Goal: Task Accomplishment & Management: Manage account settings

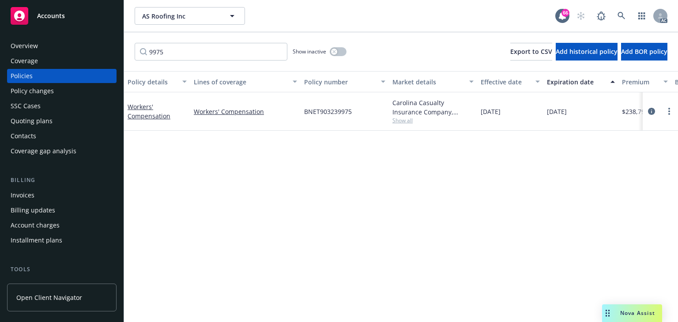
scroll to position [0, 212]
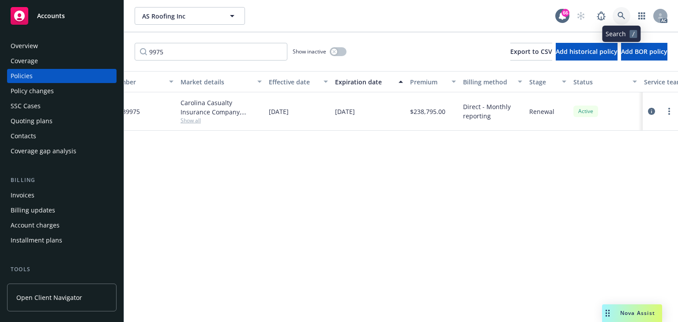
click at [619, 22] on link at bounding box center [621, 16] width 18 height 18
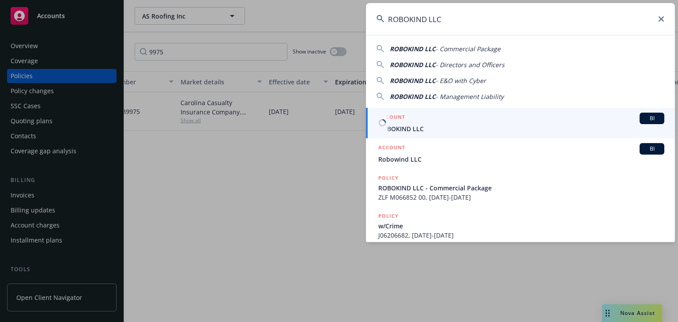
type input "ROBOKIND LLC"
click at [420, 129] on span "ROBOKIND LLC" at bounding box center [521, 128] width 286 height 9
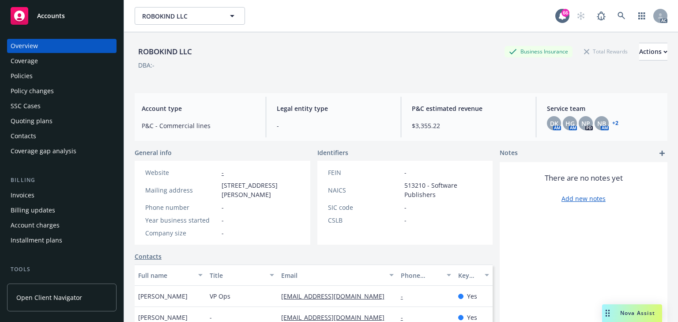
click at [46, 78] on div "Policies" at bounding box center [62, 76] width 102 height 14
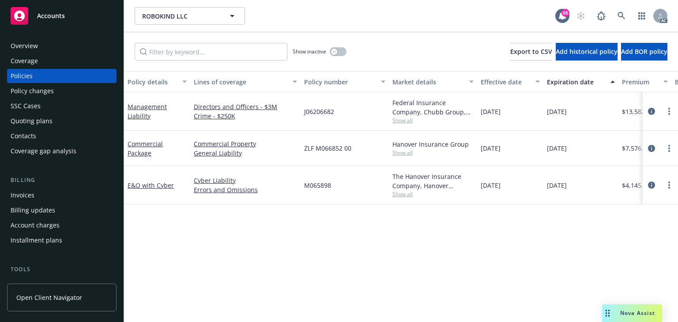
click at [356, 263] on div "Policy details Lines of coverage Policy number Market details Effective date Ex…" at bounding box center [401, 196] width 554 height 251
click at [628, 15] on link at bounding box center [621, 16] width 18 height 18
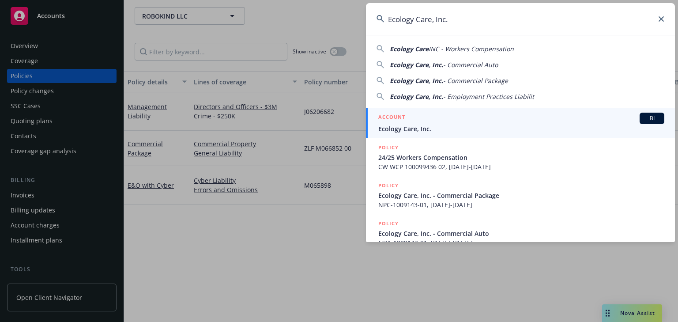
type input "Ecology Care, Inc."
click at [411, 128] on span "Ecology Care, Inc." at bounding box center [521, 128] width 286 height 9
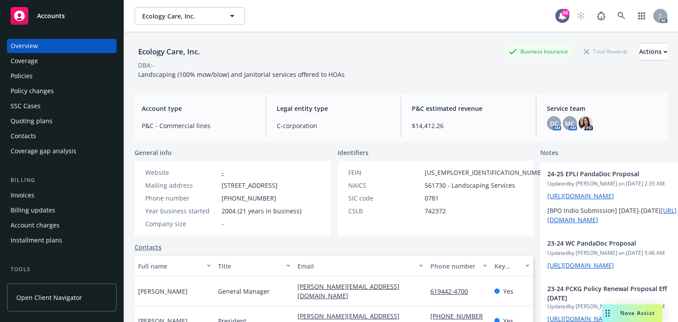
drag, startPoint x: 34, startPoint y: 72, endPoint x: 0, endPoint y: 88, distance: 36.7
click at [34, 72] on div "Policies" at bounding box center [62, 76] width 102 height 14
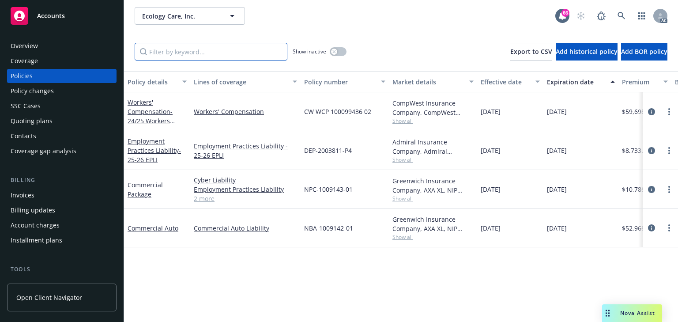
click at [207, 45] on input "Filter by keyword..." at bounding box center [211, 52] width 153 height 18
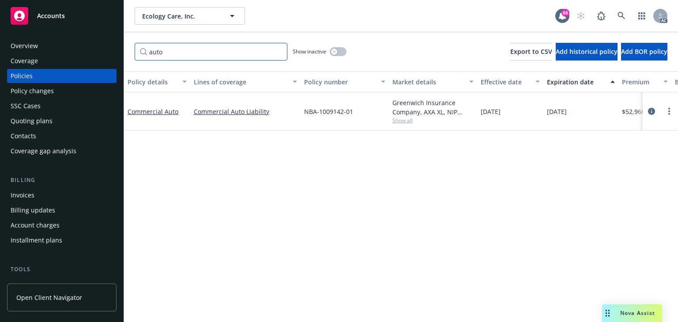
type input "auto"
click at [362, 253] on div "Policy details Lines of coverage Policy number Market details Effective date Ex…" at bounding box center [401, 196] width 554 height 251
click at [654, 110] on icon "circleInformation" at bounding box center [651, 111] width 7 height 7
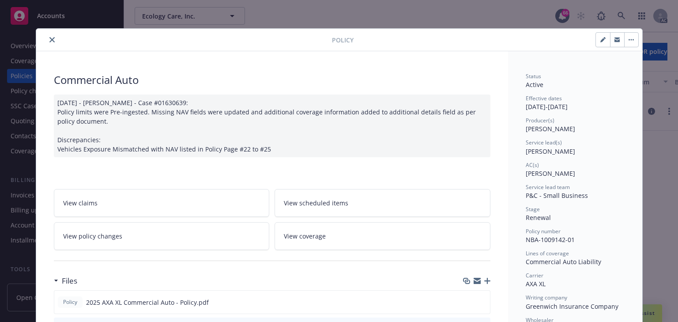
click at [160, 235] on link "View policy changes" at bounding box center [162, 236] width 216 height 28
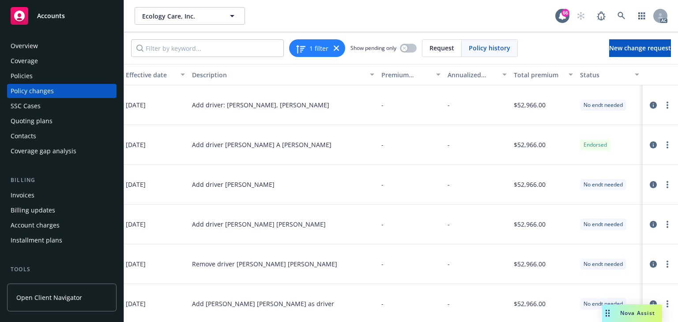
scroll to position [253, 0]
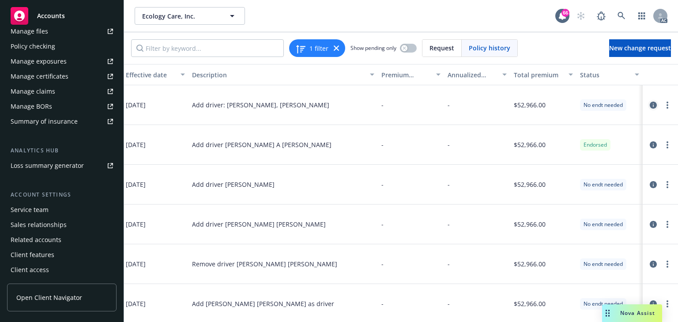
click at [649, 102] on icon "circleInformation" at bounding box center [652, 104] width 7 height 7
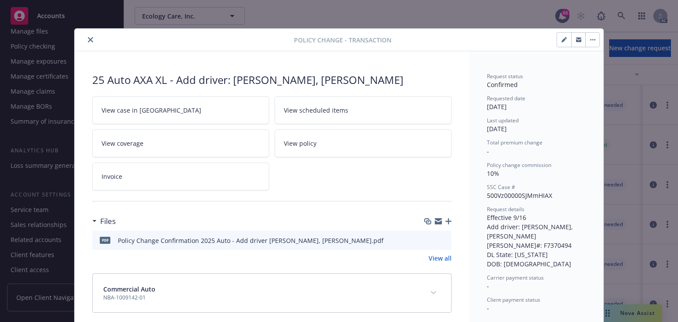
scroll to position [9, 0]
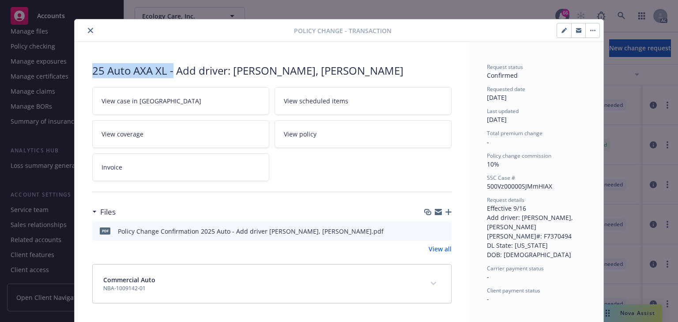
copy div "25 Auto AXA XL -"
drag, startPoint x: 83, startPoint y: 66, endPoint x: 171, endPoint y: 65, distance: 87.8
click at [171, 65] on div "25 Auto AXA XL - Add driver: Juan Carlos, Martija Cisneros View case in SSC Vie…" at bounding box center [272, 183] width 394 height 282
click at [89, 32] on icon "close" at bounding box center [90, 30] width 5 height 5
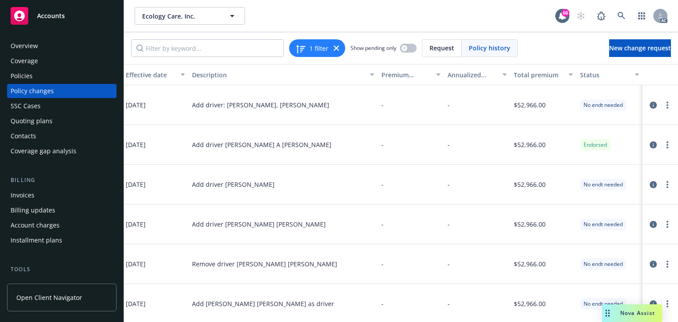
click at [42, 72] on div "Policies" at bounding box center [62, 76] width 102 height 14
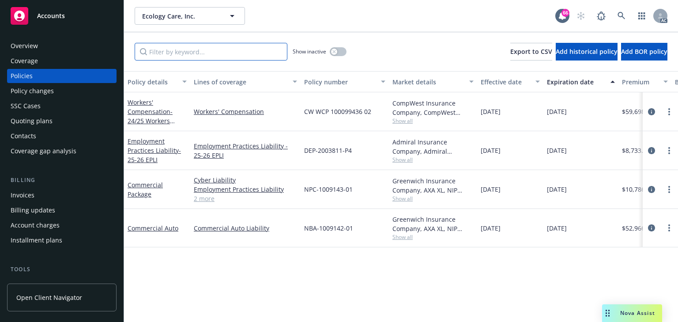
click at [228, 58] on input "Filter by keyword..." at bounding box center [211, 52] width 153 height 18
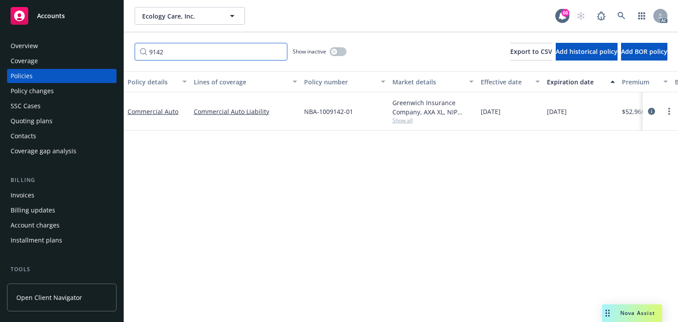
type input "9142"
click at [400, 121] on span "Show all" at bounding box center [432, 119] width 81 height 7
click at [41, 95] on div "Policy changes" at bounding box center [32, 91] width 43 height 14
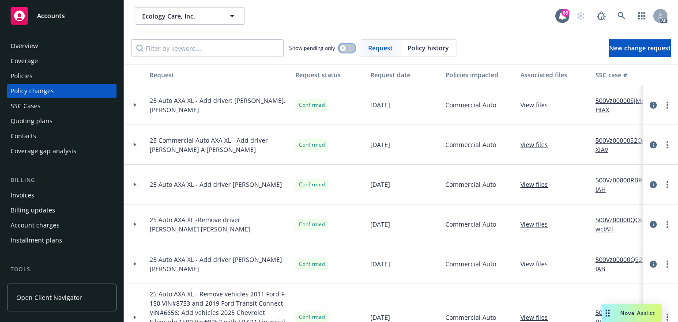
click at [341, 51] on button "button" at bounding box center [346, 48] width 17 height 9
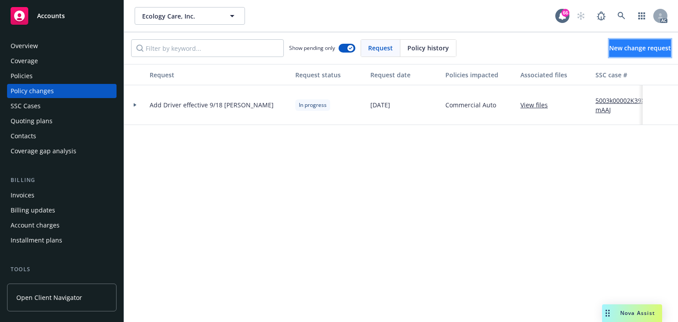
click at [609, 53] on link "New change request" at bounding box center [640, 48] width 62 height 18
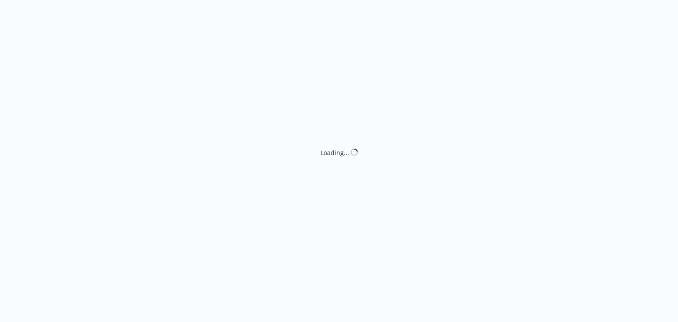
type textarea "x"
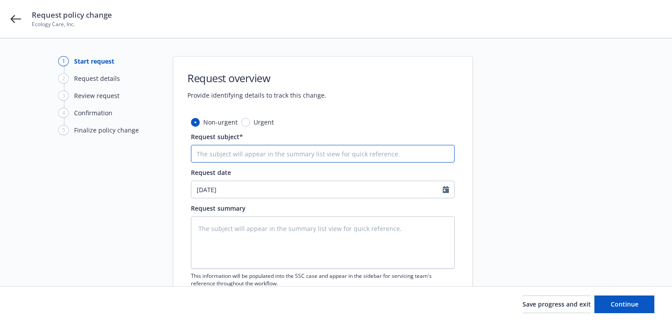
click at [243, 161] on input "Request subject*" at bounding box center [323, 154] width 264 height 18
paste input "25 Auto AXA XL -"
type input "25 Auto AXA XL -"
type textarea "x"
type input "25 Auto AXA XL -"
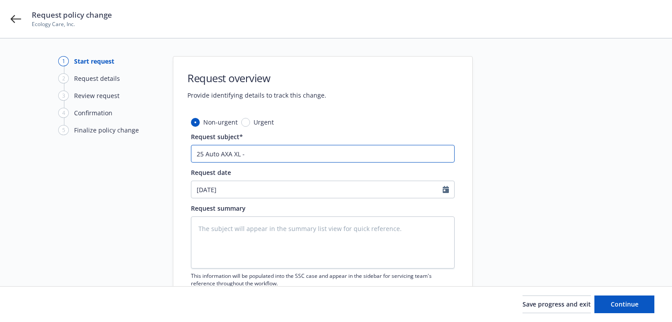
type textarea "x"
type input "25 Auto AXA XL - D"
type textarea "x"
type input "25 Auto AXA XL - De"
type textarea "x"
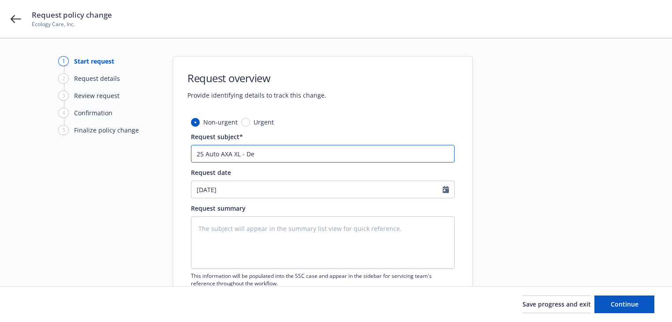
type input "25 Auto AXA XL - Del"
type textarea "x"
type input "25 Auto AXA XL - Dele"
type textarea "x"
type input "25 Auto AXA XL - Delet"
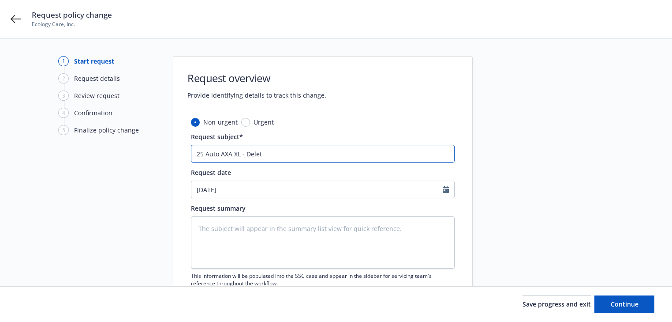
type textarea "x"
type input "25 Auto AXA XL - Delete"
type textarea "x"
type input "25 Auto AXA XL - Delete"
type textarea "x"
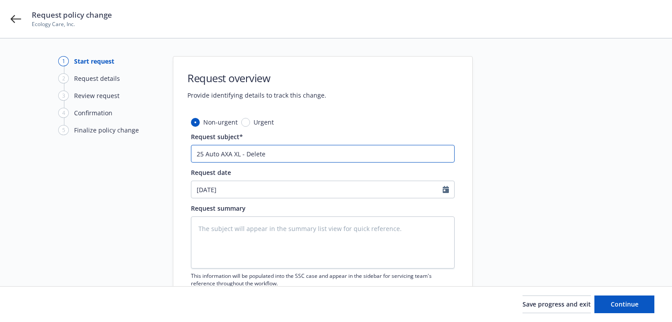
type input "25 Auto AXA XL - Delete d"
type textarea "x"
type input "25 Auto AXA XL - Delete dr"
type textarea "x"
type input "25 Auto AXA XL - Delete dri"
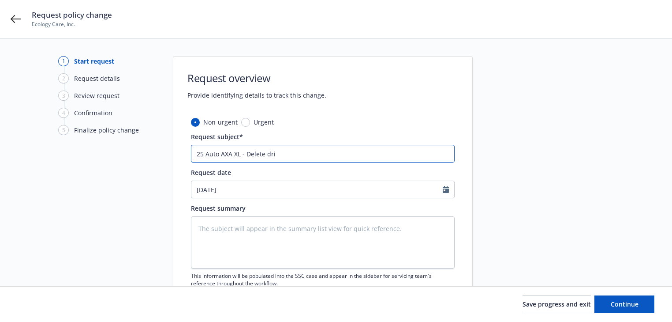
type textarea "x"
type input "25 Auto AXA XL - Delete driv"
type textarea "x"
type input "25 Auto AXA XL - Delete drive"
type textarea "x"
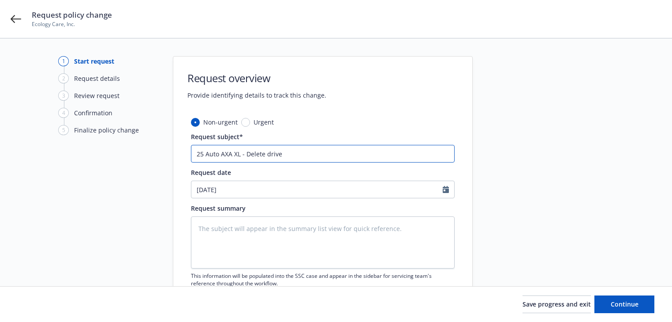
type input "25 Auto AXA XL - Delete driver"
type textarea "x"
type input "25 Auto AXA XL - Delete drivers"
type textarea "x"
click at [326, 155] on input "25 Auto AXA XL - Delete drivers" at bounding box center [323, 154] width 264 height 18
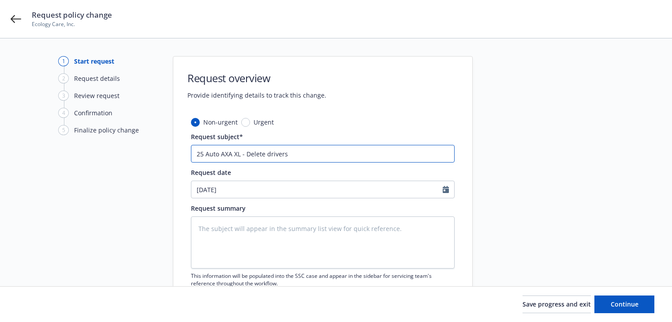
paste input "Miguel Hernandez Eduardo Hernandez Valentin Rodriguez"
type input "25 Auto AXA XL - Delete drivers Miguel Hernandez Eduardo Hernandez Valentin Rod…"
click at [336, 154] on input "25 Auto AXA XL - Delete drivers Miguel Hernandez Eduardo Hernandez Valentin Rod…" at bounding box center [323, 154] width 264 height 18
type textarea "x"
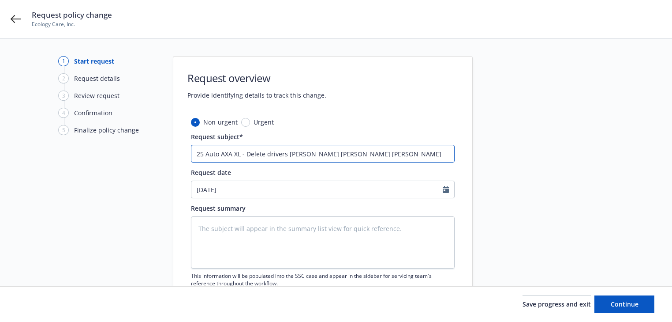
type input "25 Auto AXA XL - Delete drivers Miguel HernandezEduardo Hernandez Valentin Rodr…"
type textarea "x"
type input "25 Auto AXA XL - Delete drivers Miguel Hernandez,Eduardo Hernandez Valentin Rod…"
type textarea "x"
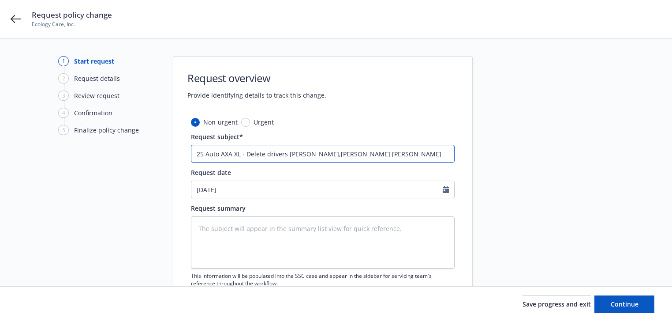
type input "25 Auto AXA XL - Delete drivers Miguel Hernandez, Eduardo Hernandez Valentin Ro…"
click at [401, 155] on input "25 Auto AXA XL - Delete drivers Miguel Hernandez, Eduardo Hernandez Valentin Ro…" at bounding box center [323, 154] width 264 height 18
click at [399, 154] on input "25 Auto AXA XL - Delete drivers Miguel Hernandez, Eduardo Hernandez Valentin Ro…" at bounding box center [323, 154] width 264 height 18
type textarea "x"
type input "25 Auto AXA XL - Delete drivers Miguel Hernandez, Eduardo Hernandez aValentin R…"
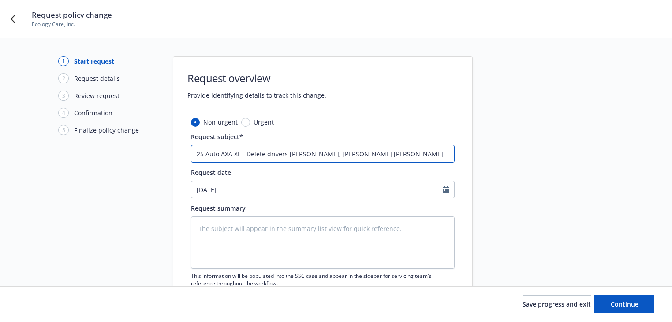
type textarea "x"
type input "25 Auto AXA XL - Delete drivers Miguel Hernandez, Eduardo Hernandez anValentin …"
type textarea "x"
type input "25 Auto AXA XL - Delete drivers Miguel Hernandez, Eduardo Hernandez andValentin…"
type textarea "x"
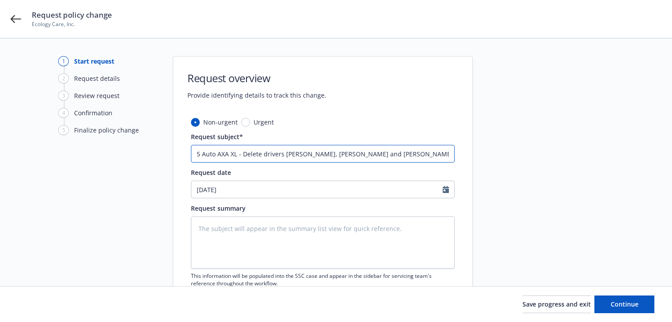
type input "25 Auto AXA XL - Delete drivers Miguel Hernandez, Eduardo Hernandez and Valenti…"
click at [240, 237] on textarea at bounding box center [323, 242] width 264 height 52
paste textarea "Please remove the following drivers from #NBA-1009142-01 effective 9/17: Miguel…"
type textarea "x"
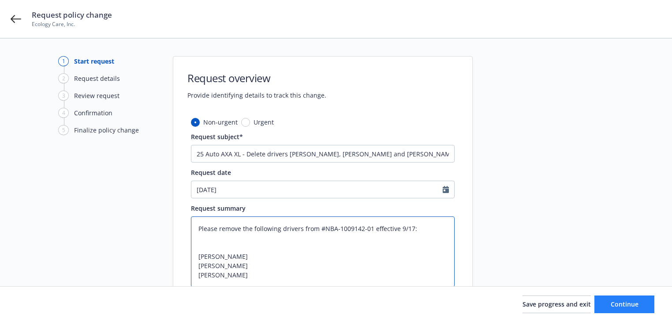
type textarea "Please remove the following drivers from #NBA-1009142-01 effective 9/17: Miguel…"
click at [637, 301] on span "Continue" at bounding box center [625, 304] width 28 height 8
type textarea "x"
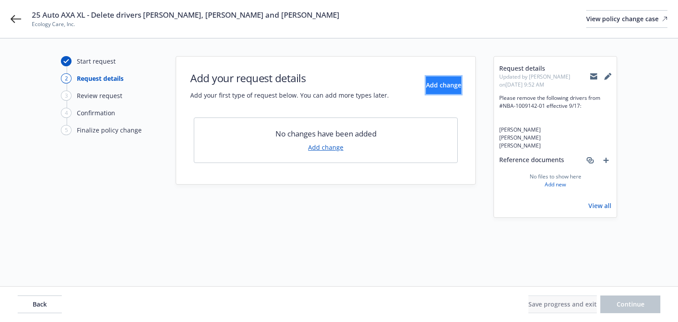
click at [432, 89] on button "Add change" at bounding box center [443, 85] width 35 height 18
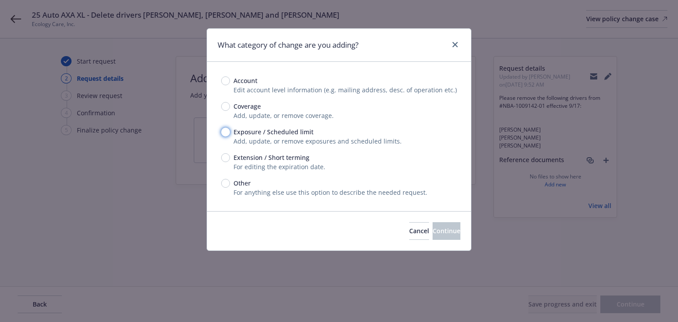
click at [226, 132] on input "Exposure / Scheduled limit" at bounding box center [225, 131] width 9 height 9
radio input "true"
click at [450, 232] on button "Continue" at bounding box center [446, 231] width 28 height 18
type textarea "x"
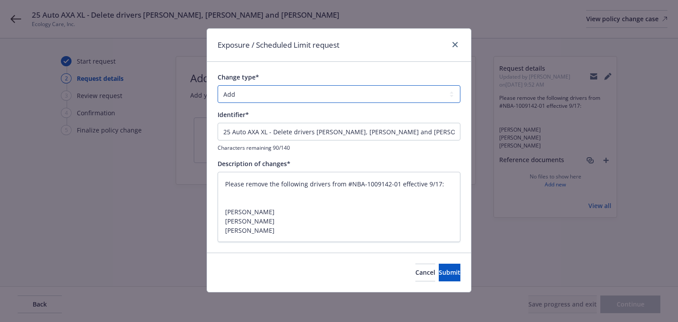
click at [286, 98] on select "Add Audit Change Remove" at bounding box center [338, 94] width 243 height 18
select select "REMOVE"
click at [217, 85] on select "Add Audit Change Remove" at bounding box center [338, 94] width 243 height 18
drag, startPoint x: 274, startPoint y: 132, endPoint x: -28, endPoint y: 143, distance: 302.0
click at [0, 143] on html "25 Auto AXA XL - Delete drivers Miguel Hernandez, Eduardo Hernandez and Valenti…" at bounding box center [339, 161] width 678 height 322
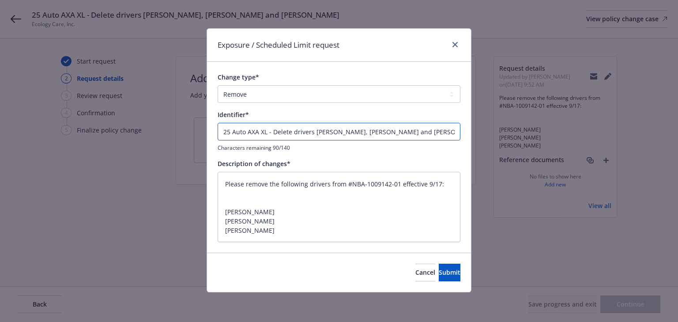
type textarea "x"
type input "Delete drivers Miguel Hernandez, Eduardo Hernandez and Valentin Rodriguez"
click at [439, 270] on span "Submit" at bounding box center [450, 272] width 22 height 8
type textarea "x"
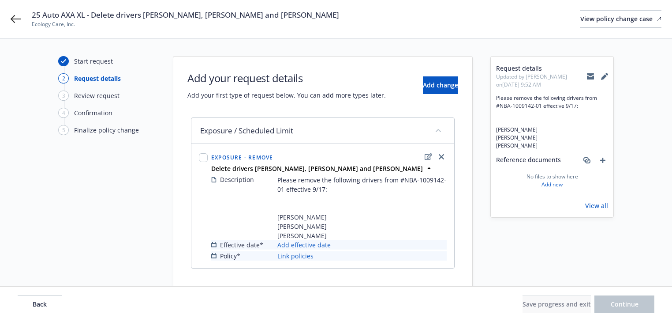
click at [312, 243] on link "Add effective date" at bounding box center [303, 244] width 53 height 9
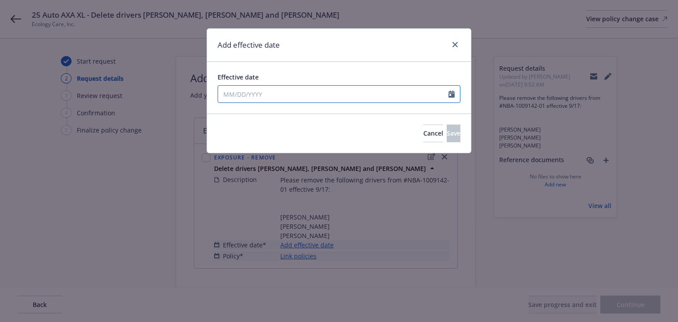
select select "9"
click at [307, 101] on input "Effective date" at bounding box center [333, 94] width 230 height 17
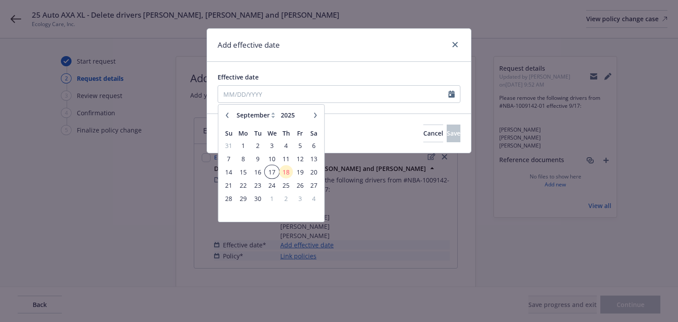
click at [266, 172] on span "17" at bounding box center [272, 171] width 13 height 11
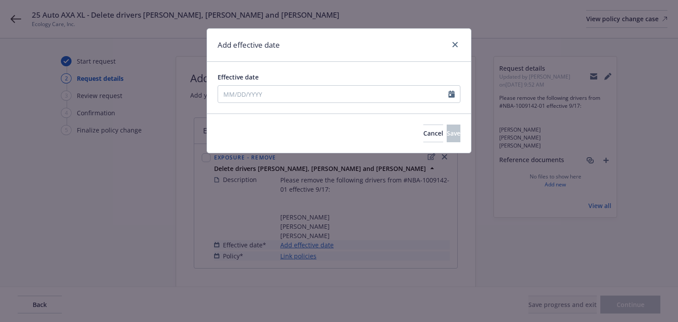
type input "09/17/2025"
click at [450, 132] on button "Save" at bounding box center [453, 133] width 14 height 18
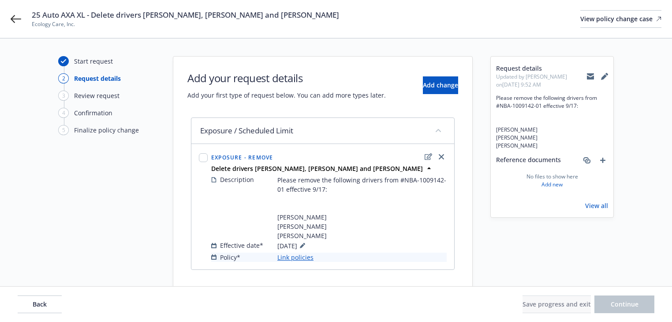
click at [295, 255] on link "Link policies" at bounding box center [295, 256] width 36 height 9
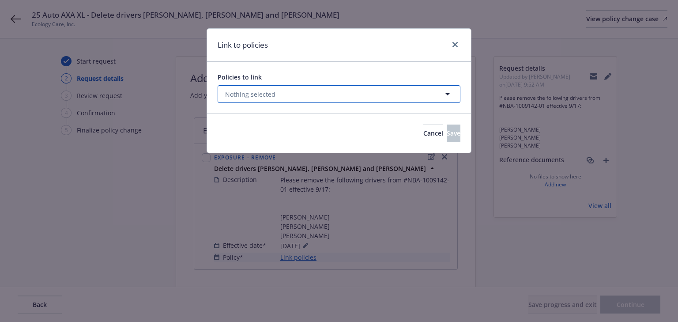
click at [274, 94] on button "Nothing selected" at bounding box center [338, 94] width 243 height 18
select select "ACTIVE"
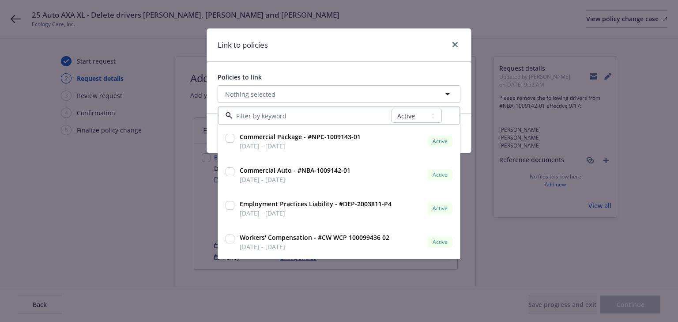
click at [245, 116] on input at bounding box center [311, 115] width 159 height 9
type input "9142"
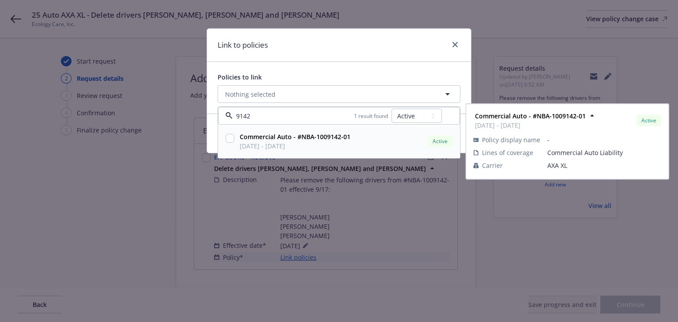
click at [229, 133] on div at bounding box center [229, 137] width 9 height 11
checkbox input "true"
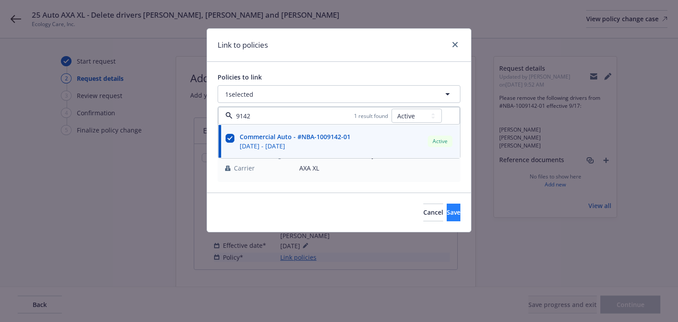
type input "9142"
click at [446, 212] on span "Save" at bounding box center [453, 212] width 14 height 8
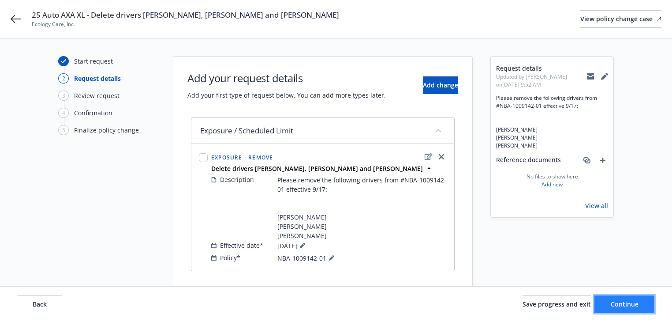
click at [632, 306] on span "Continue" at bounding box center [625, 304] width 28 height 8
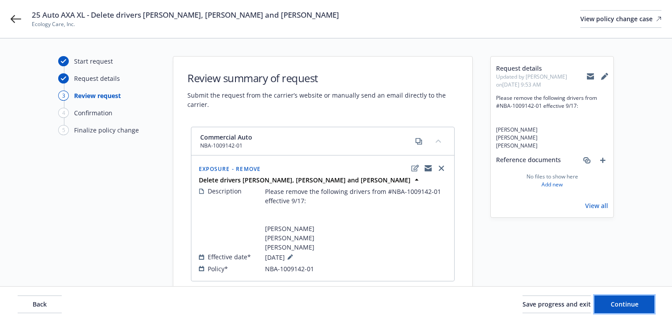
click at [632, 305] on span "Continue" at bounding box center [625, 304] width 28 height 8
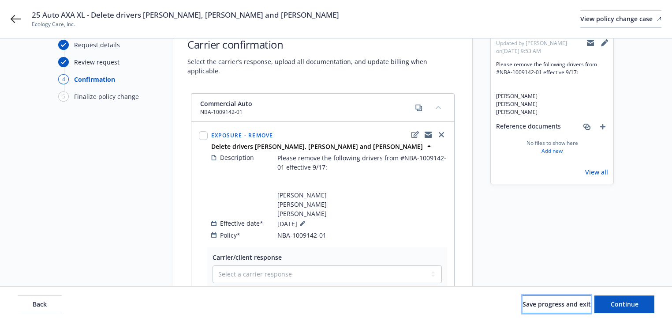
click at [568, 305] on span "Save progress and exit" at bounding box center [557, 304] width 68 height 8
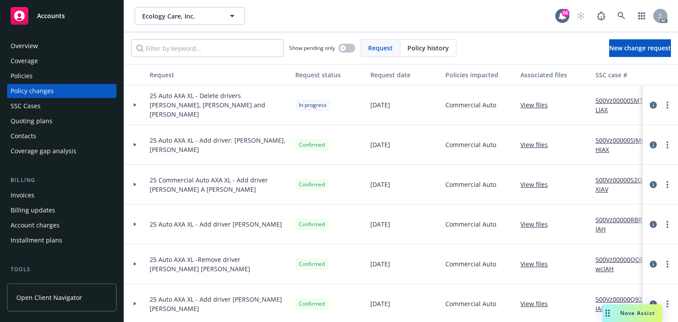
click at [611, 99] on link "500Vz00000SMTrLIAX" at bounding box center [624, 105] width 59 height 19
click at [42, 75] on div "Policies" at bounding box center [62, 76] width 102 height 14
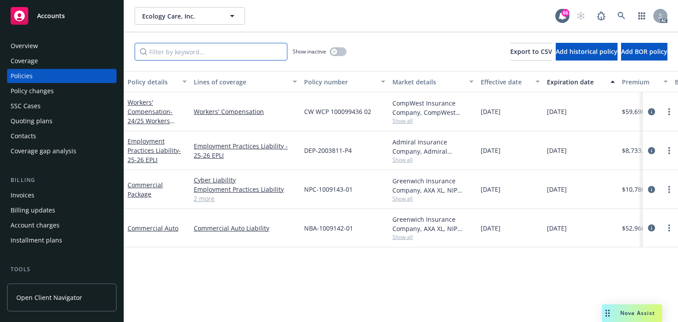
click at [212, 51] on input "Filter by keyword..." at bounding box center [211, 52] width 153 height 18
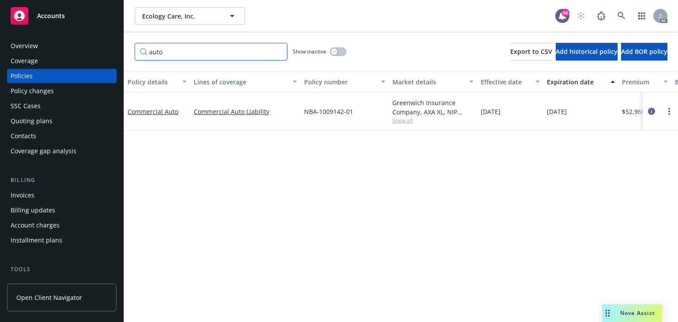
type input "auto"
click at [252, 204] on div "Policy details Lines of coverage Policy number Market details Effective date Ex…" at bounding box center [401, 196] width 554 height 251
click at [403, 121] on span "Show all" at bounding box center [432, 119] width 81 height 7
click at [648, 111] on icon "circleInformation" at bounding box center [651, 111] width 7 height 7
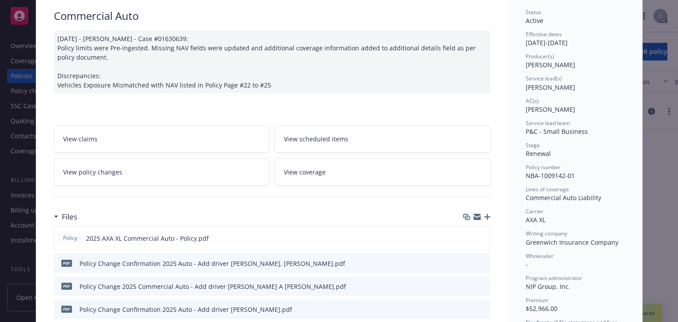
scroll to position [62, 0]
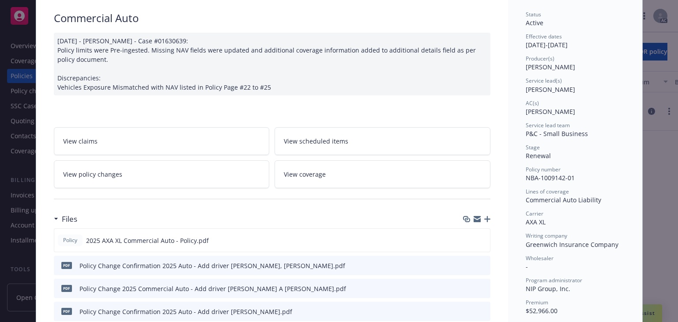
click at [152, 178] on link "View policy changes" at bounding box center [162, 174] width 216 height 28
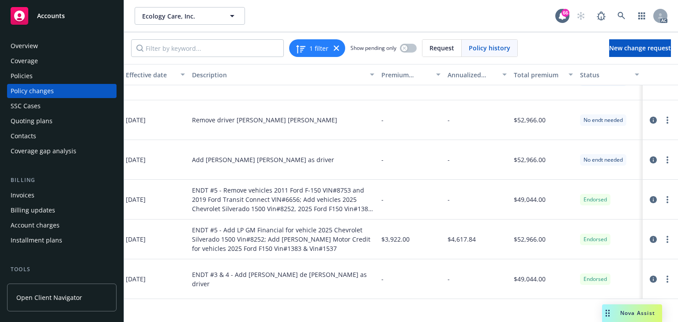
scroll to position [42, 285]
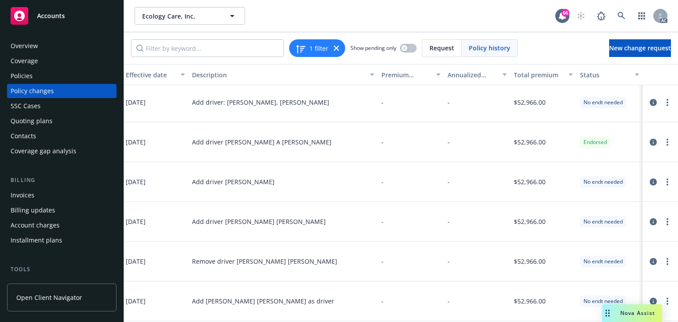
click at [32, 77] on div "Policies" at bounding box center [62, 76] width 102 height 14
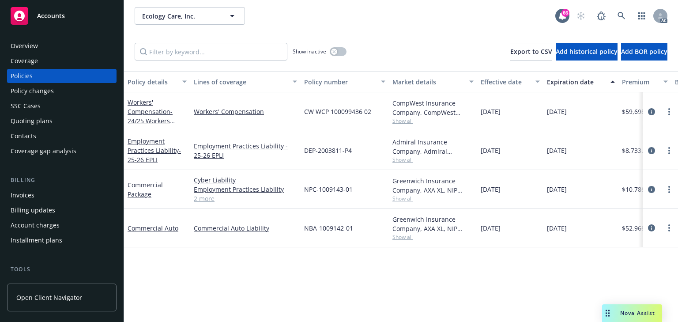
click at [32, 92] on div "Policy changes" at bounding box center [32, 91] width 43 height 14
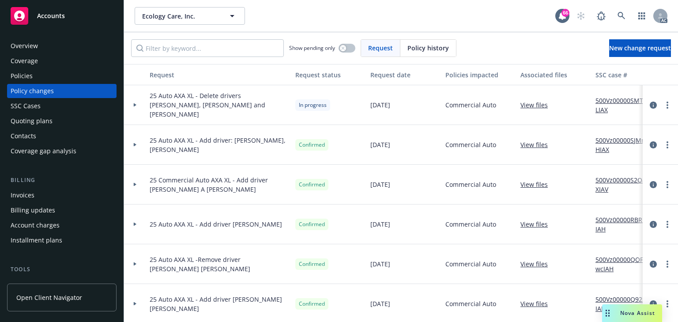
click at [620, 137] on link "500Vz00000SJMmHIAX" at bounding box center [624, 144] width 59 height 19
click at [662, 104] on link "more" at bounding box center [667, 105] width 11 height 11
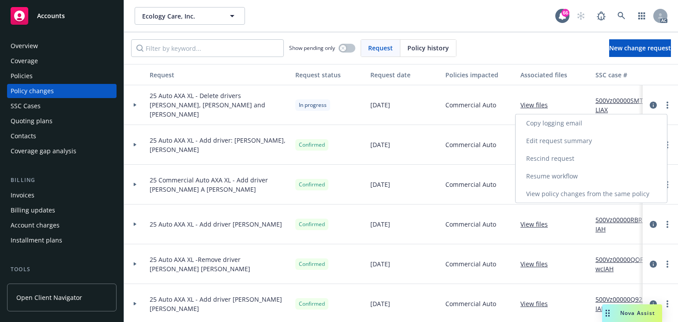
click at [564, 120] on link "Copy logging email" at bounding box center [590, 123] width 151 height 18
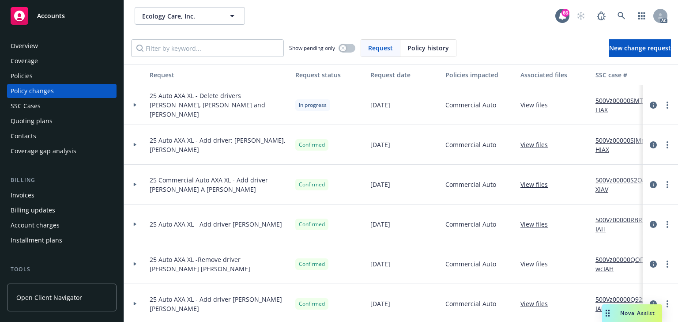
click at [39, 73] on div "Policies" at bounding box center [62, 76] width 102 height 14
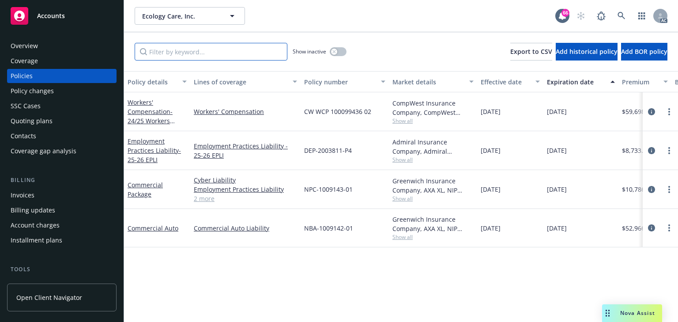
click at [205, 49] on input "Filter by keyword..." at bounding box center [211, 52] width 153 height 18
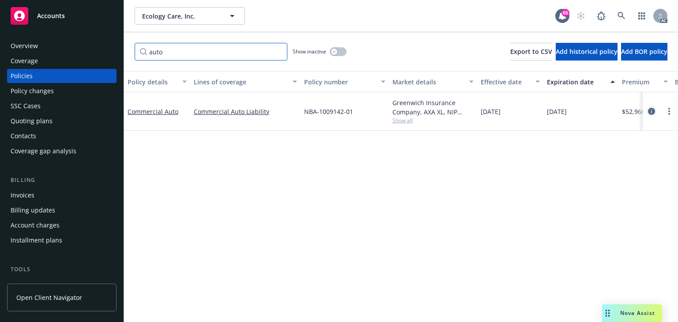
type input "auto"
click at [652, 112] on icon "circleInformation" at bounding box center [651, 111] width 7 height 7
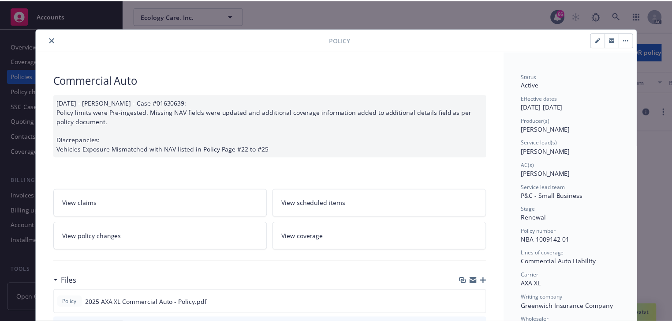
scroll to position [26, 0]
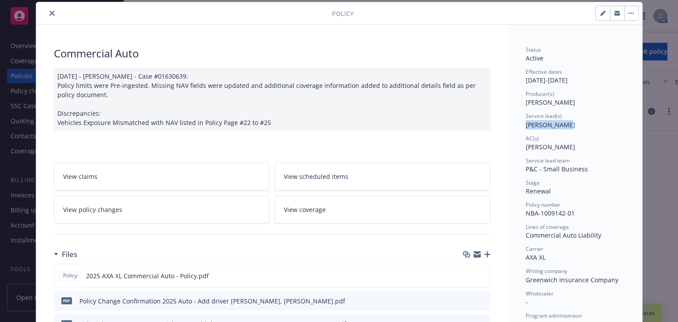
copy span "Daniel Campb"
drag, startPoint x: 519, startPoint y: 124, endPoint x: 565, endPoint y: 120, distance: 46.1
click at [50, 17] on button "close" at bounding box center [52, 13] width 11 height 11
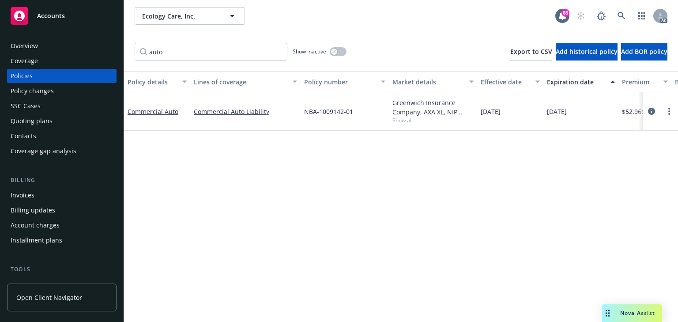
click at [30, 91] on div "Policy changes" at bounding box center [32, 91] width 43 height 14
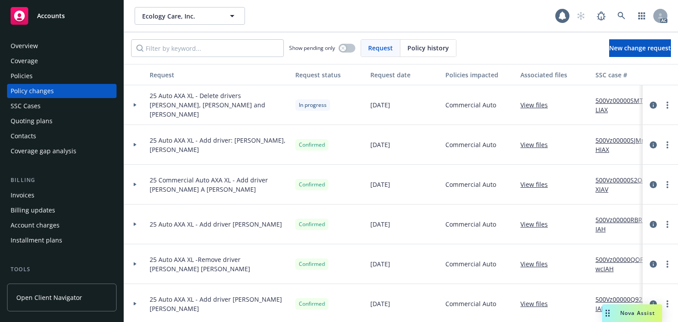
click at [135, 102] on div at bounding box center [135, 105] width 22 height 40
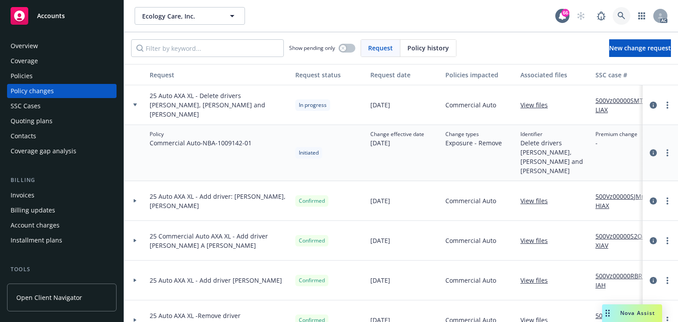
click at [617, 13] on icon at bounding box center [621, 16] width 8 height 8
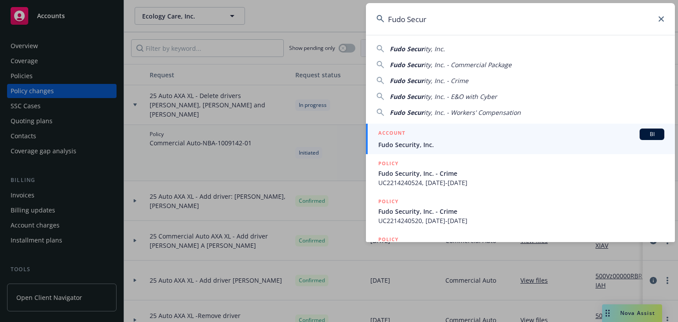
type input "Fudo Secur"
click at [396, 136] on h5 "ACCOUNT" at bounding box center [391, 133] width 27 height 11
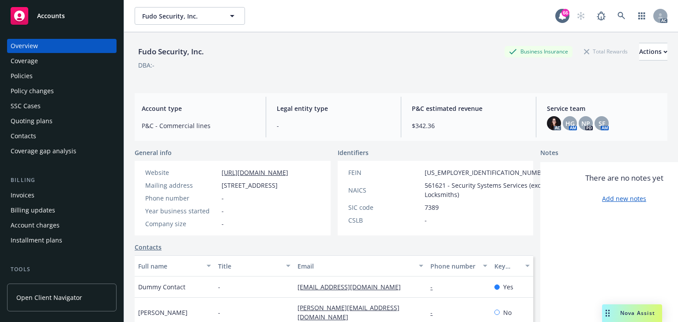
click at [30, 97] on div "Policy changes" at bounding box center [32, 91] width 43 height 14
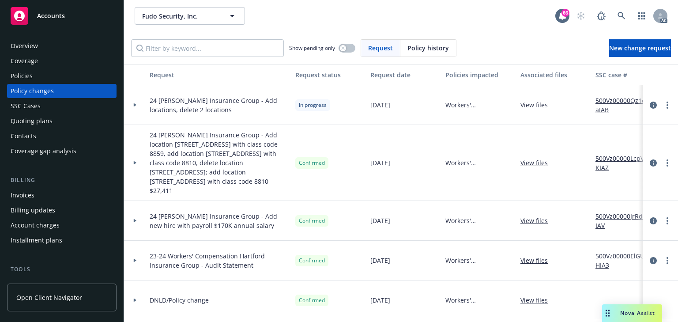
click at [344, 52] on div "Show pending only" at bounding box center [322, 48] width 66 height 18
click at [619, 101] on link "500Vz00000Qz1eaIAB" at bounding box center [624, 105] width 59 height 19
click at [611, 14] on div "AC" at bounding box center [619, 16] width 95 height 18
click at [617, 15] on icon at bounding box center [621, 16] width 8 height 8
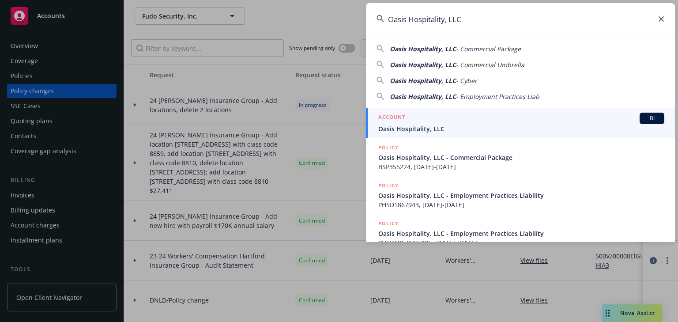
type input "Oasis Hospitality, LLC"
click at [408, 127] on span "Oasis Hospitality, LLC" at bounding box center [521, 128] width 286 height 9
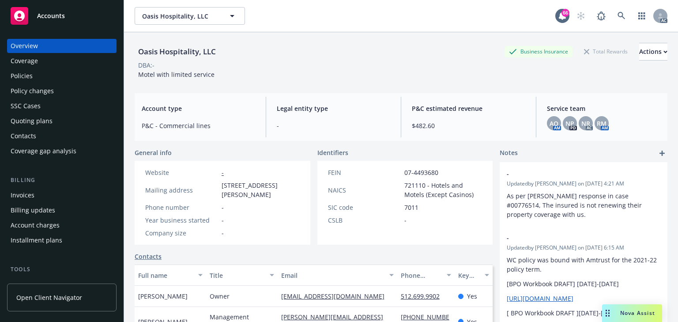
click at [50, 76] on div "Policies" at bounding box center [62, 76] width 102 height 14
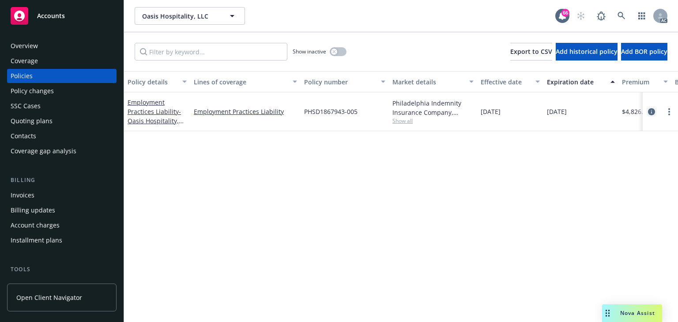
click at [649, 113] on icon "circleInformation" at bounding box center [651, 111] width 7 height 7
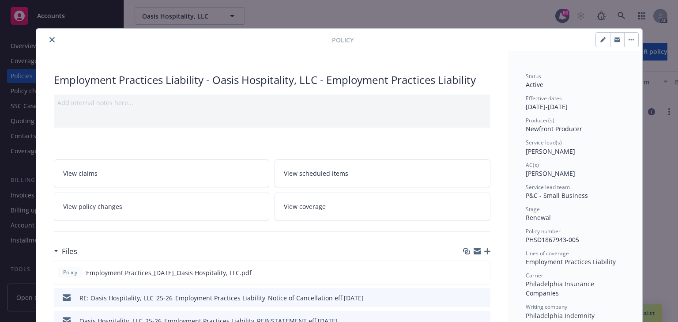
click at [181, 201] on link "View policy changes" at bounding box center [162, 206] width 216 height 28
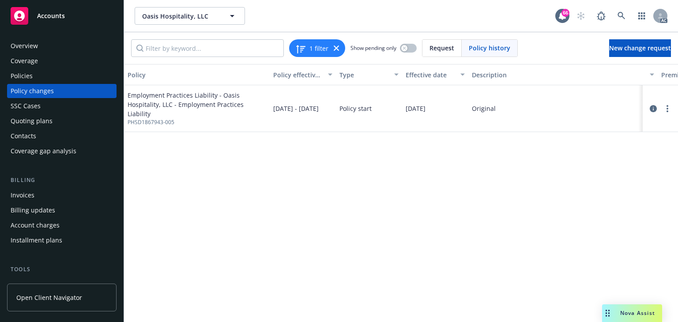
click at [325, 224] on div "Policy Policy effective dates Type Effective date Description Premium change An…" at bounding box center [401, 193] width 554 height 258
click at [33, 80] on div "Policies" at bounding box center [62, 76] width 102 height 14
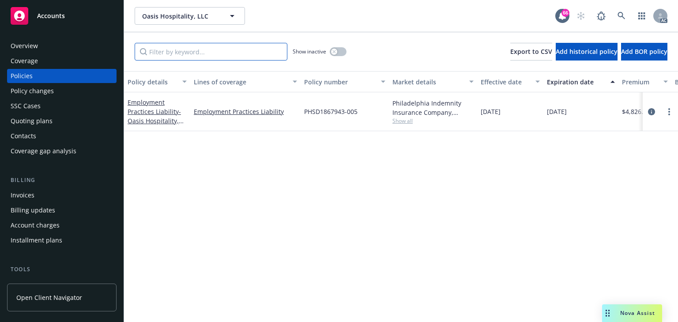
click at [146, 52] on input "Filter by keyword..." at bounding box center [211, 52] width 153 height 18
type input "endtssccase"
drag, startPoint x: 126, startPoint y: 92, endPoint x: 176, endPoint y: 112, distance: 53.6
click at [176, 112] on div "Policy details Lines of coverage Policy number Market details Effective date Ex…" at bounding box center [401, 196] width 554 height 251
drag, startPoint x: 127, startPoint y: 97, endPoint x: 177, endPoint y: 113, distance: 51.9
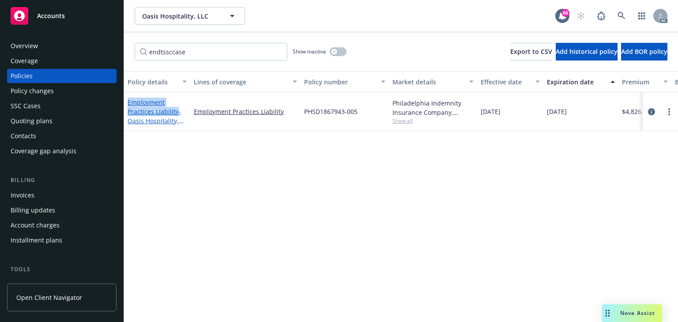
click at [177, 113] on div "Employment Practices Liability - Oasis Hospitality, LLC - Employment Practices …" at bounding box center [156, 111] width 59 height 28
copy link "Employment Practices Liability"
click at [401, 122] on span "Show all" at bounding box center [432, 120] width 81 height 7
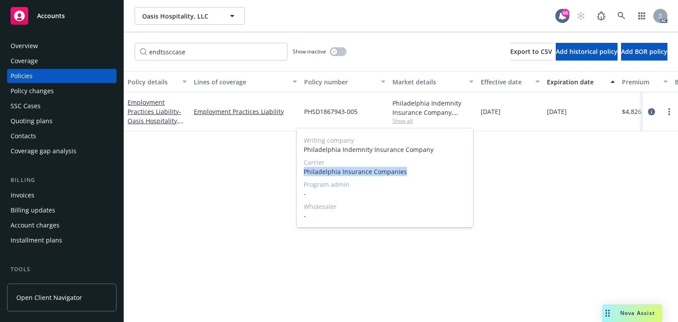
copy span "Philadelphia Insurance Companies"
drag, startPoint x: 304, startPoint y: 172, endPoint x: 419, endPoint y: 171, distance: 114.7
click at [419, 171] on span "Philadelphia Insurance Companies" at bounding box center [385, 171] width 162 height 9
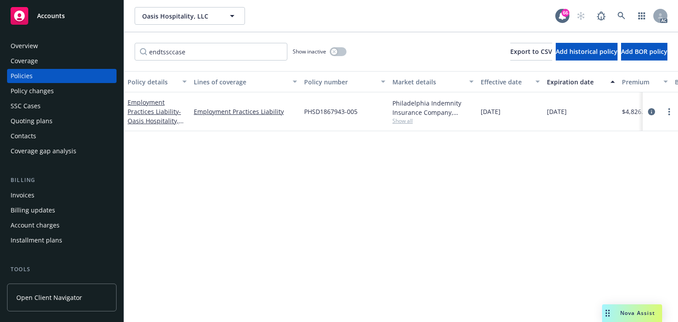
click at [28, 90] on div "Policy changes" at bounding box center [32, 91] width 43 height 14
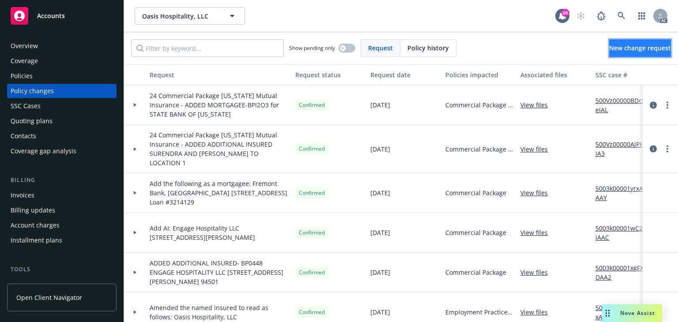
click at [609, 53] on link "New change request" at bounding box center [640, 48] width 62 height 18
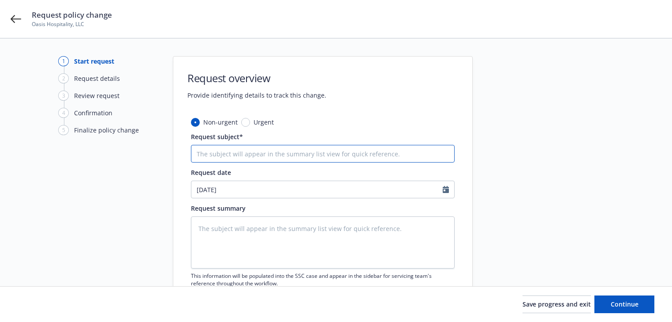
click at [250, 155] on input "Request subject*" at bounding box center [323, 154] width 264 height 18
paste input "25 Employment Practices Liability Philadelphia Insurance Companies -"
type textarea "x"
type input "25 Employment Practices Liability Philadelphia Insurance Companies -"
type textarea "x"
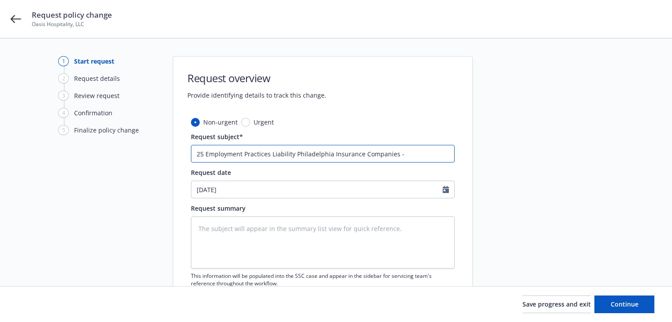
type input "25 Employment Practices Liability Philadelphia Insurance Companies -"
click at [434, 152] on input "25 Employment Practices Liability Philadelphia Insurance Companies -" at bounding box center [323, 154] width 264 height 18
type textarea "x"
type input "25 Employment Practices Liability Philadelphia Insurance Companies - A"
type textarea "x"
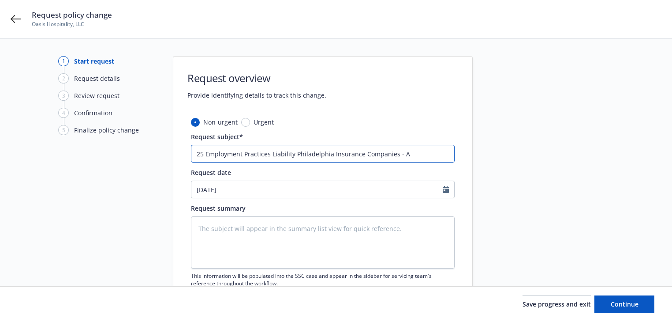
type input "25 Employment Practices Liability Philadelphia Insurance Companies - Am"
type textarea "x"
type input "25 Employment Practices Liability Philadelphia Insurance Companies - Ame"
type textarea "x"
type input "25 Employment Practices Liability Philadelphia Insurance Companies - Amen"
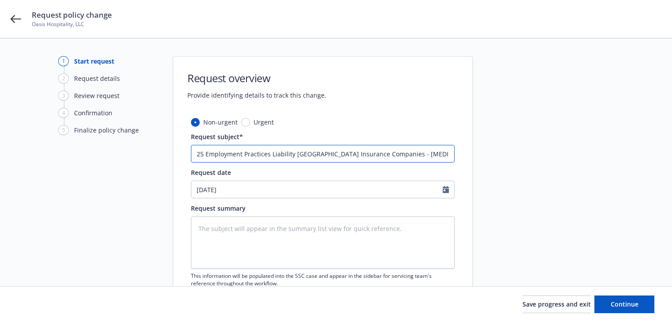
type textarea "x"
type input "25 Employment Practices Liability Philadelphia Insurance Companies - Amend"
type textarea "x"
type input "25 Employment Practices Liability Philadelphia Insurance Companies - Amend"
type textarea "x"
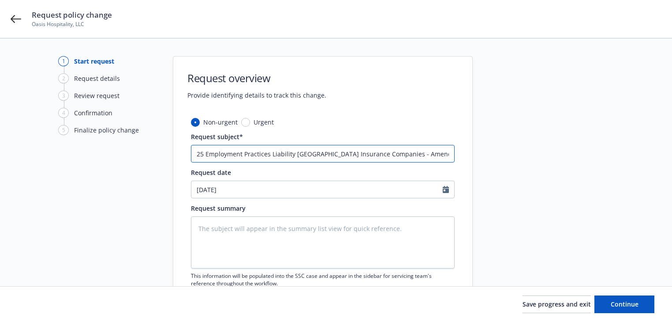
type input "25 Employment Practices Liability Philadelphia Insurance Companies - Amend a"
type textarea "x"
type input "25 Employment Practices Liability Philadelphia Insurance Companies - Amend ag"
type textarea "x"
type input "25 Employment Practices Liability Philadelphia Insurance Companies - Amend age"
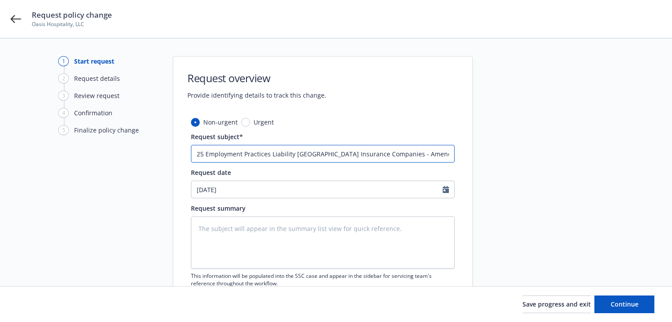
type textarea "x"
type input "25 Employment Practices Liability Philadelphia Insurance Companies - Amend agen"
type textarea "x"
type input "25 Employment Practices Liability Philadelphia Insurance Companies - Amend agend"
type textarea "x"
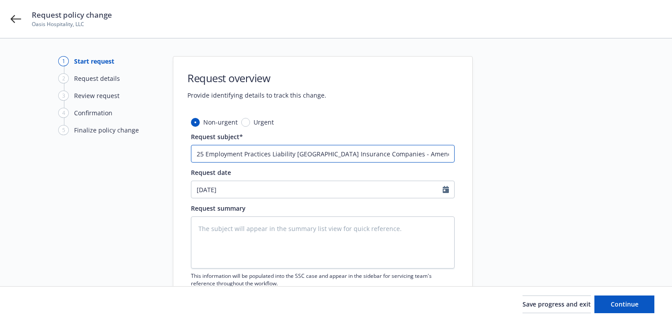
type input "25 Employment Practices Liability Philadelphia Insurance Companies - Amend agen"
type textarea "x"
type input "25 Employment Practices Liability Philadelphia Insurance Companies - Amend agent"
type textarea "x"
type input "25 Employment Practices Liability Philadelphia Insurance Companies - Amend agent"
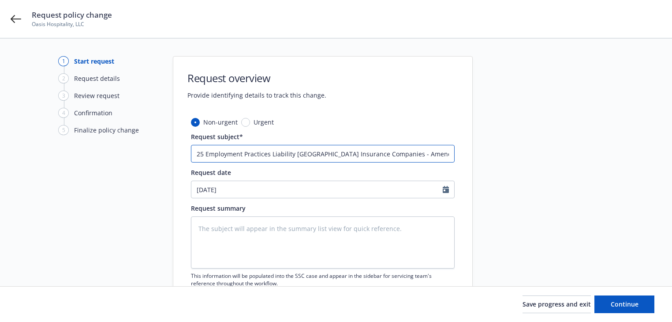
type textarea "x"
type input "25 Employment Practices Liability Philadelphia Insurance Companies - Amend agen…"
type textarea "x"
type input "25 Employment Practices Liability Philadelphia Insurance Companies - Amend agen…"
type textarea "x"
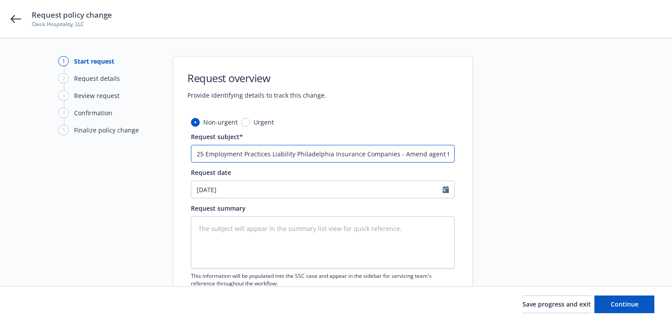
paste input "2611 James G Parker Insurance Associates"
type input "25 Employment Practices Liability Philadelphia Insurance Companies - Amend agen…"
type textarea "x"
drag, startPoint x: 281, startPoint y: 153, endPoint x: 550, endPoint y: 157, distance: 269.6
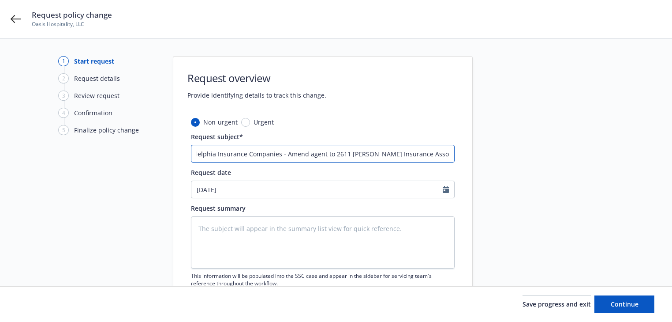
click at [550, 157] on div "1 Start request 2 Request details 3 Review request 4 Confirmation 5 Finalize po…" at bounding box center [336, 193] width 651 height 274
paste input "The subject will appear in the summary list view for quick reference."
type input "25 Employment Practices Liability Philadelphia Insurance Companies - 2611 James…"
type textarea "x"
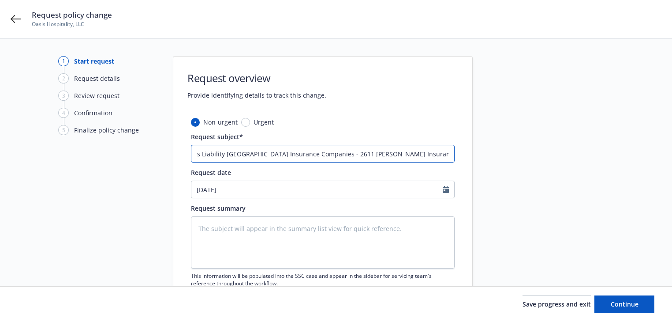
type input "25 Employment Practices Liability Philadelphia Insurance Companies - 2611 James…"
click at [337, 235] on textarea at bounding box center [323, 242] width 264 height 52
paste textarea "2611 James G Parker Insurance Associates"
type textarea "x"
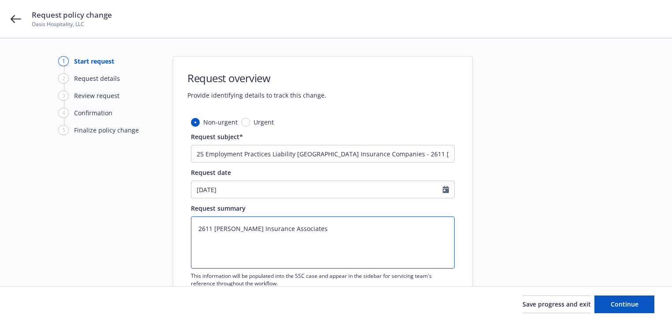
type textarea "2611 James G Parker Insurance Associates"
click at [399, 157] on input "25 Employment Practices Liability Philadelphia Insurance Companies - 2611 James…" at bounding box center [323, 154] width 264 height 18
click at [232, 252] on textarea "2611 James G Parker Insurance Associates" at bounding box center [323, 242] width 264 height 52
click at [369, 225] on textarea "2611 James G Parker Insurance Associates" at bounding box center [323, 242] width 264 height 52
type textarea "x"
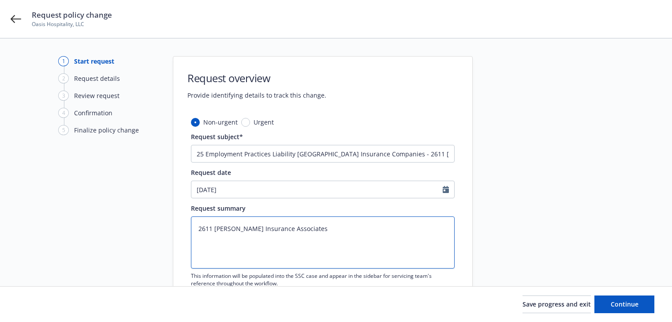
paste textarea "2611 James G Parker Insurance Associates"
type textarea "2611 James G Parker Insurance Associates 2611 James G Parker Insurance Associat…"
type textarea "x"
type textarea "2611 James G Parker Insurance Associates 2611 James G Parker Insurance Associat…"
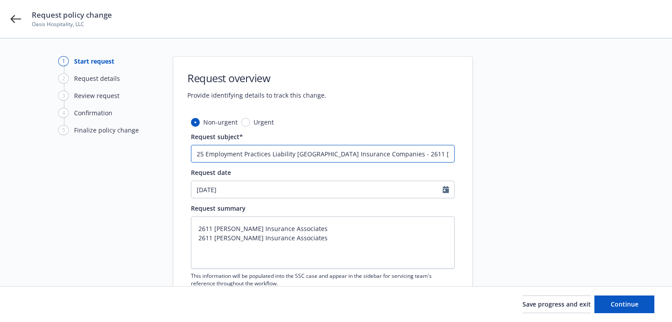
click at [398, 154] on input "25 Employment Practices Liability Philadelphia Insurance Companies - 2611 James…" at bounding box center [323, 154] width 264 height 18
type textarea "x"
type input "25 Employment Practices Liability Philadelphia Insurance Companies - A2611 Jame…"
type textarea "x"
type input "25 Employment Practices Liability Philadelphia Insurance Companies - Am2611 Jam…"
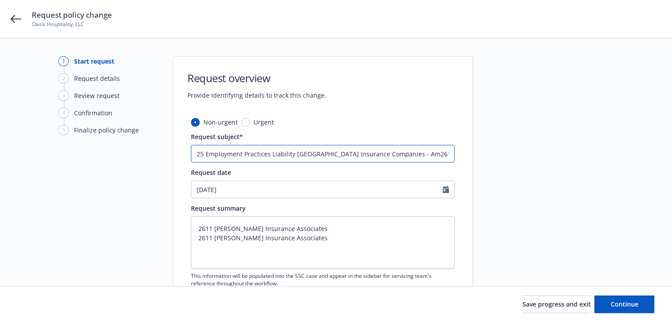
type textarea "x"
type input "25 Employment Practices Liability Philadelphia Insurance Companies - Ame2611 Ja…"
type textarea "x"
type input "25 Employment Practices Liability Philadelphia Insurance Companies - Amen2611 J…"
type textarea "x"
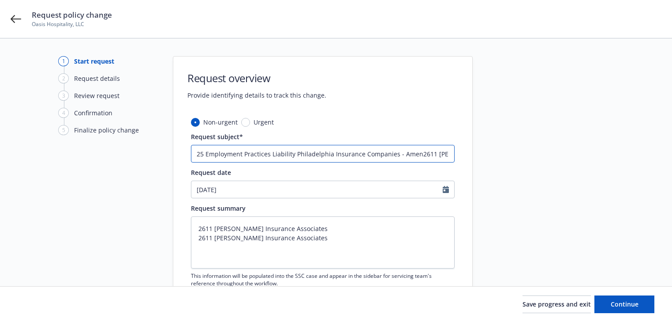
type input "25 Employment Practices Liability Philadelphia Insurance Companies - Amend2611 …"
type textarea "x"
type input "25 Employment Practices Liability Philadelphia Insurance Companies - Amend 2611…"
type textarea "x"
type input "25 Employment Practices Liability Philadelphia Insurance Companies - Amend a261…"
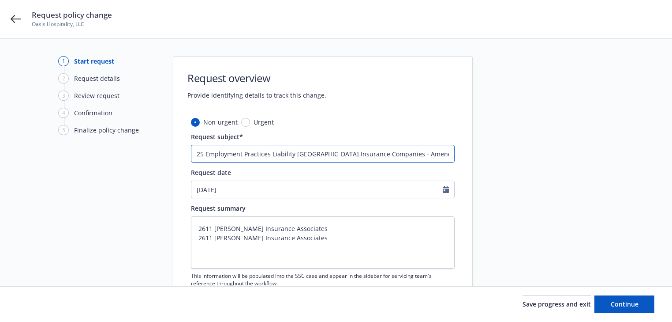
type textarea "x"
type input "25 Employment Practices Liability Philadelphia Insurance Companies - Amend ag26…"
type textarea "x"
type input "25 Employment Practices Liability Philadelphia Insurance Companies - Amend age2…"
type textarea "x"
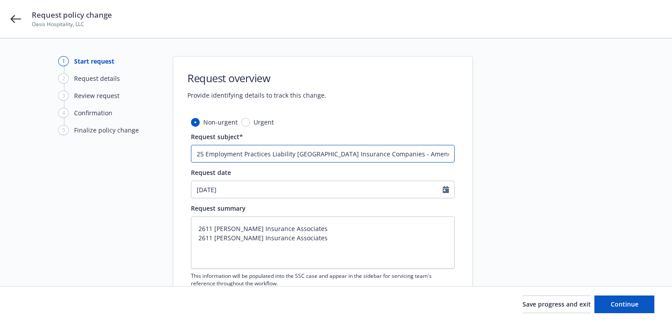
type input "25 Employment Practices Liability Philadelphia Insurance Companies - Amend agen…"
type textarea "x"
type input "25 Employment Practices Liability Philadelphia Insurance Companies - Amend agen…"
type textarea "x"
type input "25 Employment Practices Liability Philadelphia Insurance Companies - Amend agen…"
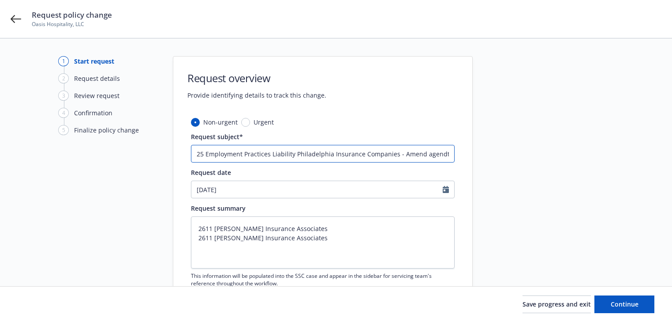
type textarea "x"
type input "25 Employment Practices Liability Philadelphia Insurance Companies - Amend agen…"
type textarea "x"
type input "25 Employment Practices Liability Philadelphia Insurance Companies - Amend agen…"
type textarea "x"
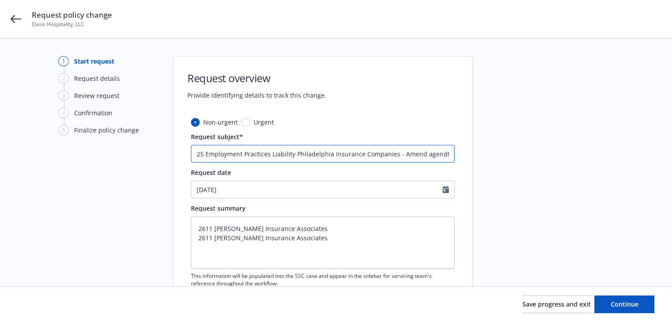
type input "25 Employment Practices Liability Philadelphia Insurance Companies - Amend agen…"
type textarea "x"
type input "25 Employment Practices Liability Philadelphia Insurance Companies - Amend agen…"
click at [439, 153] on input "25 Employment Practices Liability Philadelphia Insurance Companies - Amend agen…" at bounding box center [323, 154] width 264 height 18
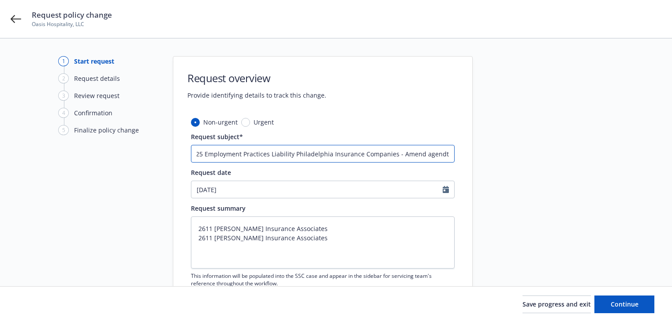
type textarea "x"
click at [395, 151] on input "25 Employment Practices Liability Philadelphia Insurance Companies - Amend agen…" at bounding box center [323, 154] width 264 height 18
drag, startPoint x: 399, startPoint y: 152, endPoint x: 562, endPoint y: 164, distance: 163.2
click at [562, 164] on div "1 Start request 2 Request details 3 Review request 4 Confirmation 5 Finalize po…" at bounding box center [336, 193] width 651 height 274
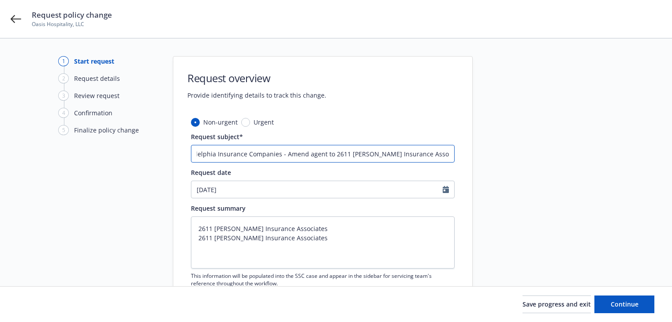
type input "25 Employment Practices Liability Philadelphia Insurance Companies - Amend agen…"
click at [307, 233] on textarea "2611 James G Parker Insurance Associates 2611 James G Parker Insurance Associat…" at bounding box center [323, 242] width 264 height 52
paste textarea "Amend agent to"
type textarea "x"
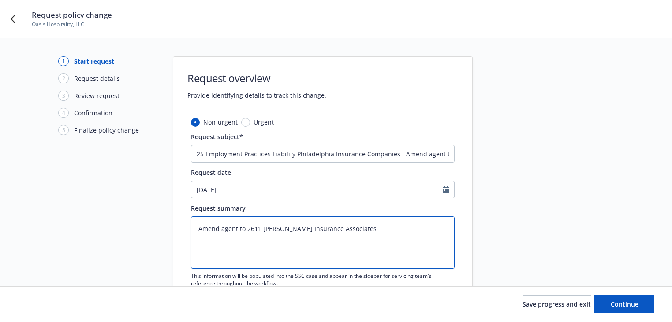
type textarea "Amend agent to 2611 James G Parker Insurance Associates"
click at [622, 302] on span "Continue" at bounding box center [625, 304] width 28 height 8
type textarea "x"
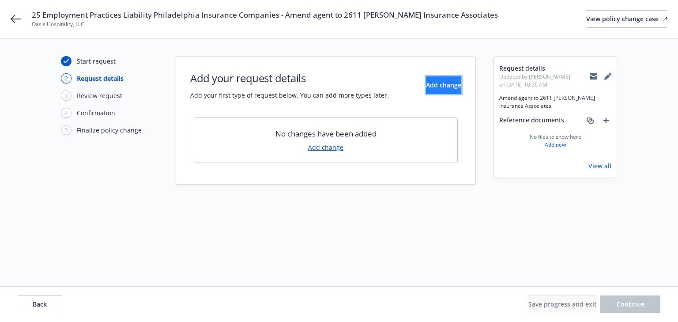
click at [448, 87] on button "Add change" at bounding box center [443, 85] width 35 height 18
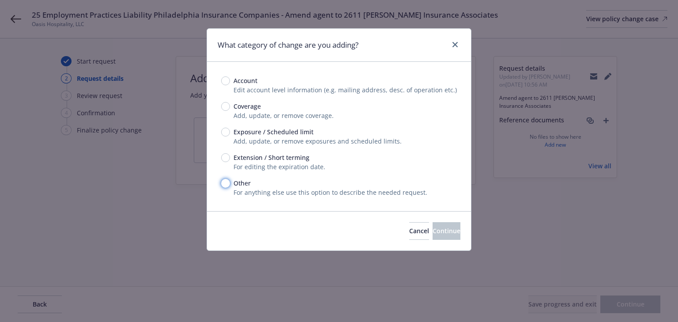
click at [226, 184] on input "Other" at bounding box center [225, 183] width 9 height 9
radio input "true"
click at [432, 231] on span "Continue" at bounding box center [446, 230] width 28 height 8
type textarea "x"
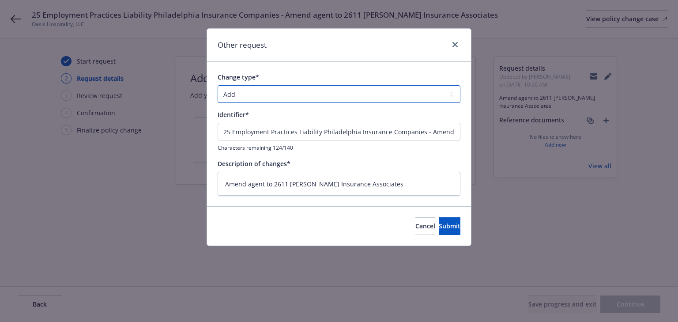
click at [294, 96] on select "Add Audit Change Remove" at bounding box center [338, 94] width 243 height 18
select select "CHANGE"
click at [217, 85] on select "Add Audit Change Remove" at bounding box center [338, 94] width 243 height 18
drag, startPoint x: 422, startPoint y: 132, endPoint x: -532, endPoint y: 127, distance: 953.4
click at [0, 127] on html "25 Employment Practices Liability Philadelphia Insurance Companies - Amend agen…" at bounding box center [339, 161] width 678 height 322
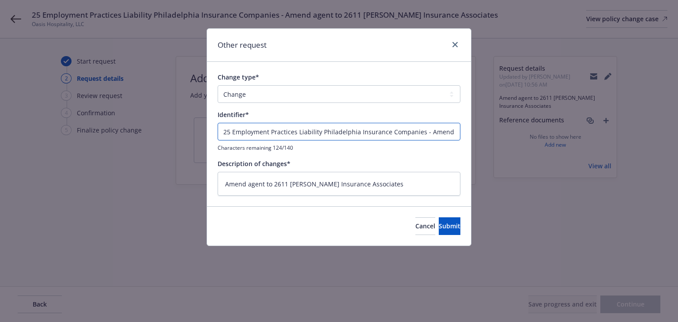
type textarea "x"
type input "- Amend agent to 2611 James G Parker Insurance Associates"
type textarea "x"
type input "E- Amend agent to 2611 James G Parker Insurance Associates"
type textarea "x"
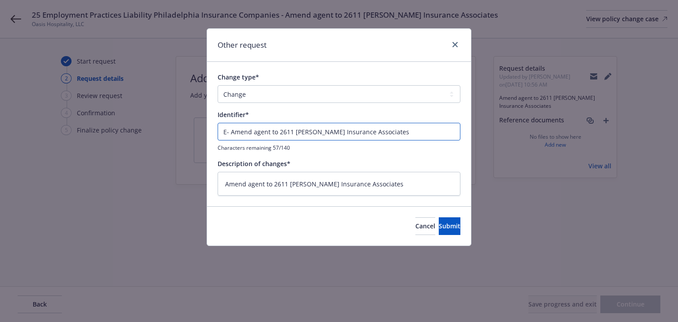
type input "EN- Amend agent to 2611 James G Parker Insurance Associates"
type textarea "x"
type input "END- Amend agent to 2611 James G Parker Insurance Associates"
type textarea "x"
type input "ENDT- Amend agent to 2611 James G Parker Insurance Associates"
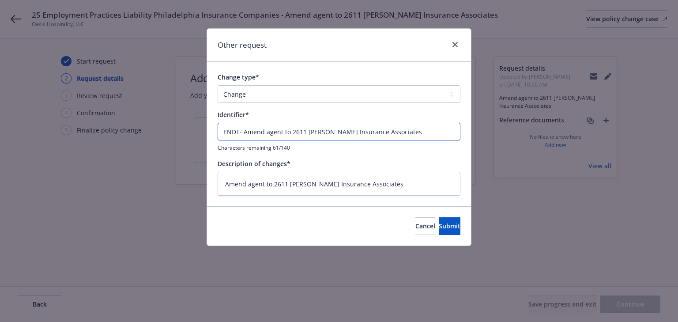
type textarea "x"
type input "ENDT#- Amend agent to 2611 James G Parker Insurance Associates"
type textarea "x"
type input "ENDT#1- Amend agent to 2611 James G Parker Insurance Associates"
type textarea "x"
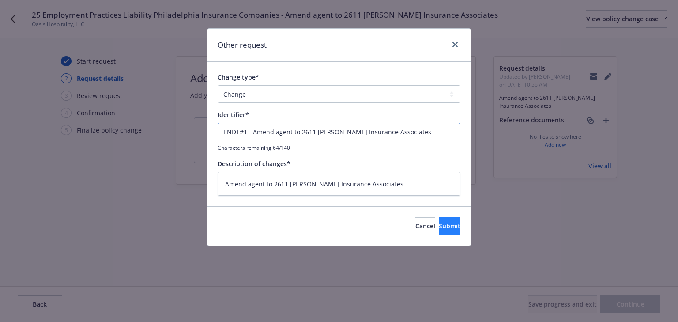
type input "ENDT#1 - Amend agent to 2611 James G Parker Insurance Associates"
click at [439, 228] on span "Submit" at bounding box center [450, 225] width 22 height 8
type textarea "x"
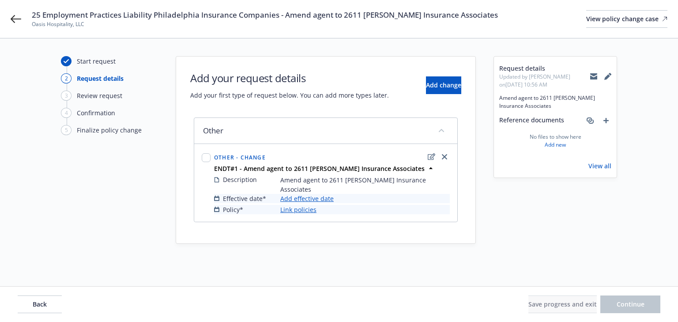
click at [328, 194] on link "Add effective date" at bounding box center [306, 198] width 53 height 9
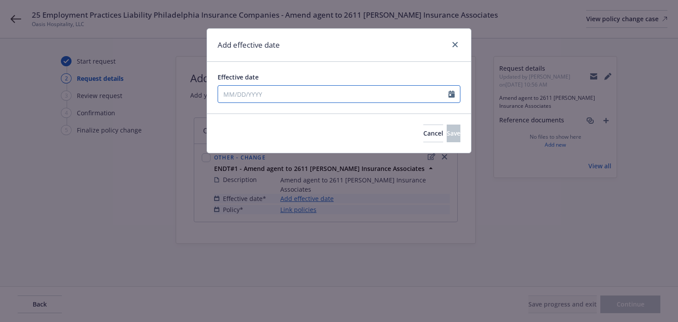
click at [284, 88] on input "Effective date" at bounding box center [333, 94] width 230 height 17
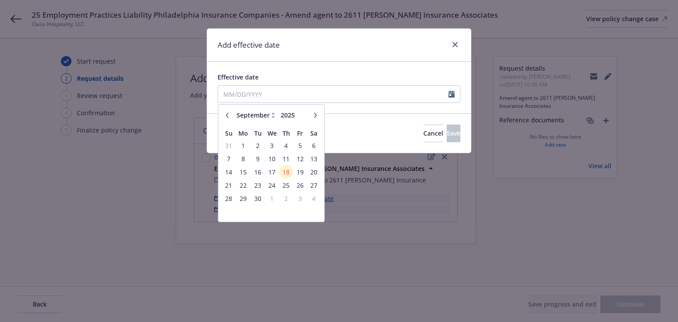
click at [231, 118] on button "button" at bounding box center [227, 115] width 11 height 11
select select "8"
click at [256, 170] on span "12" at bounding box center [257, 171] width 12 height 11
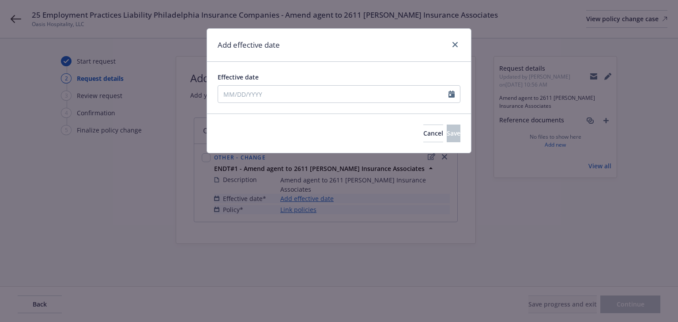
type input "08/12/2025"
click at [446, 135] on span "Save" at bounding box center [453, 133] width 14 height 8
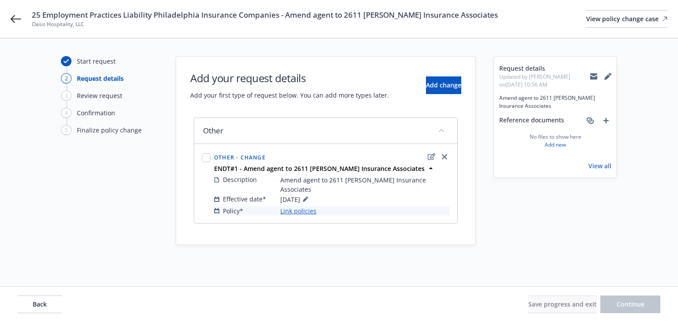
click at [308, 206] on link "Link policies" at bounding box center [298, 210] width 36 height 9
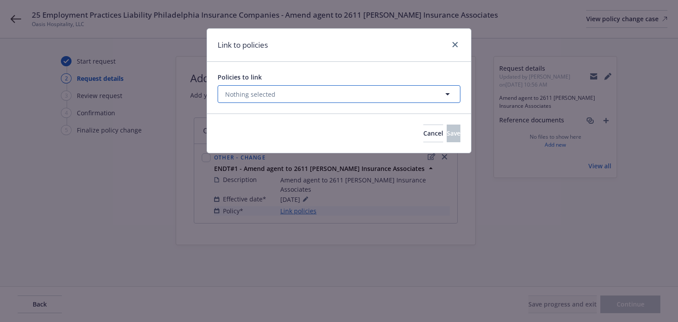
click at [266, 93] on span "Nothing selected" at bounding box center [250, 94] width 50 height 9
select select "ACTIVE"
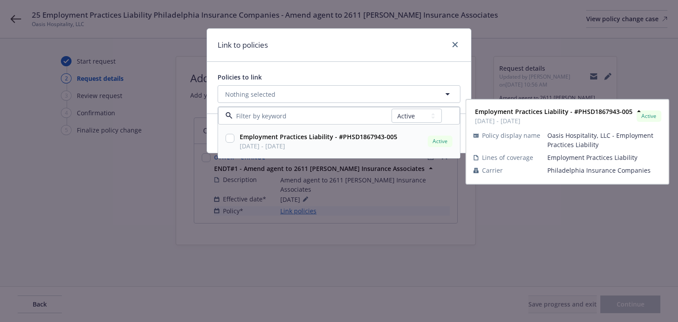
click at [230, 138] on input "checkbox" at bounding box center [229, 138] width 9 height 9
checkbox input "true"
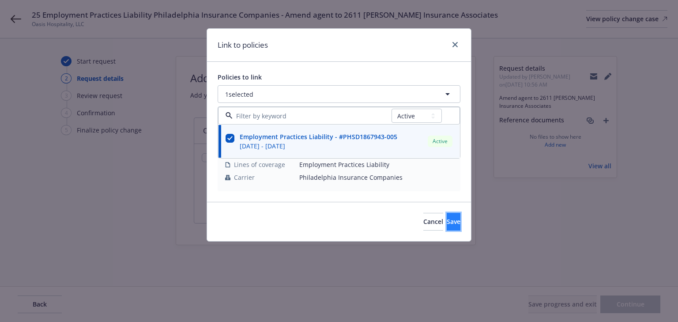
click at [446, 217] on span "Save" at bounding box center [453, 221] width 14 height 8
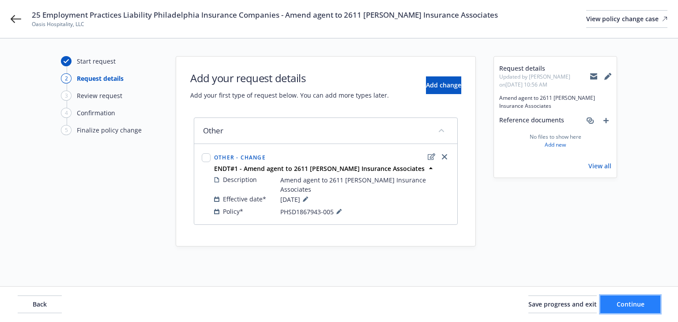
click at [648, 307] on button "Continue" at bounding box center [630, 304] width 60 height 18
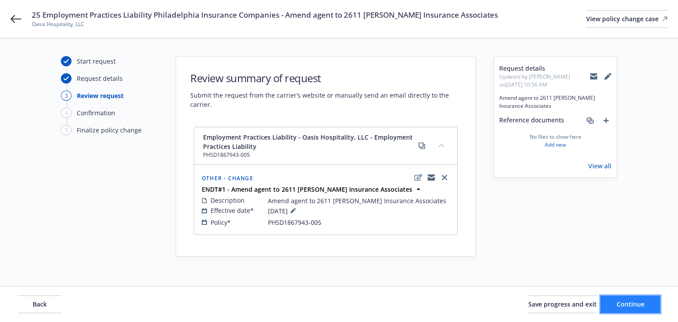
click at [648, 307] on button "Continue" at bounding box center [630, 304] width 60 height 18
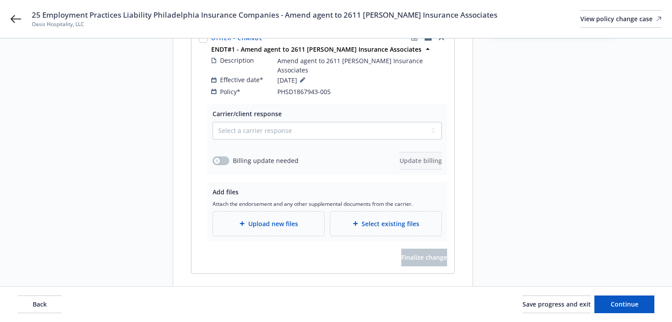
scroll to position [141, 0]
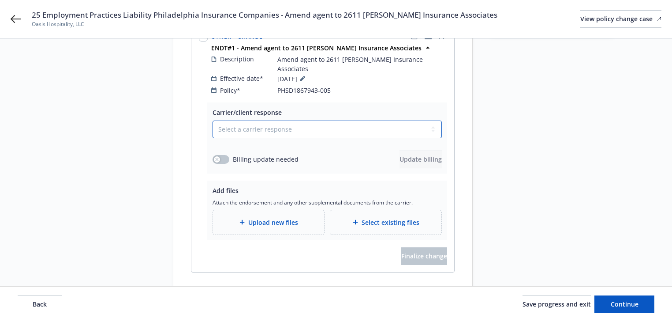
drag, startPoint x: 259, startPoint y: 109, endPoint x: 258, endPoint y: 117, distance: 8.9
click at [259, 120] on select "Select a carrier response Accepted Accepted with revision No endorsement needed…" at bounding box center [327, 129] width 229 height 18
select select "ACCEPTED"
click at [213, 120] on select "Select a carrier response Accepted Accepted with revision No endorsement needed…" at bounding box center [327, 129] width 229 height 18
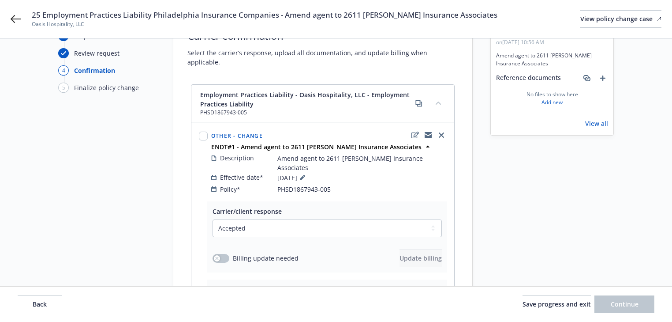
scroll to position [0, 0]
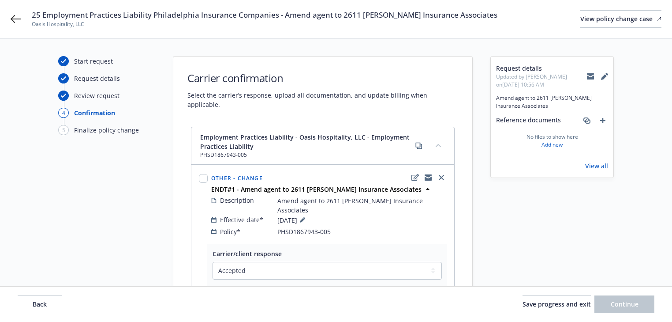
drag, startPoint x: 281, startPoint y: 16, endPoint x: 489, endPoint y: 14, distance: 208.2
click at [489, 14] on span "25 Employment Practices Liability Philadelphia Insurance Companies - Amend agen…" at bounding box center [265, 15] width 466 height 11
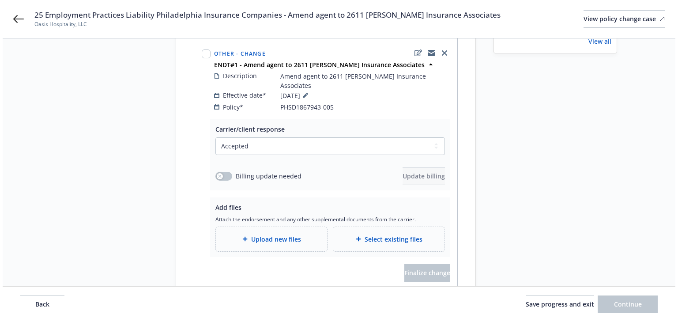
scroll to position [147, 0]
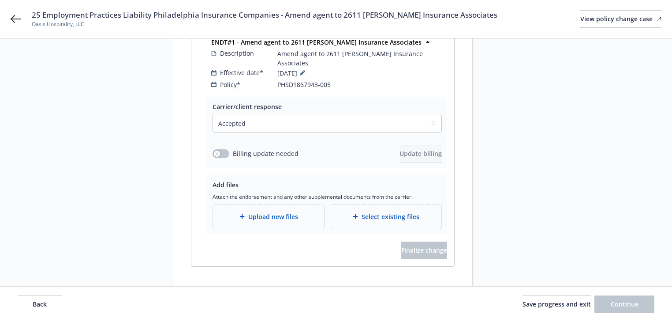
click at [290, 205] on div "Upload new files" at bounding box center [268, 216] width 111 height 24
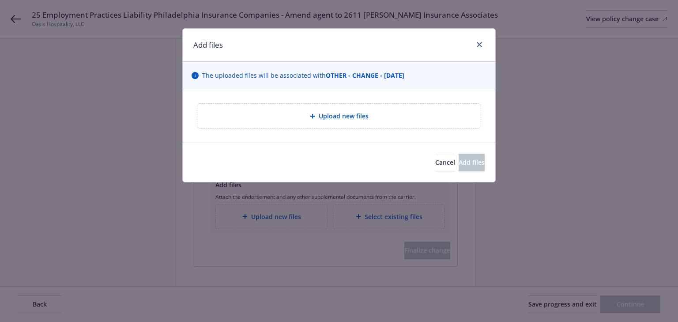
click at [315, 117] on div at bounding box center [314, 115] width 9 height 5
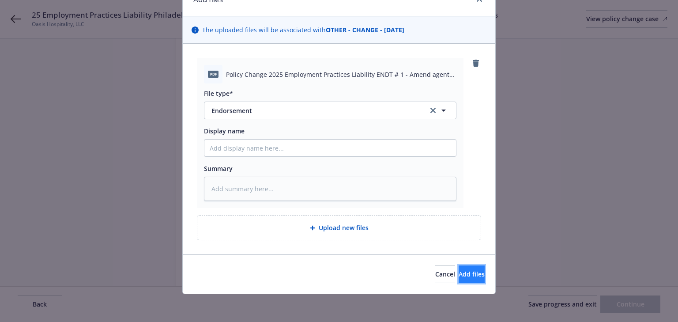
click at [458, 270] on span "Add files" at bounding box center [471, 274] width 26 height 8
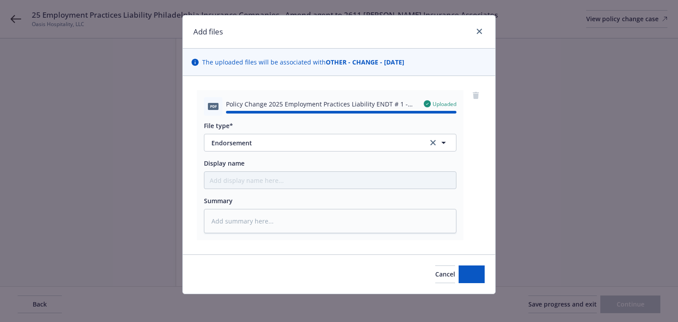
type textarea "x"
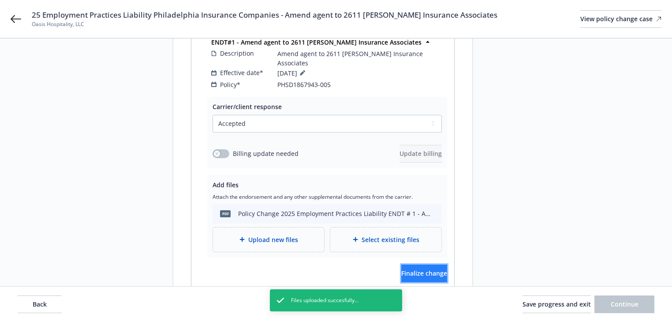
click at [438, 264] on button "Finalize change" at bounding box center [424, 273] width 46 height 18
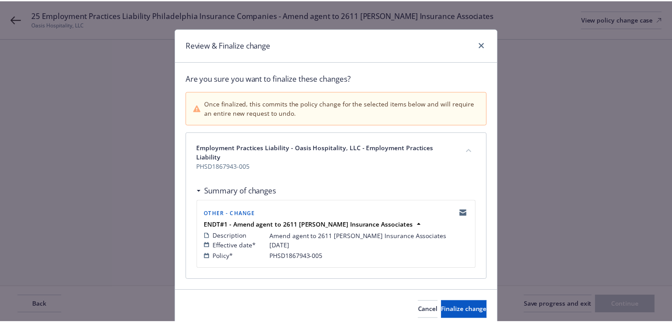
scroll to position [26, 0]
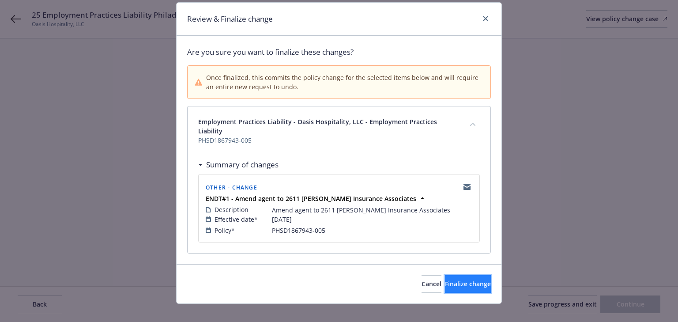
click at [461, 279] on button "Finalize change" at bounding box center [468, 284] width 46 height 18
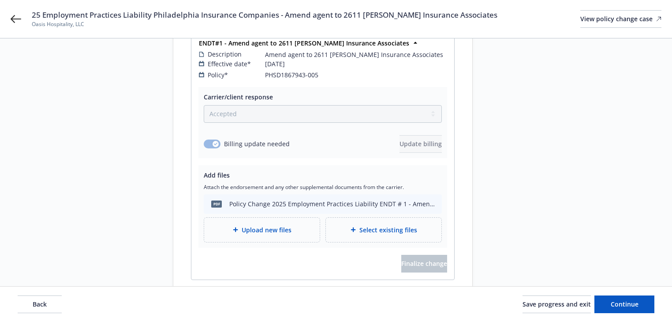
scroll to position [169, 0]
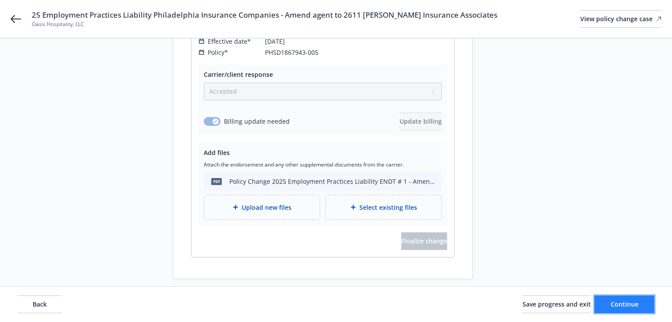
click at [630, 297] on button "Continue" at bounding box center [625, 304] width 60 height 18
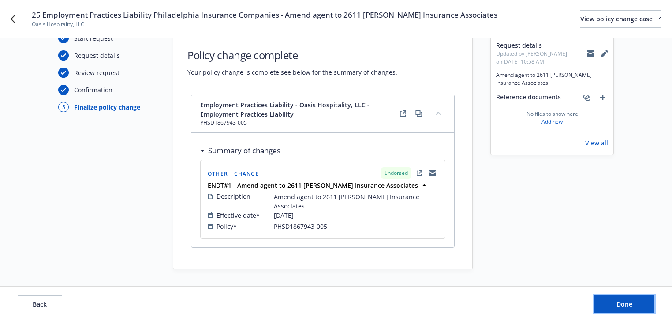
drag, startPoint x: 622, startPoint y: 304, endPoint x: 510, endPoint y: 288, distance: 113.2
click at [611, 301] on button "Done" at bounding box center [625, 304] width 60 height 18
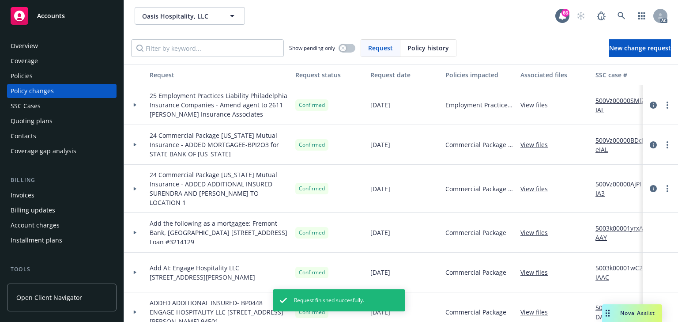
click at [623, 101] on link "500Vz00000SMlZfIAL" at bounding box center [624, 105] width 59 height 19
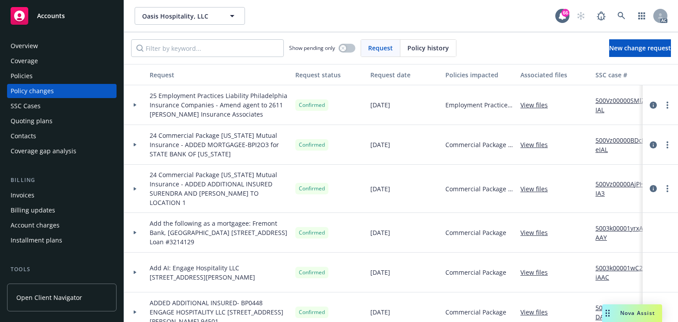
click at [20, 79] on div "Policies" at bounding box center [22, 76] width 22 height 14
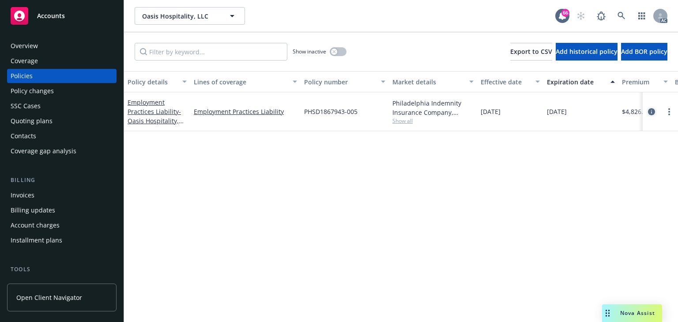
click at [647, 111] on link "circleInformation" at bounding box center [651, 111] width 11 height 11
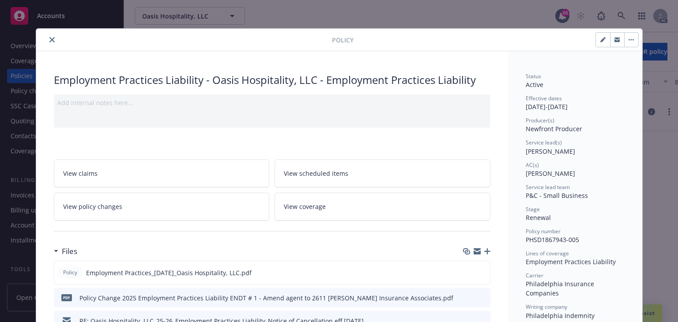
scroll to position [26, 0]
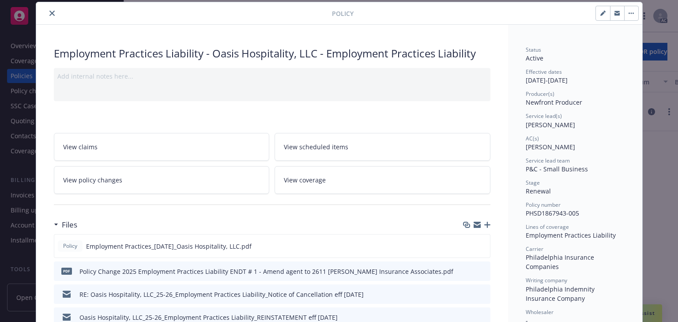
click at [49, 13] on icon "close" at bounding box center [51, 13] width 5 height 5
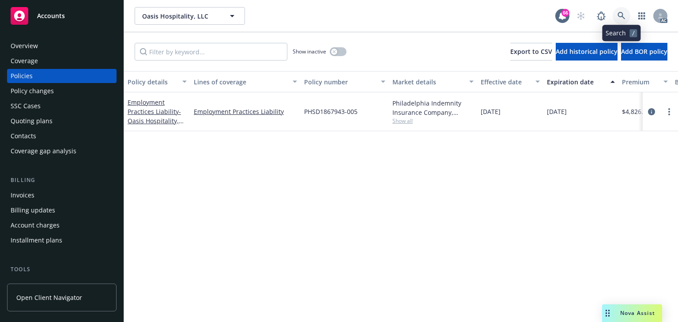
click at [625, 15] on icon at bounding box center [621, 16] width 8 height 8
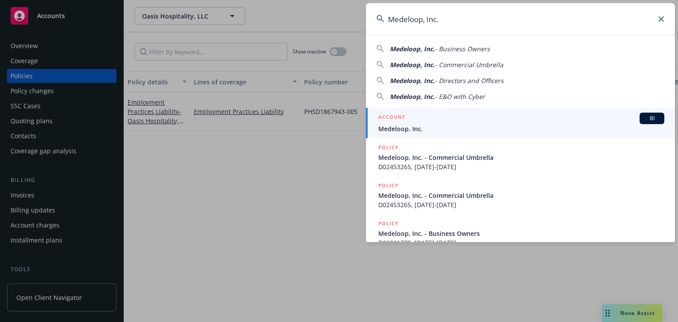
type input "Medeloop, Inc."
click at [418, 120] on div "ACCOUNT BI" at bounding box center [521, 117] width 286 height 11
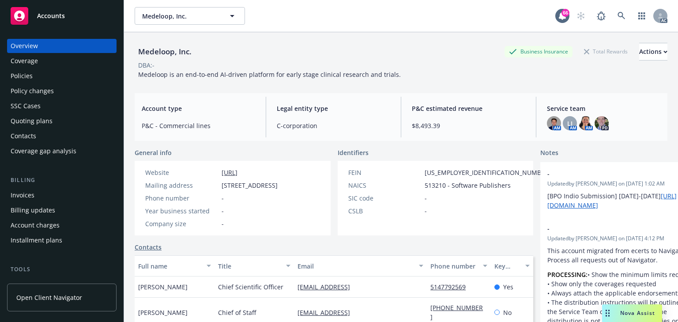
click at [55, 81] on div "Policies" at bounding box center [62, 76] width 102 height 14
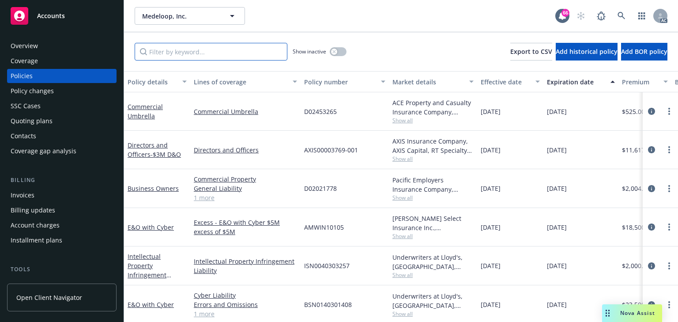
click at [198, 49] on input "Filter by keyword..." at bounding box center [211, 52] width 153 height 18
click at [209, 53] on input "Filter by keyword..." at bounding box center [211, 52] width 153 height 18
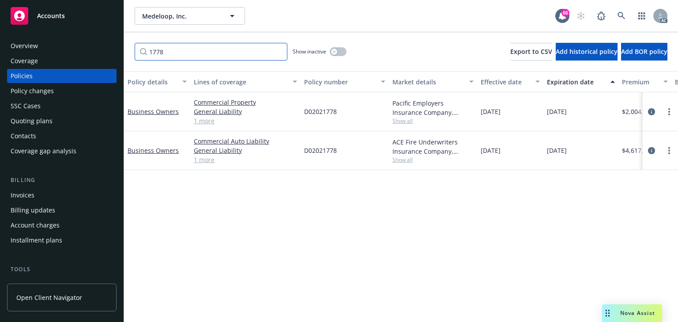
type input "1778"
click at [330, 207] on div "Policy details Lines of coverage Policy number Market details Effective date Ex…" at bounding box center [401, 196] width 554 height 251
click at [650, 110] on icon "circleInformation" at bounding box center [651, 111] width 7 height 7
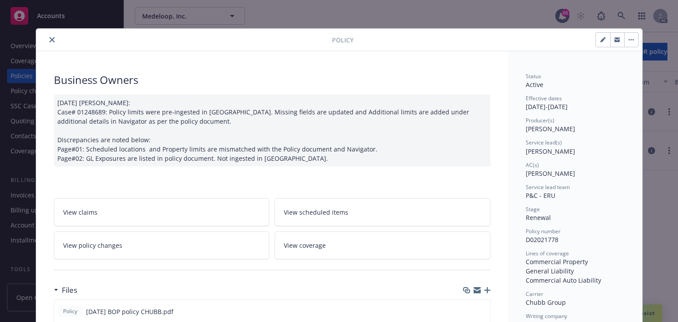
click at [104, 240] on span "View policy changes" at bounding box center [92, 244] width 59 height 9
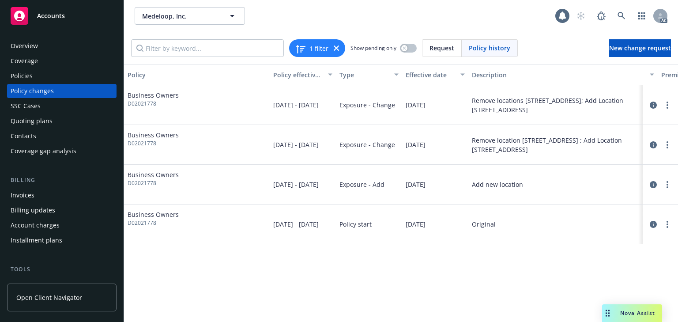
click at [371, 287] on div "Policy Policy effective dates Type Effective date Description Premium change An…" at bounding box center [401, 193] width 554 height 258
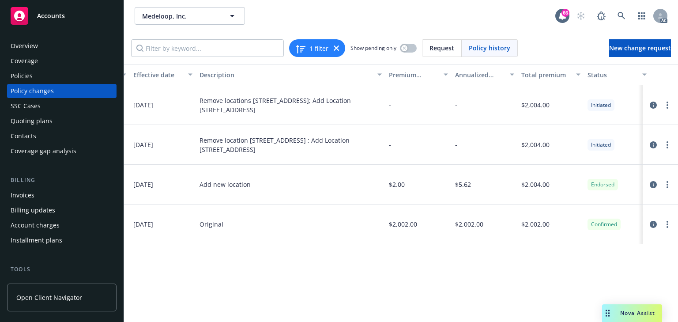
scroll to position [0, 279]
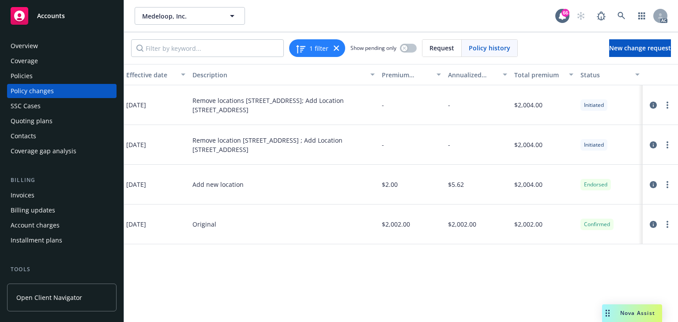
click at [515, 270] on div "Policy Policy effective dates Type Effective date Description Premium change An…" at bounding box center [401, 193] width 554 height 258
click at [650, 144] on icon "circleInformation" at bounding box center [652, 144] width 7 height 7
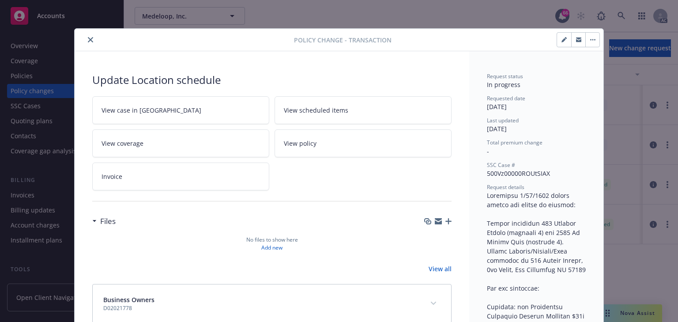
scroll to position [26, 0]
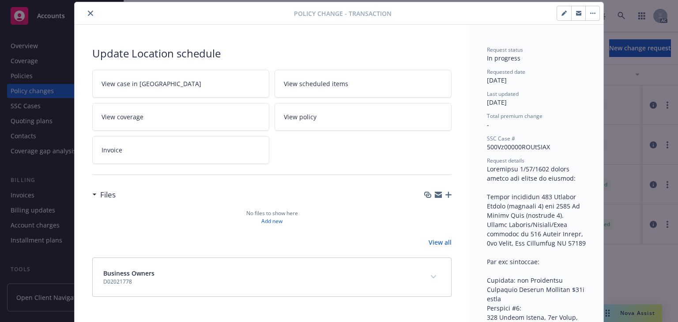
click at [158, 82] on link "View case in SSC" at bounding box center [180, 84] width 177 height 28
click at [89, 12] on icon "close" at bounding box center [90, 13] width 5 height 5
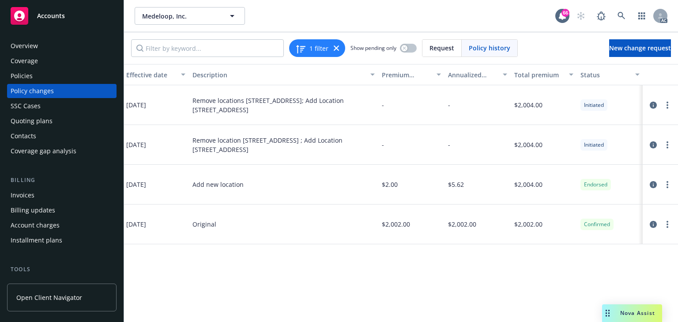
click at [45, 75] on div "Policies" at bounding box center [62, 76] width 102 height 14
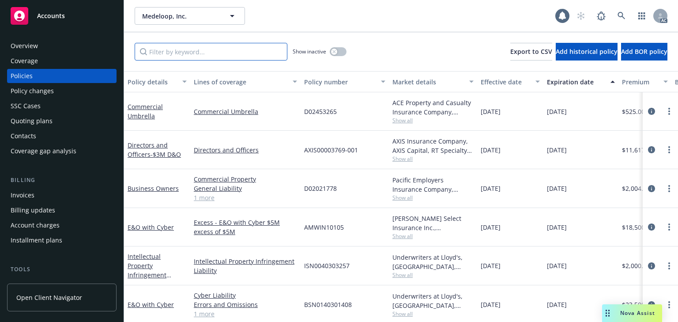
click at [214, 51] on input "Filter by keyword..." at bounding box center [211, 52] width 153 height 18
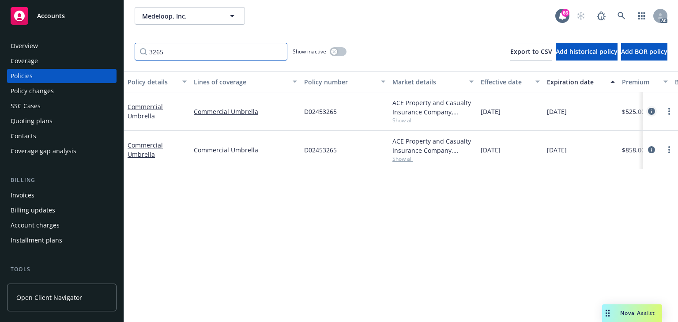
type input "3265"
click at [652, 111] on icon "circleInformation" at bounding box center [651, 111] width 7 height 7
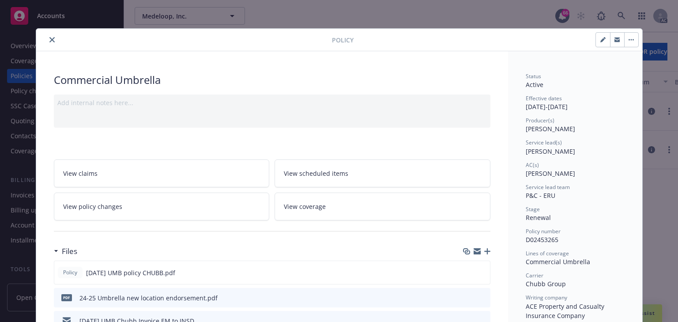
click at [104, 203] on span "View policy changes" at bounding box center [92, 206] width 59 height 9
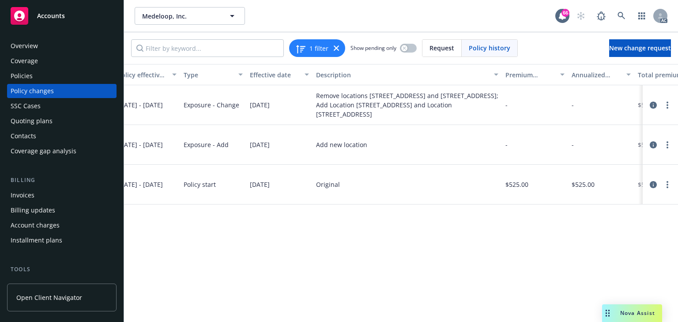
scroll to position [0, 279]
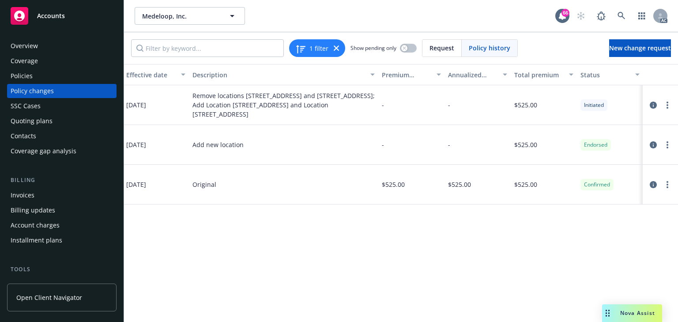
click at [535, 276] on div "Policy Policy effective dates Type Effective date Description Premium change An…" at bounding box center [401, 193] width 554 height 258
click at [651, 106] on icon "circleInformation" at bounding box center [652, 104] width 7 height 7
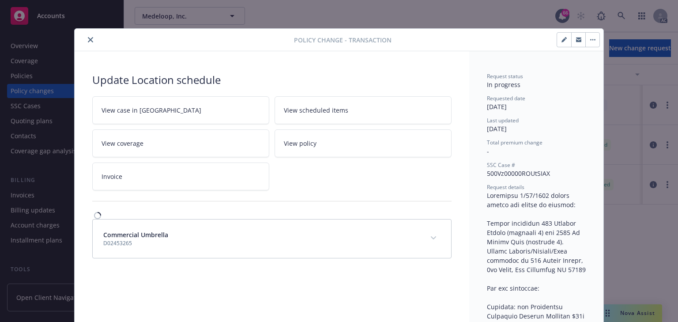
scroll to position [26, 0]
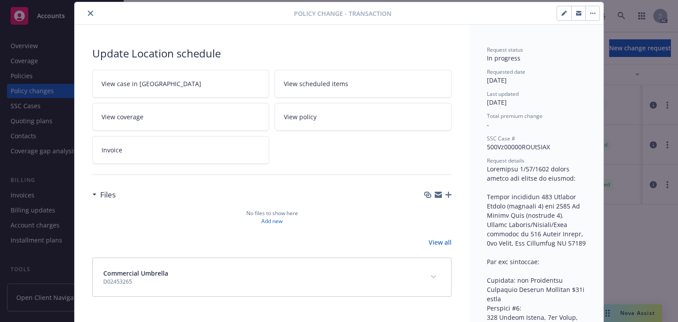
click at [154, 88] on link "View case in SSC" at bounding box center [180, 84] width 177 height 28
click at [88, 12] on icon "close" at bounding box center [90, 13] width 5 height 5
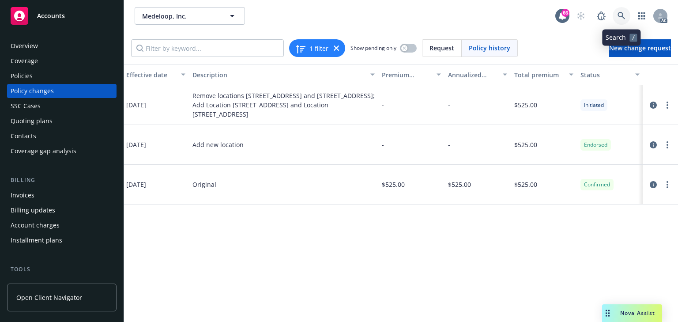
click at [614, 19] on link at bounding box center [621, 16] width 18 height 18
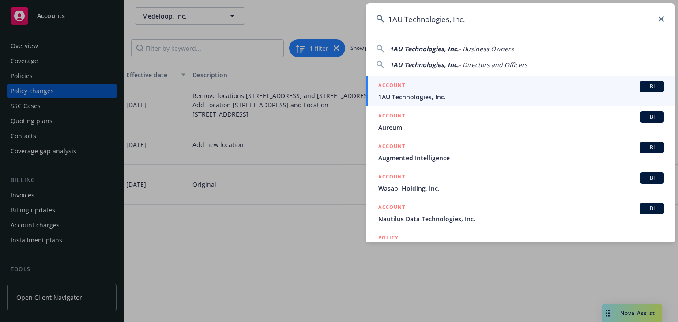
type input "1AU Technologies, Inc."
click at [415, 98] on span "1AU Technologies, Inc." at bounding box center [521, 96] width 286 height 9
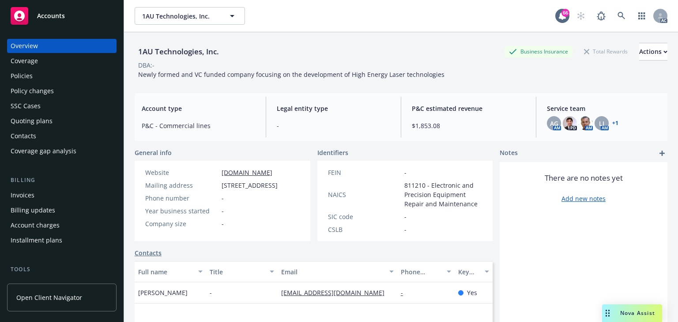
click at [51, 80] on div "Policies" at bounding box center [62, 76] width 102 height 14
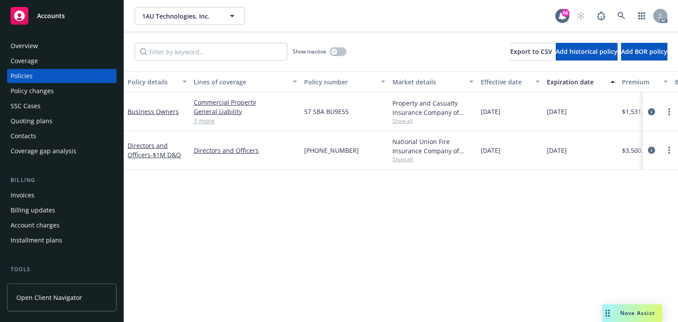
drag, startPoint x: 652, startPoint y: 110, endPoint x: 529, endPoint y: 123, distance: 123.7
click at [652, 110] on icon "circleInformation" at bounding box center [651, 111] width 7 height 7
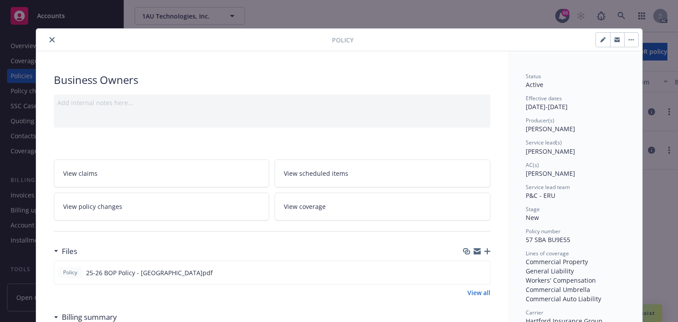
click at [141, 195] on link "View policy changes" at bounding box center [162, 206] width 216 height 28
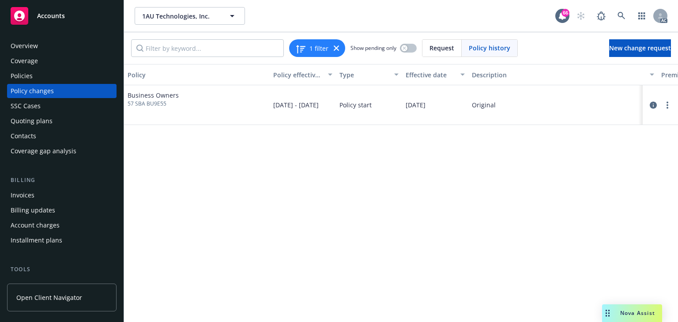
click at [233, 187] on div "Policy Policy effective dates Type Effective date Description Premium change An…" at bounding box center [401, 193] width 554 height 258
click at [412, 205] on div "Policy Policy effective dates Type Effective date Description Premium change An…" at bounding box center [401, 193] width 554 height 258
click at [44, 74] on div "Policies" at bounding box center [62, 76] width 102 height 14
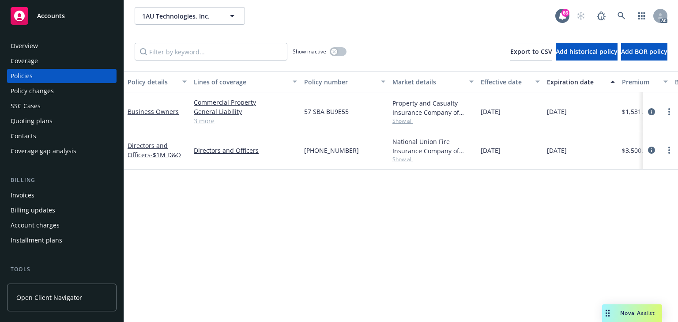
click at [214, 243] on div "Policy details Lines of coverage Policy number Market details Effective date Ex…" at bounding box center [401, 196] width 554 height 251
click at [653, 109] on icon "circleInformation" at bounding box center [651, 111] width 7 height 7
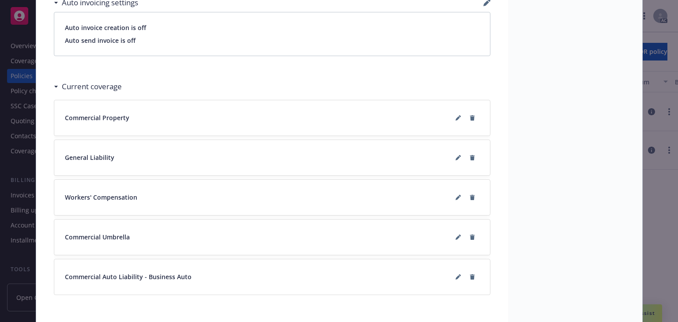
scroll to position [660, 0]
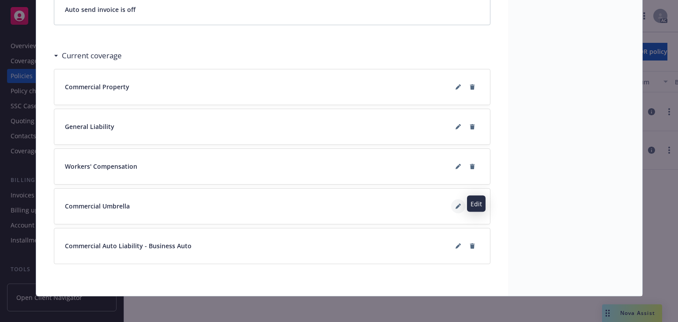
click at [451, 206] on button at bounding box center [458, 206] width 14 height 14
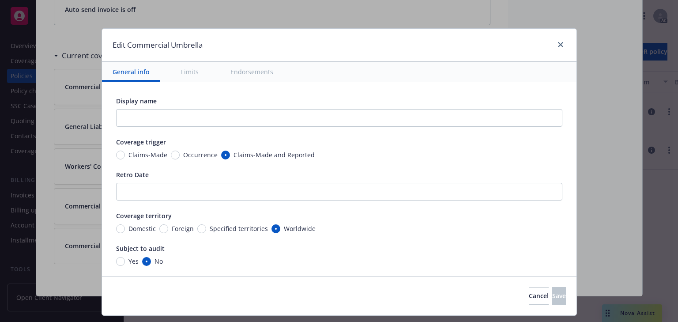
click at [247, 77] on button "Endorsements" at bounding box center [252, 72] width 64 height 20
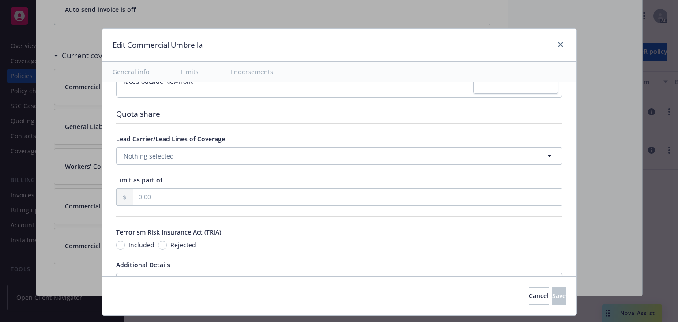
scroll to position [485, 0]
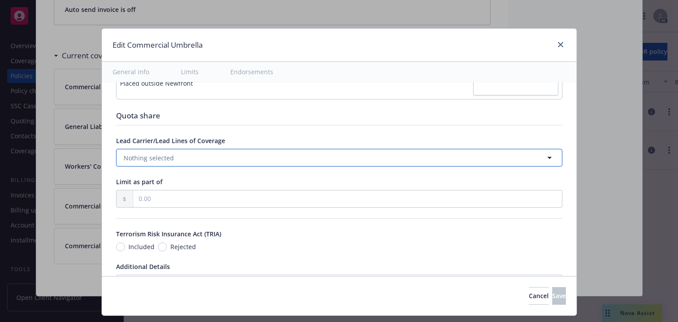
click at [201, 153] on button "Nothing selected" at bounding box center [339, 158] width 446 height 18
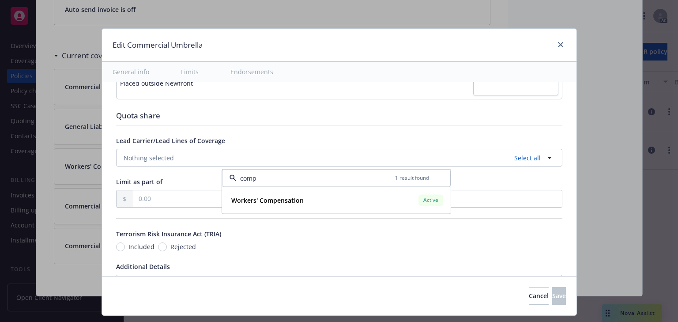
type input "comp"
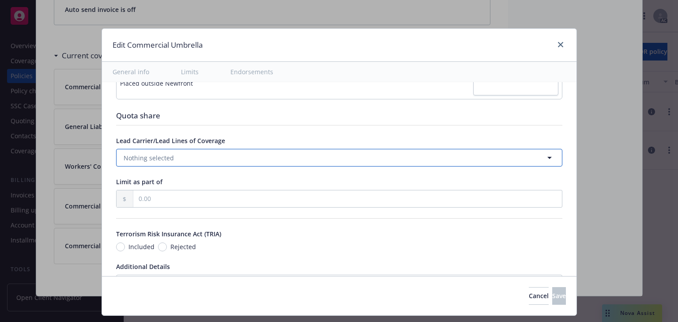
click at [184, 152] on button "Nothing selected" at bounding box center [339, 158] width 446 height 18
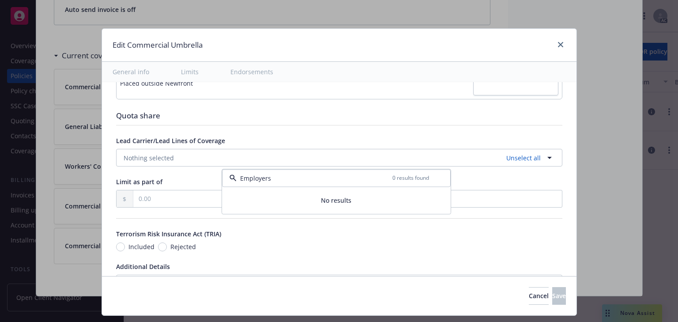
type input "Employers"
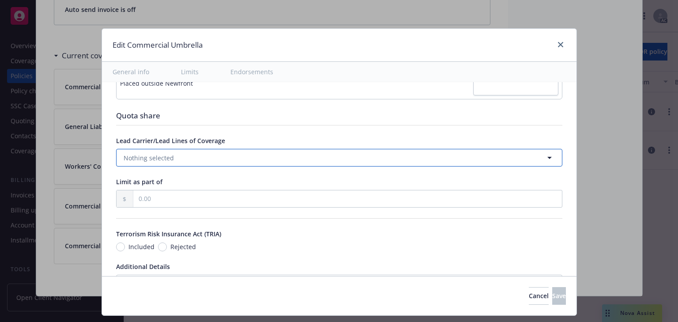
click at [170, 161] on button "Nothing selected" at bounding box center [339, 158] width 446 height 18
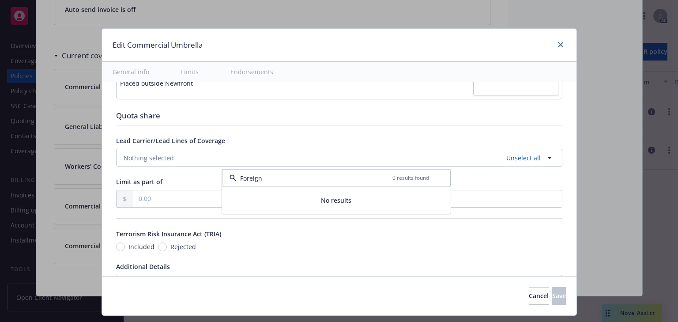
type input "Foreign"
click at [557, 41] on link "close" at bounding box center [560, 44] width 11 height 11
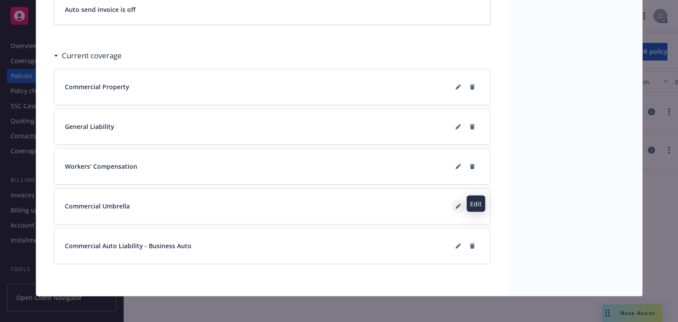
click at [455, 203] on icon at bounding box center [457, 205] width 5 height 5
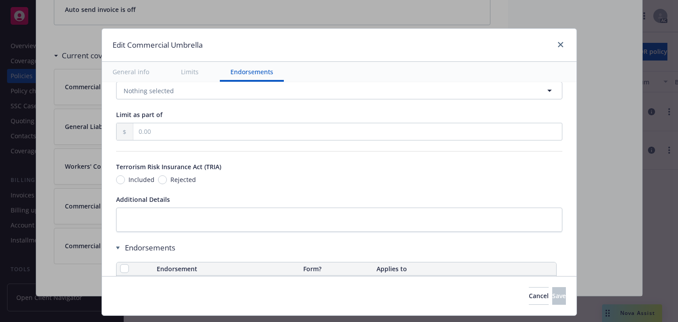
scroll to position [565, 0]
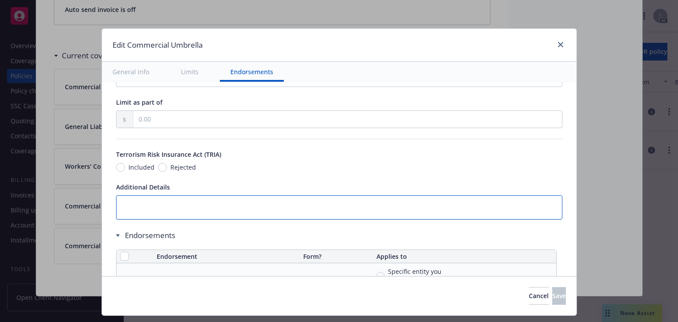
click at [154, 208] on textarea at bounding box center [339, 207] width 446 height 24
paste textarea "remove Comprehensive Automobile Liability, Employers Liability, Foreign Liabili…"
type textarea "remove Comprehensive Automobile Liability, Employers Liability, Foreign Liabili…"
type textarea "x"
type textarea "remove Comprehensive Automobile Liability, Employers Liability, Foreign Liabili…"
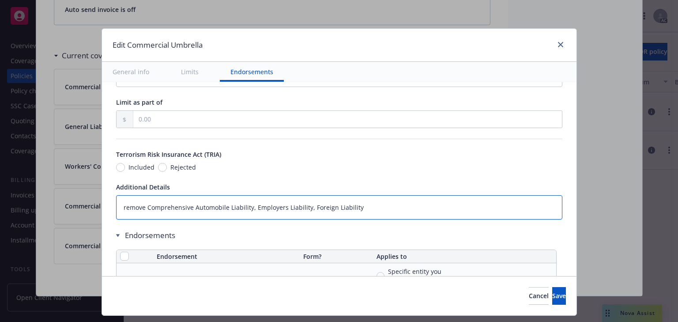
click at [373, 212] on textarea "remove Comprehensive Automobile Liability, Employers Liability, Foreign Liabili…" at bounding box center [339, 207] width 446 height 24
type textarea "x"
type textarea "remove Comprehensive Automobile Liability, Employers Liability, Foreign Liabili…"
type textarea "x"
type textarea "remove Comprehensive Automobile Liability, Employers Liability, Foreign Liabili…"
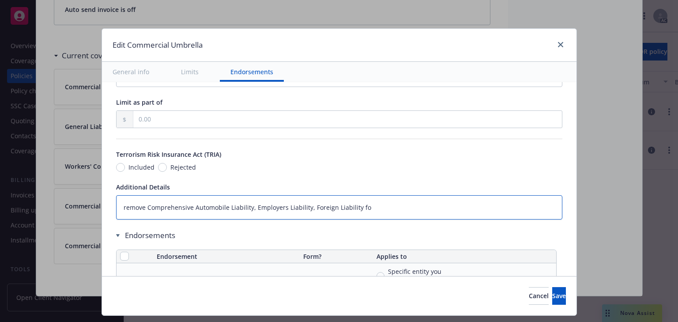
type textarea "x"
type textarea "remove Comprehensive Automobile Liability, Employers Liability, Foreign Liabili…"
type textarea "x"
paste textarea "Schedule of Underlying Insurance"
click at [558, 300] on button "Save" at bounding box center [559, 296] width 14 height 18
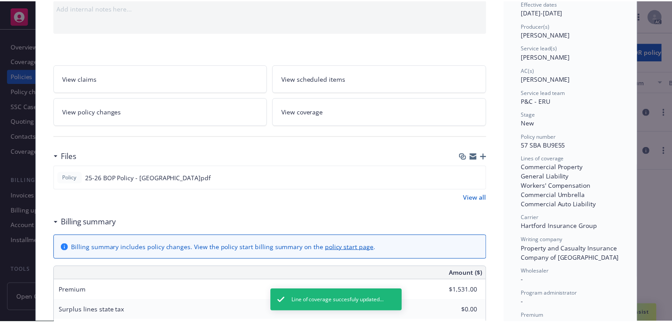
scroll to position [0, 0]
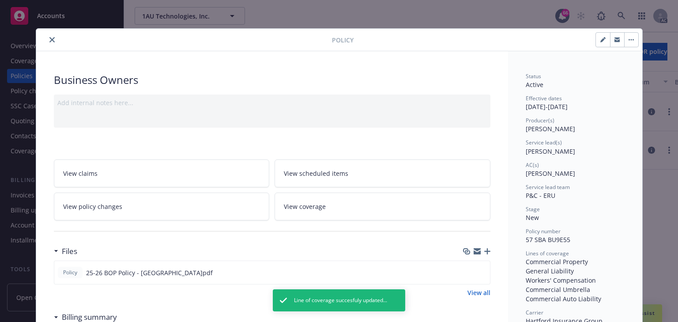
click at [50, 37] on icon "close" at bounding box center [51, 39] width 5 height 5
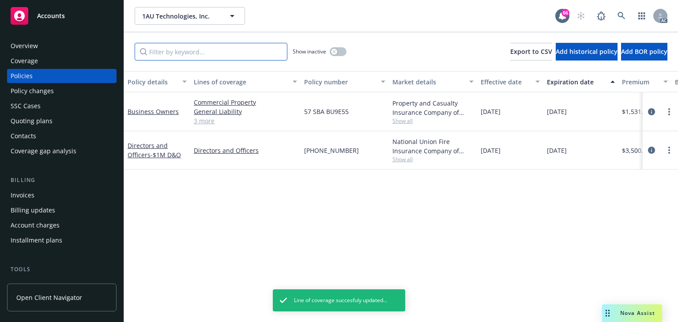
click at [222, 49] on input "Filter by keyword..." at bounding box center [211, 52] width 153 height 18
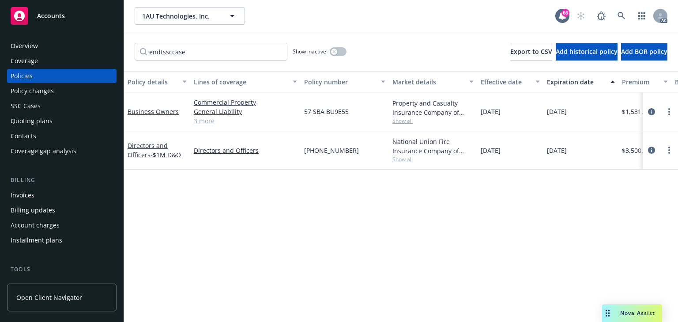
click at [407, 121] on span "Show all" at bounding box center [432, 120] width 81 height 7
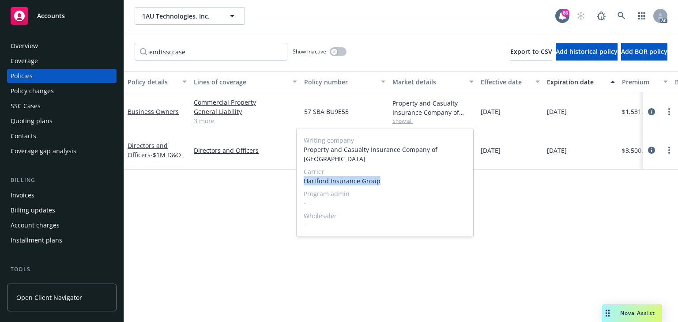
drag, startPoint x: 304, startPoint y: 174, endPoint x: 385, endPoint y: 174, distance: 81.2
click at [385, 176] on span "Hartford Insurance Group" at bounding box center [385, 180] width 162 height 9
copy span "Hartford Insurance Group"
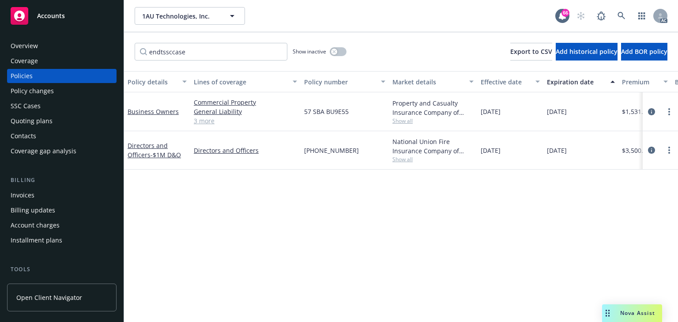
click at [31, 94] on div "Policy changes" at bounding box center [32, 91] width 43 height 14
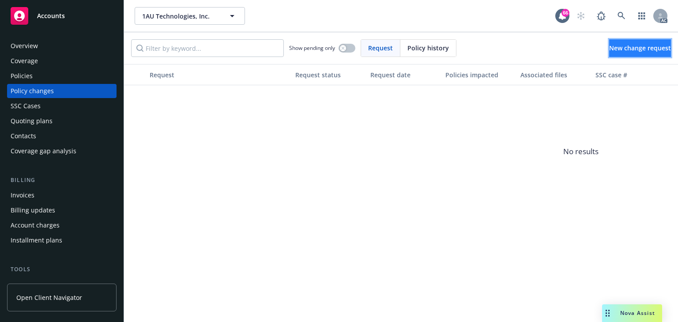
click at [609, 51] on span "New change request" at bounding box center [640, 48] width 62 height 8
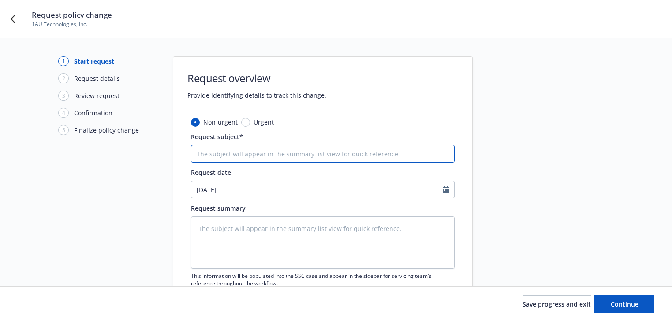
drag, startPoint x: 275, startPoint y: 154, endPoint x: 222, endPoint y: 156, distance: 53.4
click at [275, 154] on input "Request subject*" at bounding box center [323, 154] width 264 height 18
paste input "25 Business Owners Hartford Insurance Group -"
click at [364, 151] on input "25 Business Owners Hartford Insurance Group -" at bounding box center [323, 154] width 264 height 18
paste input "remove Comprehensive Automobile Liability, Employers Liability, Foreign Liabili…"
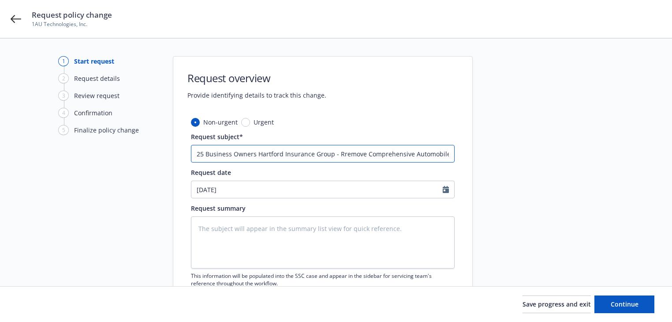
scroll to position [0, 123]
click at [217, 154] on input "25 Business Owners Hartford Insurance Group - Rremove Comprehensive Automobile …" at bounding box center [323, 154] width 264 height 18
click at [406, 157] on input "25 Business Owners Hartford Insurance Group - Remove Comprehensive Automobile L…" at bounding box center [323, 154] width 264 height 18
paste input "Extension Schedule of Underlying Insurance"
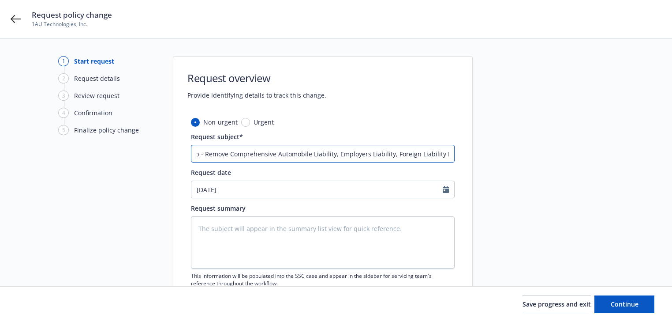
scroll to position [0, 263]
click at [315, 154] on input "25 Business Owners Hartford Insurance Group - Remove Comprehensive Automobile L…" at bounding box center [323, 154] width 264 height 18
click at [269, 236] on textarea at bounding box center [323, 242] width 264 height 52
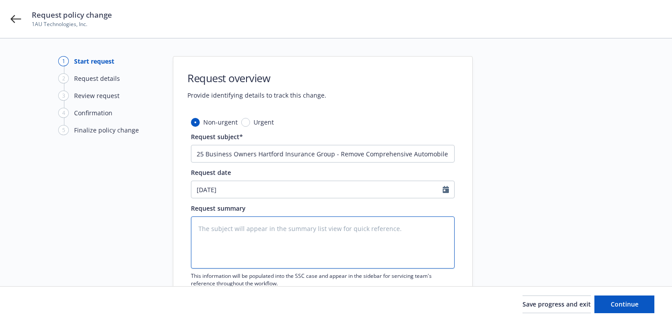
paste textarea "The Extension Schedule of Underlying Insurance has been revised to remove Compr…"
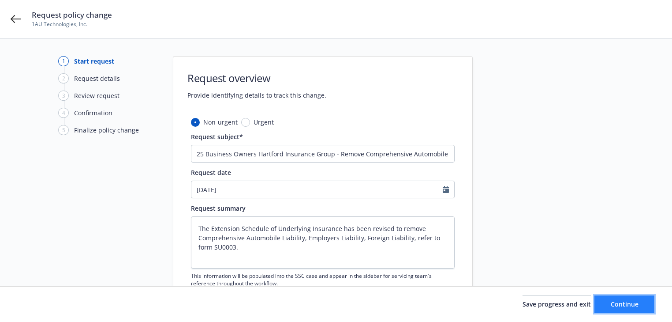
click at [625, 305] on span "Continue" at bounding box center [625, 304] width 28 height 8
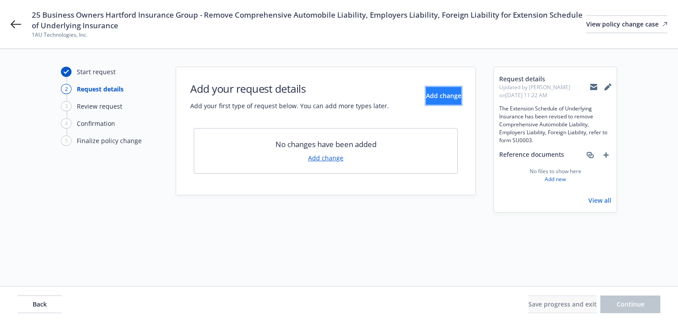
click at [431, 92] on span "Add change" at bounding box center [443, 95] width 35 height 8
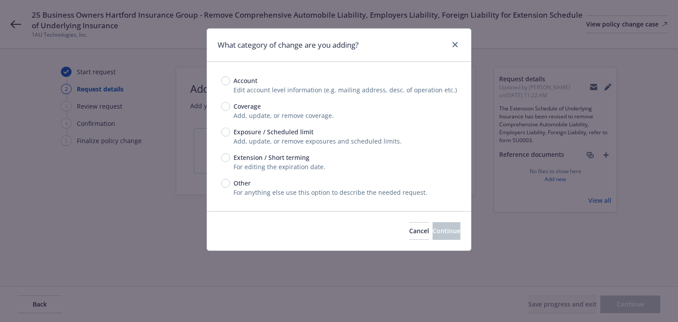
click at [226, 187] on div "Other For anything else use this option to describe the needed request." at bounding box center [339, 187] width 236 height 19
click at [225, 185] on input "Other" at bounding box center [225, 183] width 9 height 9
click at [435, 233] on span "Continue" at bounding box center [446, 230] width 28 height 8
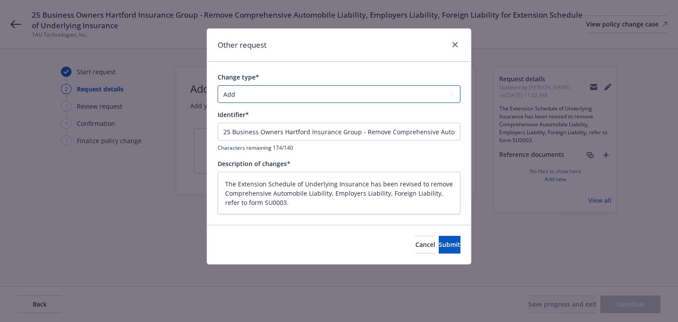
click at [284, 90] on select "Add Audit Change Remove" at bounding box center [338, 94] width 243 height 18
click at [217, 85] on select "Add Audit Change Remove" at bounding box center [338, 94] width 243 height 18
click at [452, 244] on button "Submit" at bounding box center [450, 245] width 22 height 18
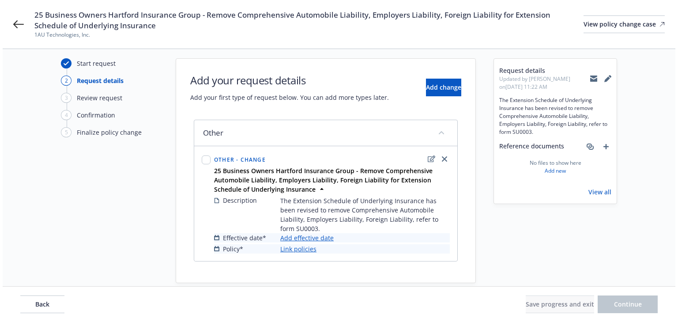
scroll to position [12, 0]
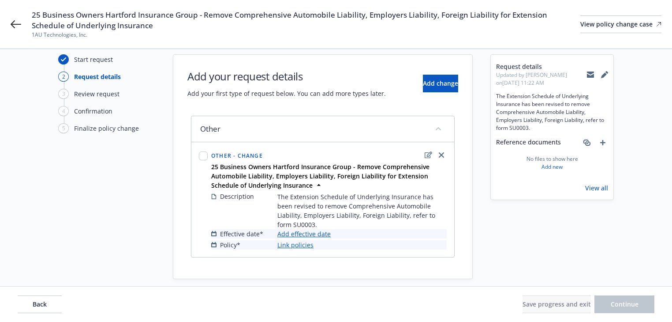
click at [307, 229] on link "Add effective date" at bounding box center [303, 233] width 53 height 9
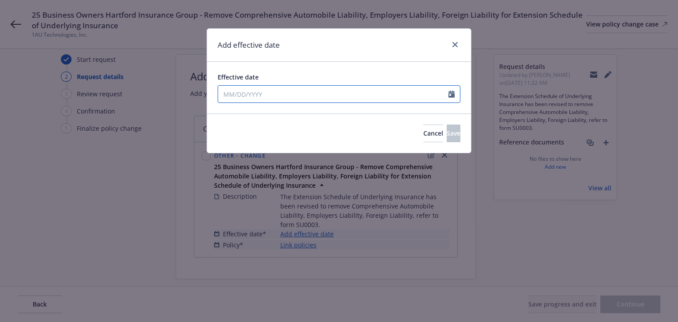
click at [277, 95] on input "Effective date" at bounding box center [333, 94] width 230 height 17
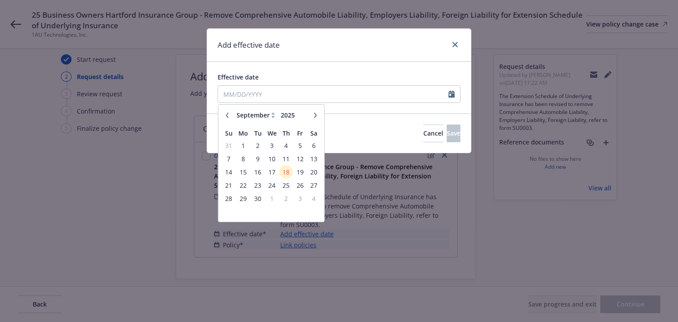
click at [227, 116] on icon "button" at bounding box center [227, 114] width 3 height 5
click at [298, 148] on span "1" at bounding box center [300, 145] width 12 height 11
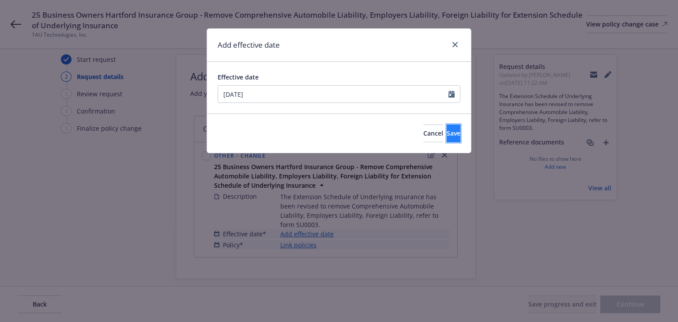
click at [449, 139] on button "Save" at bounding box center [453, 133] width 14 height 18
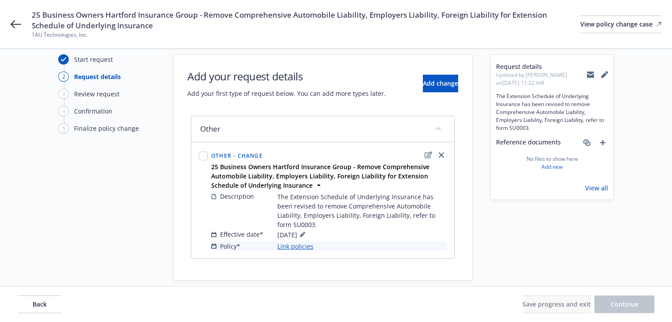
click at [302, 241] on link "Link policies" at bounding box center [295, 245] width 36 height 9
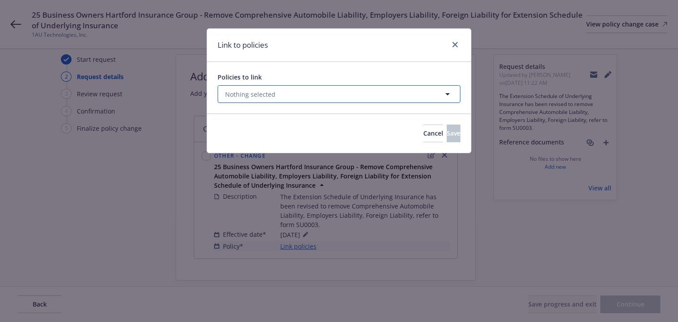
click at [266, 87] on button "Nothing selected" at bounding box center [338, 94] width 243 height 18
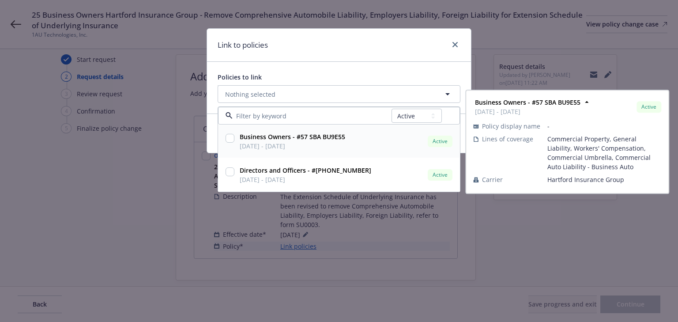
click at [226, 138] on input "checkbox" at bounding box center [229, 138] width 9 height 9
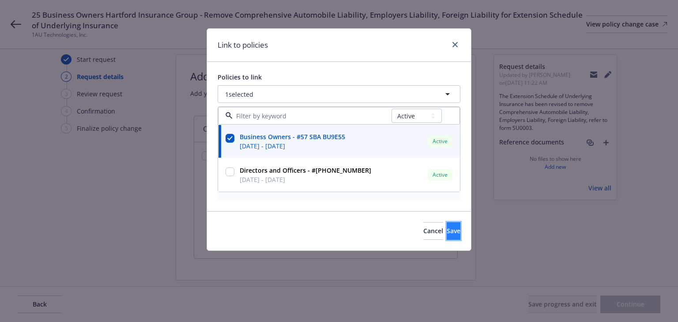
click at [446, 230] on span "Save" at bounding box center [453, 230] width 14 height 8
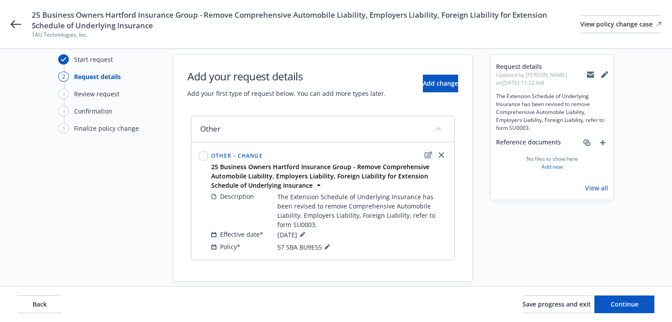
click at [429, 154] on icon "edit" at bounding box center [428, 154] width 7 height 7
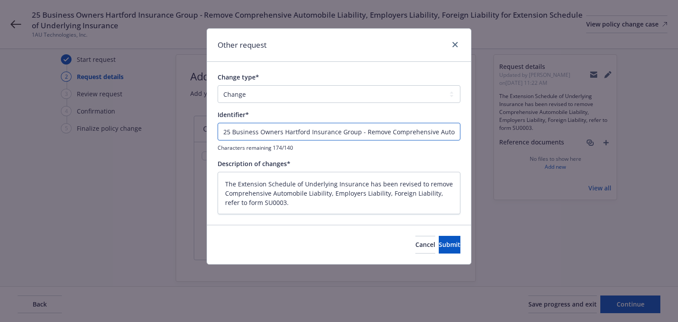
drag, startPoint x: 356, startPoint y: 134, endPoint x: -244, endPoint y: 126, distance: 600.5
click at [0, 126] on html "25 Business Owners Hartford Insurance Group - Remove Comprehensive Automobile L…" at bounding box center [339, 149] width 678 height 322
click at [439, 245] on span "Submit" at bounding box center [450, 244] width 22 height 8
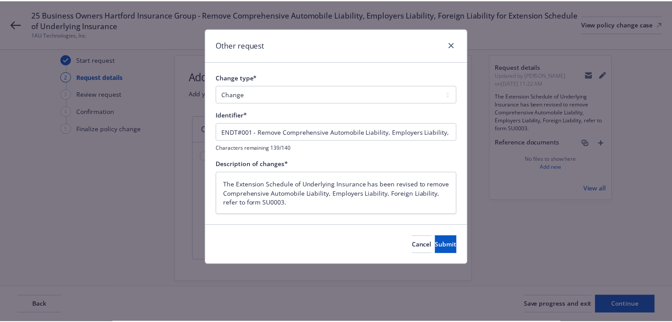
scroll to position [6, 0]
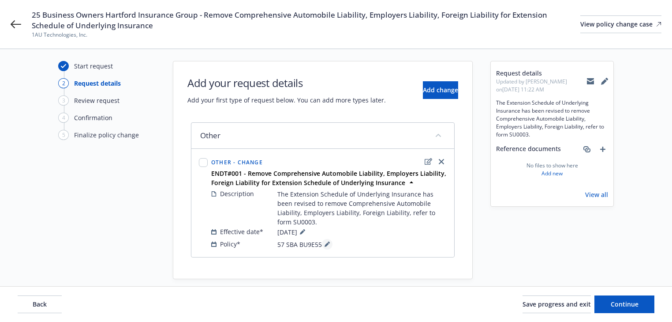
click at [328, 241] on icon at bounding box center [329, 242] width 2 height 2
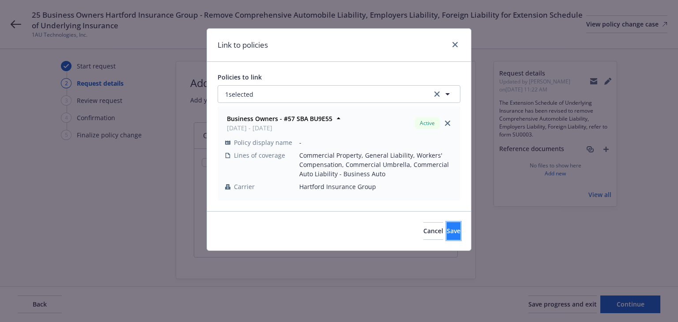
click at [452, 228] on button "Save" at bounding box center [453, 231] width 14 height 18
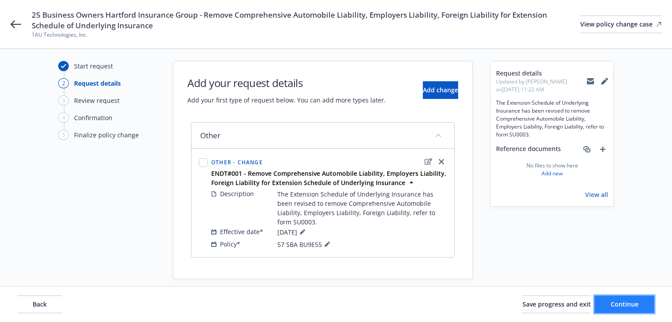
click at [607, 300] on button "Continue" at bounding box center [625, 304] width 60 height 18
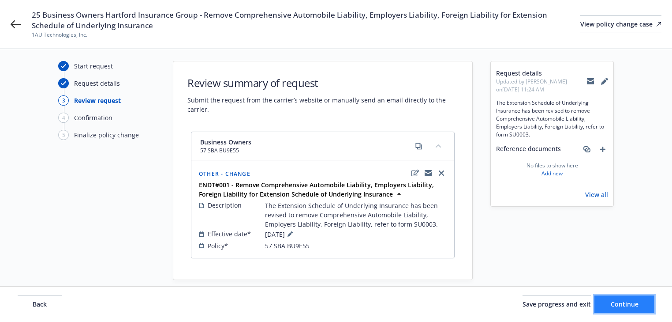
click at [635, 309] on button "Continue" at bounding box center [625, 304] width 60 height 18
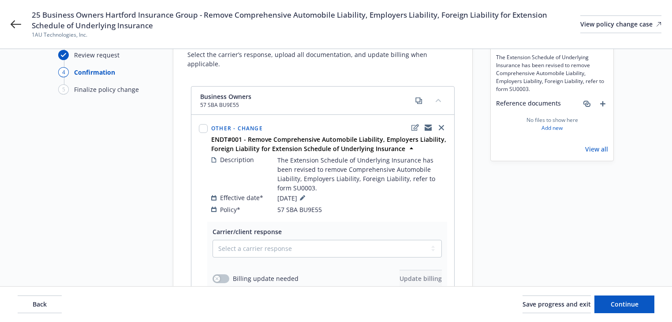
scroll to position [201, 0]
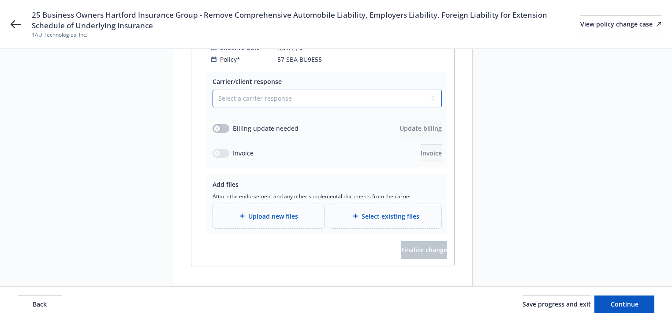
click at [298, 90] on select "Select a carrier response Accepted Accepted with revision No endorsement needed…" at bounding box center [327, 99] width 229 height 18
click at [213, 90] on select "Select a carrier response Accepted Accepted with revision No endorsement needed…" at bounding box center [327, 99] width 229 height 18
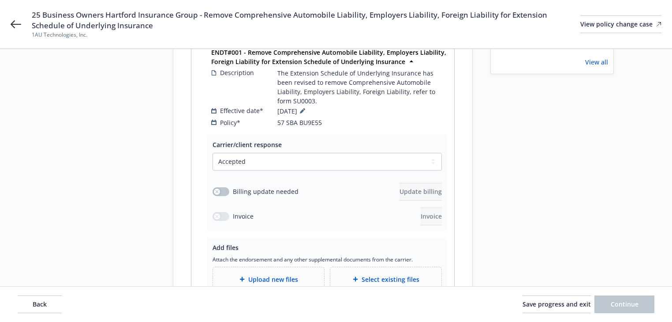
scroll to position [60, 0]
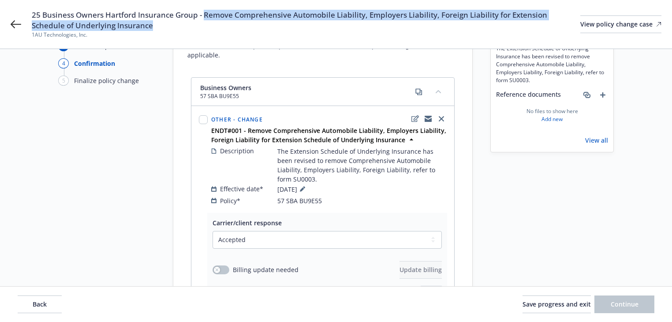
drag, startPoint x: 203, startPoint y: 15, endPoint x: 206, endPoint y: 25, distance: 10.3
click at [206, 25] on span "25 Business Owners Hartford Insurance Group - Remove Comprehensive Automobile L…" at bounding box center [306, 20] width 549 height 21
copy span "Remove Comprehensive Automobile Liability, Employers Liability, Foreign Liabili…"
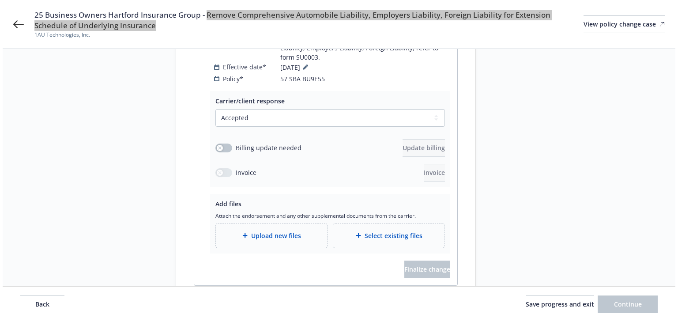
scroll to position [201, 0]
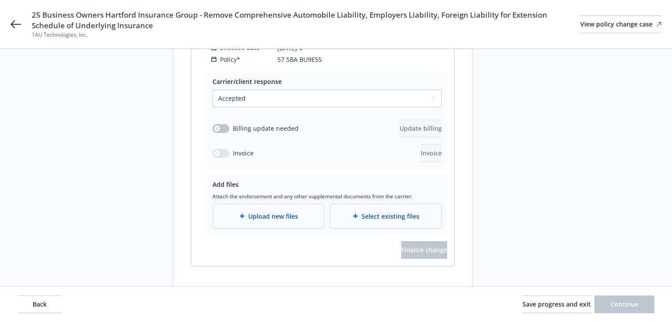
click at [281, 211] on span "Upload new files" at bounding box center [273, 215] width 50 height 9
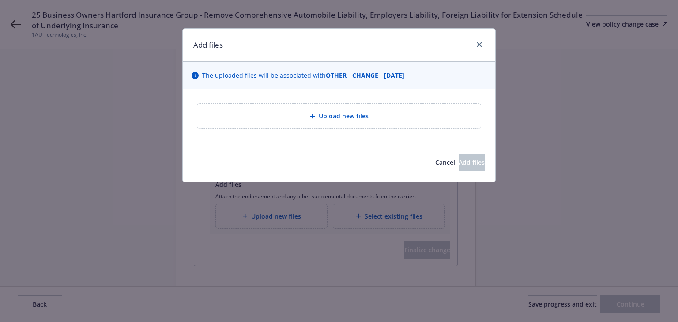
click at [289, 106] on div "Upload new files" at bounding box center [338, 116] width 283 height 24
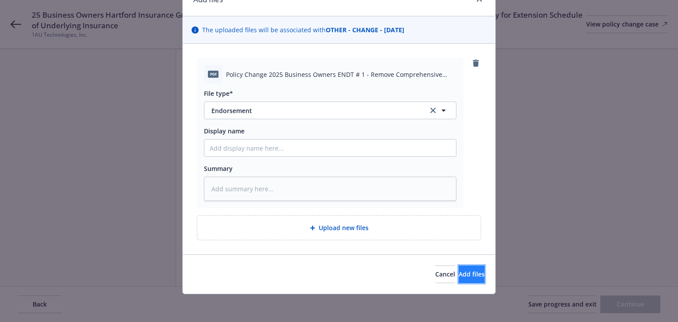
click at [458, 270] on span "Add files" at bounding box center [471, 274] width 26 height 8
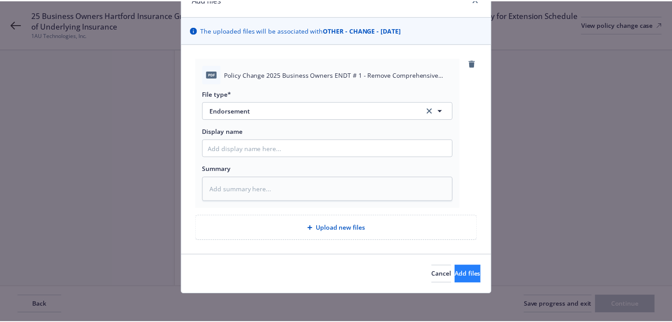
scroll to position [13, 0]
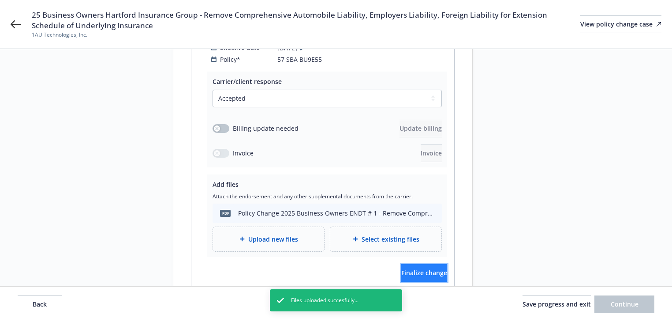
click at [418, 268] on span "Finalize change" at bounding box center [424, 272] width 46 height 8
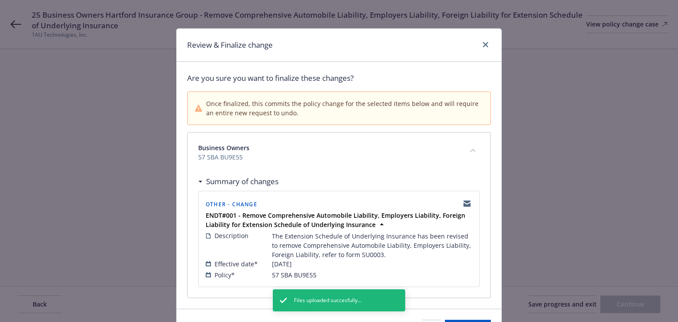
click at [299, 145] on span "Business Owners" at bounding box center [328, 147] width 260 height 9
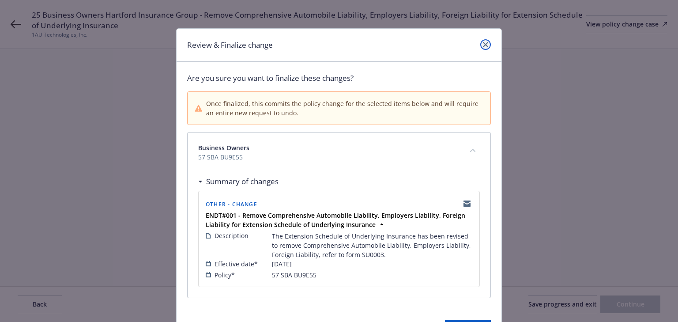
click at [483, 42] on icon "close" at bounding box center [485, 44] width 5 height 5
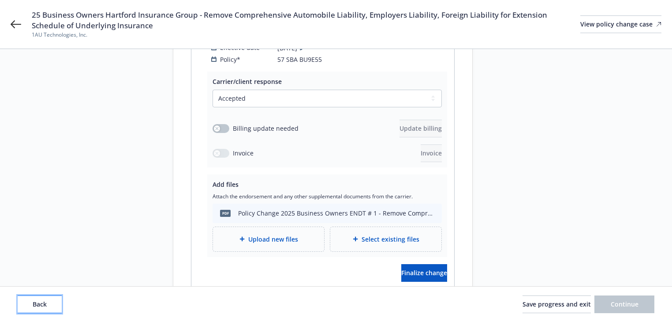
click at [51, 302] on button "Back" at bounding box center [40, 304] width 44 height 18
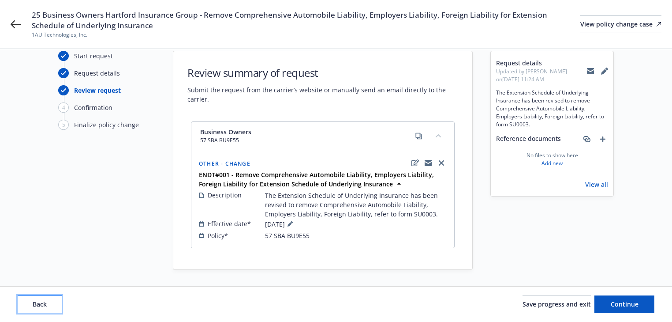
click at [51, 302] on button "Back" at bounding box center [40, 304] width 44 height 18
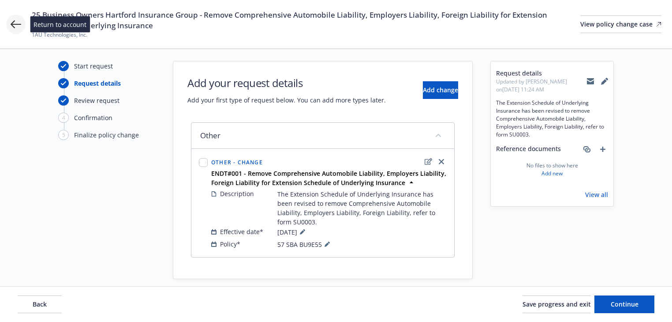
click at [18, 28] on icon at bounding box center [16, 24] width 11 height 11
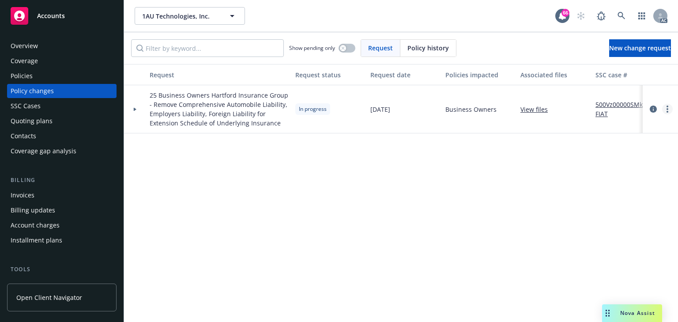
click at [668, 108] on link "more" at bounding box center [667, 109] width 11 height 11
click at [552, 183] on link "Resume workflow" at bounding box center [596, 180] width 151 height 18
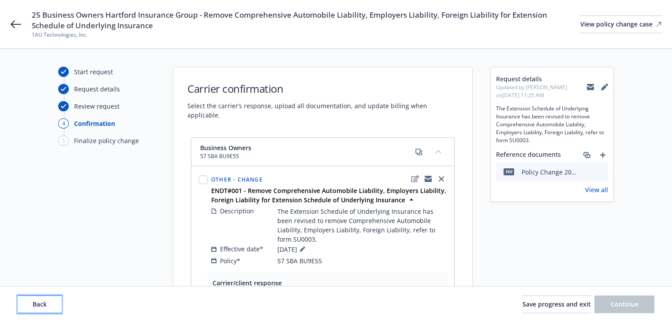
click at [23, 300] on button "Back" at bounding box center [40, 304] width 44 height 18
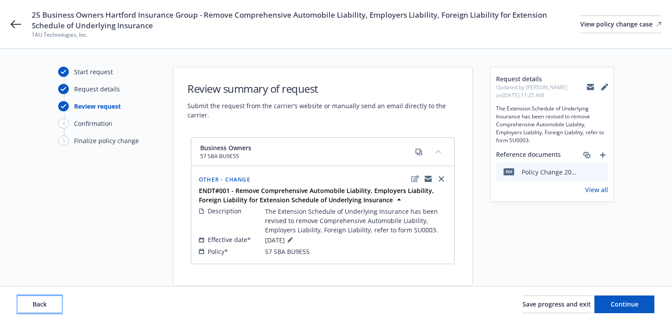
click at [23, 300] on button "Back" at bounding box center [40, 304] width 44 height 18
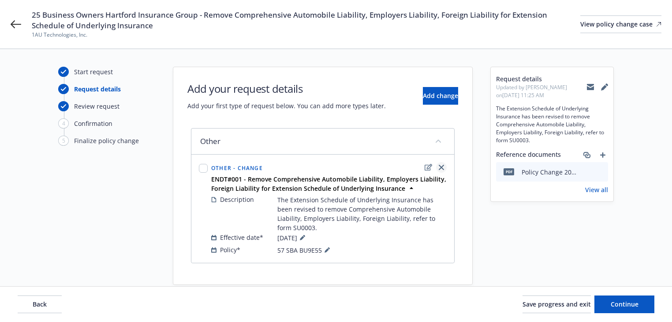
click at [442, 166] on icon "close" at bounding box center [441, 167] width 5 height 5
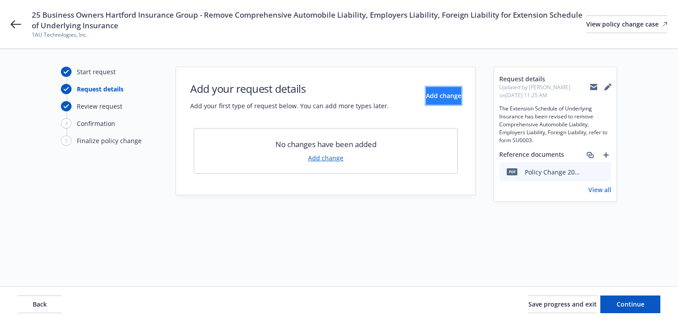
click at [426, 97] on span "Add change" at bounding box center [443, 95] width 35 height 8
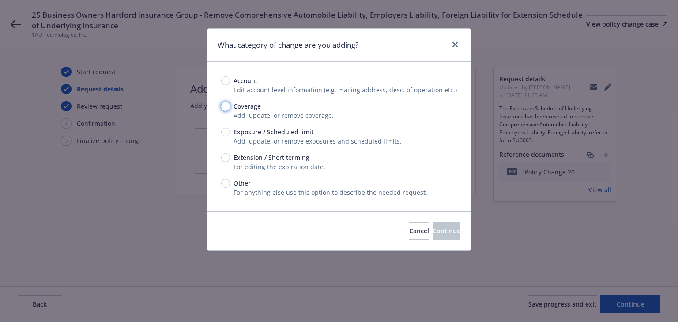
click at [225, 106] on input "Coverage" at bounding box center [225, 106] width 9 height 9
click at [442, 225] on button "Continue" at bounding box center [446, 231] width 28 height 18
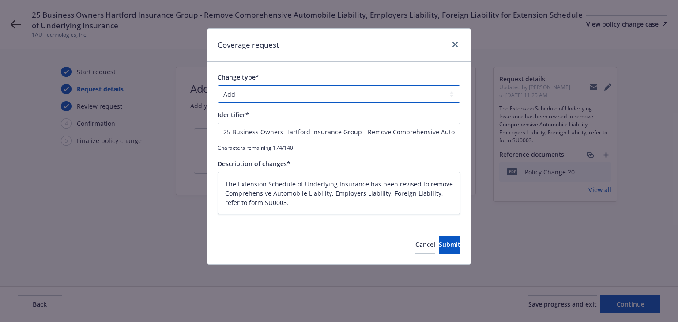
click at [272, 92] on select "Add Audit Change Remove" at bounding box center [338, 94] width 243 height 18
click at [217, 85] on select "Add Audit Change Remove" at bounding box center [338, 94] width 243 height 18
drag, startPoint x: 357, startPoint y: 129, endPoint x: -127, endPoint y: 141, distance: 484.1
click at [0, 141] on html "25 Business Owners Hartford Insurance Group - Remove Comprehensive Automobile L…" at bounding box center [339, 161] width 678 height 322
click at [443, 251] on button "Submit" at bounding box center [450, 245] width 22 height 18
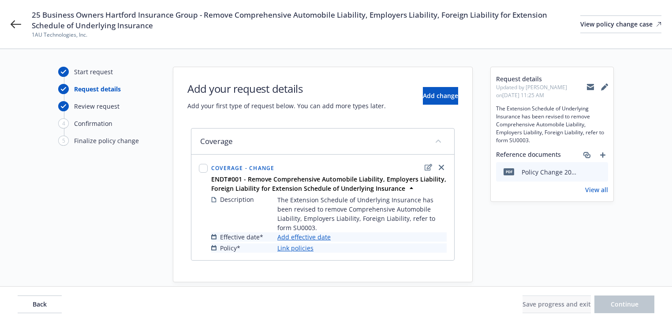
click at [323, 232] on link "Add effective date" at bounding box center [303, 236] width 53 height 9
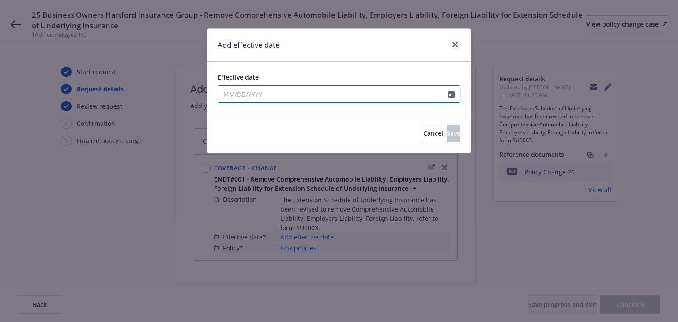
click at [288, 99] on input "Effective date" at bounding box center [333, 94] width 230 height 17
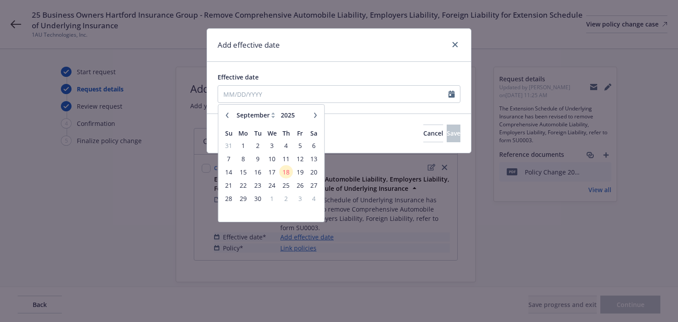
click at [225, 114] on icon "button" at bounding box center [227, 114] width 5 height 5
click at [298, 146] on span "1" at bounding box center [300, 145] width 12 height 11
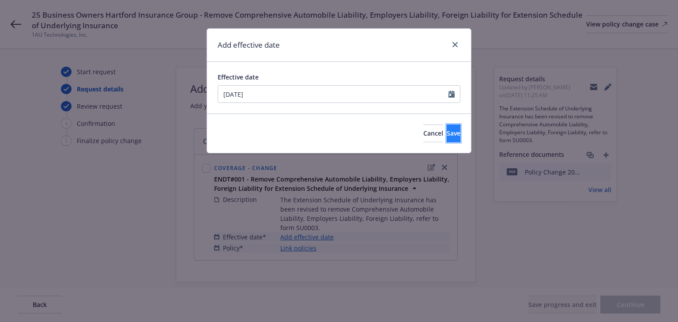
click at [446, 139] on button "Save" at bounding box center [453, 133] width 14 height 18
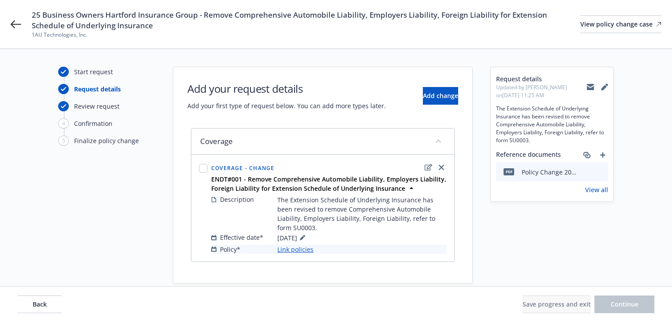
click at [296, 244] on link "Link policies" at bounding box center [295, 248] width 36 height 9
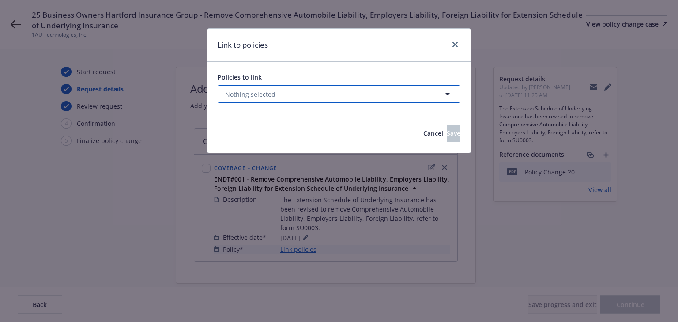
click at [254, 94] on span "Nothing selected" at bounding box center [250, 94] width 50 height 9
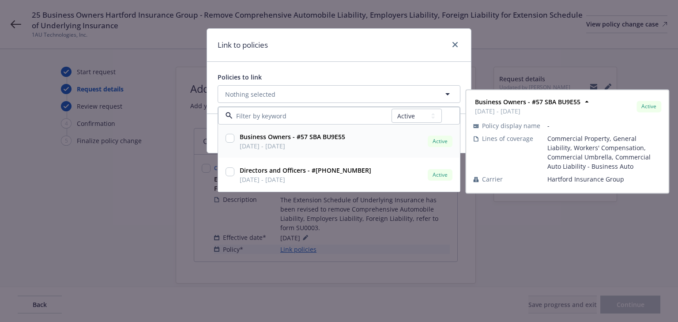
click at [229, 137] on input "checkbox" at bounding box center [229, 138] width 9 height 9
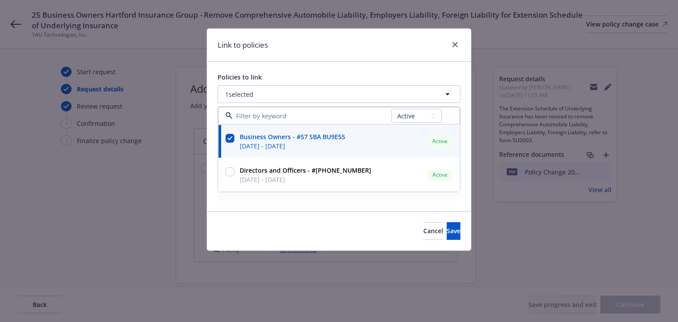
click at [360, 42] on div "Link to policies" at bounding box center [339, 45] width 264 height 33
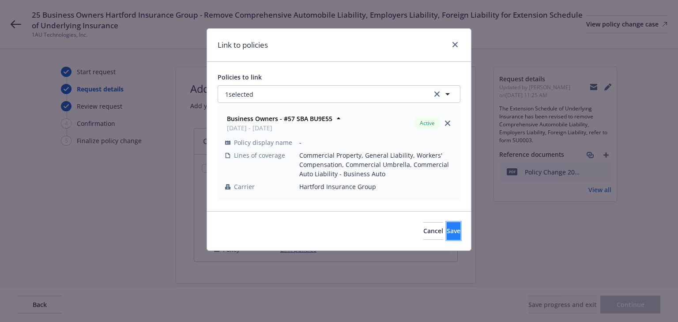
click at [450, 226] on button "Save" at bounding box center [453, 231] width 14 height 18
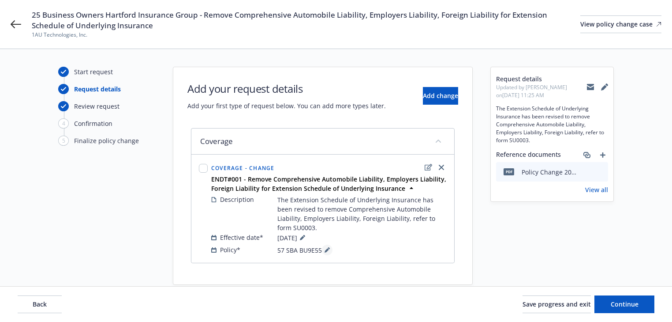
click at [328, 247] on icon at bounding box center [329, 248] width 2 height 2
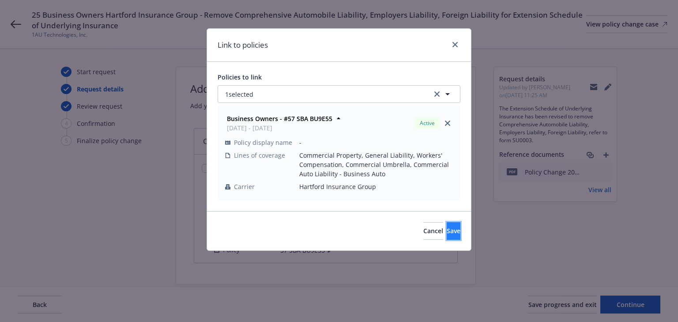
click at [446, 229] on button "Save" at bounding box center [453, 231] width 14 height 18
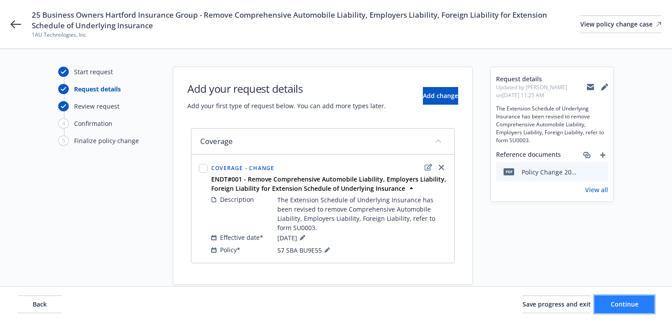
click at [639, 304] on button "Continue" at bounding box center [625, 304] width 60 height 18
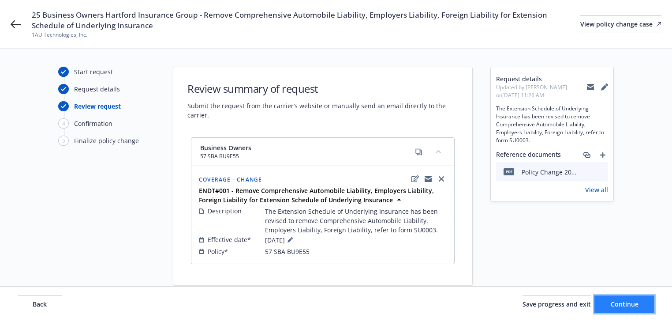
click at [639, 304] on button "Continue" at bounding box center [625, 304] width 60 height 18
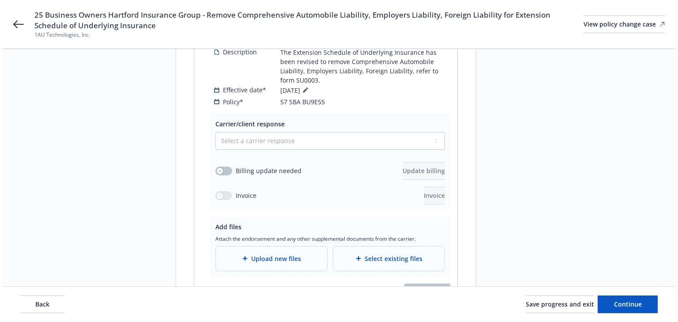
scroll to position [176, 0]
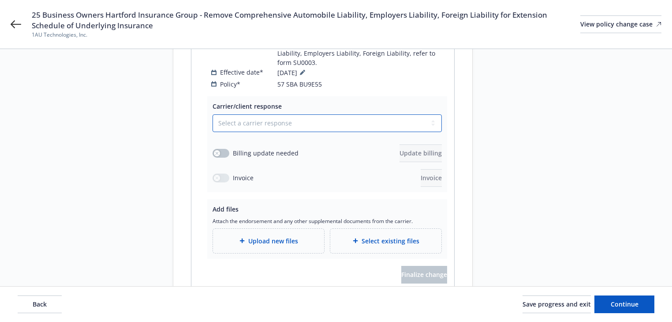
click at [254, 114] on select "Select a carrier response Accepted Accepted with revision No endorsement needed…" at bounding box center [327, 123] width 229 height 18
click at [213, 114] on select "Select a carrier response Accepted Accepted with revision No endorsement needed…" at bounding box center [327, 123] width 229 height 18
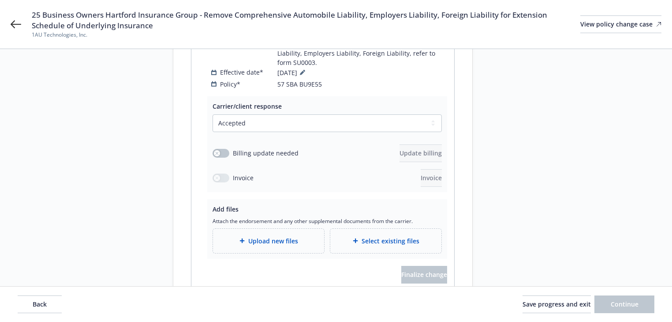
click at [271, 236] on span "Upload new files" at bounding box center [273, 240] width 50 height 9
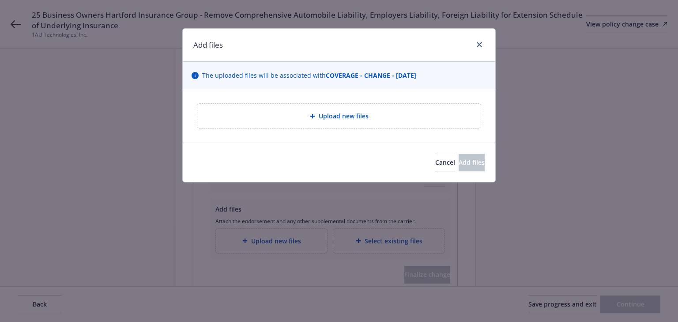
click at [362, 113] on span "Upload new files" at bounding box center [344, 115] width 50 height 9
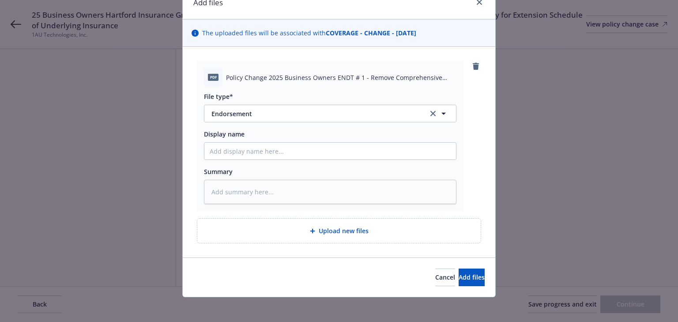
scroll to position [45, 0]
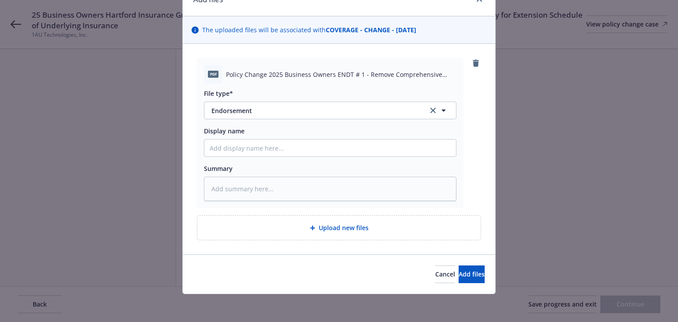
click at [483, 271] on div "Cancel Add files" at bounding box center [339, 273] width 312 height 39
click at [473, 275] on button "Add files" at bounding box center [471, 274] width 26 height 18
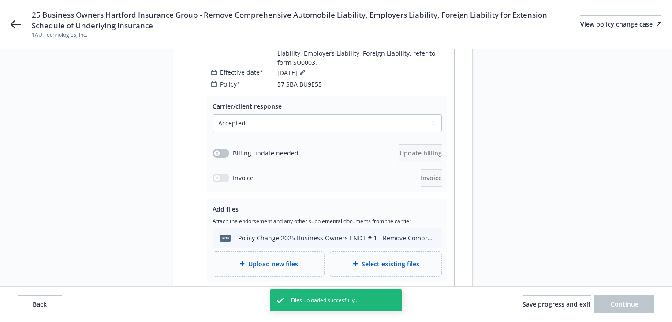
click at [526, 244] on div "Request details Updated by Melody Zhang on 09/18/2025, 11:26 AM The Extension S…" at bounding box center [553, 112] width 124 height 445
click at [432, 293] on span "Finalize change" at bounding box center [424, 297] width 46 height 8
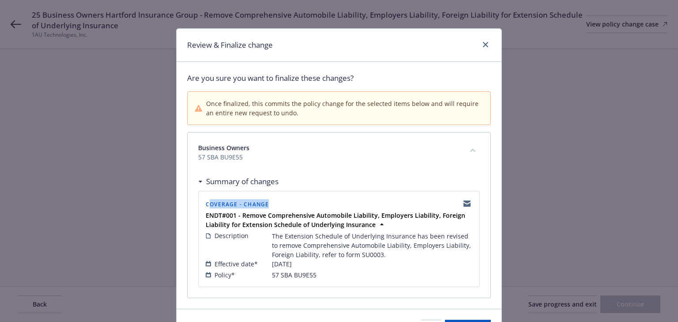
drag, startPoint x: 205, startPoint y: 201, endPoint x: 278, endPoint y: 201, distance: 73.7
click at [278, 201] on div "Coverage - Change" at bounding box center [339, 203] width 270 height 14
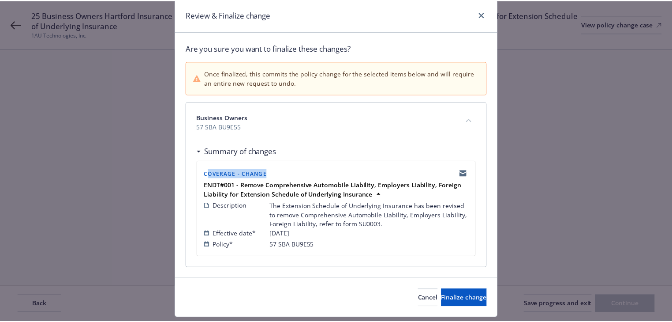
scroll to position [54, 0]
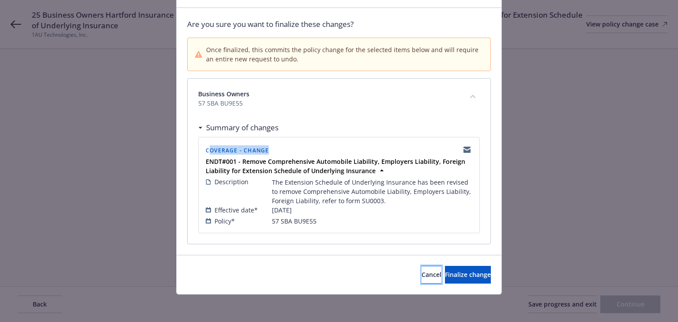
click at [421, 271] on span "Cancel" at bounding box center [431, 274] width 20 height 8
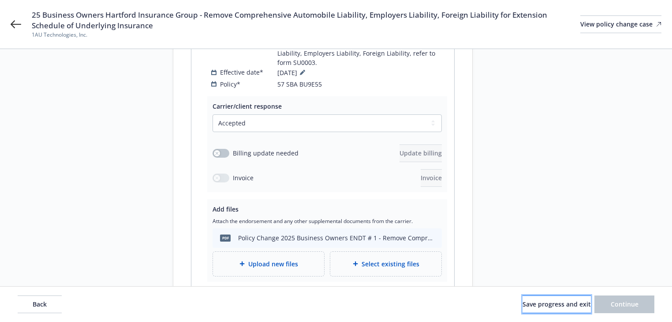
click at [523, 303] on span "Save progress and exit" at bounding box center [557, 304] width 68 height 8
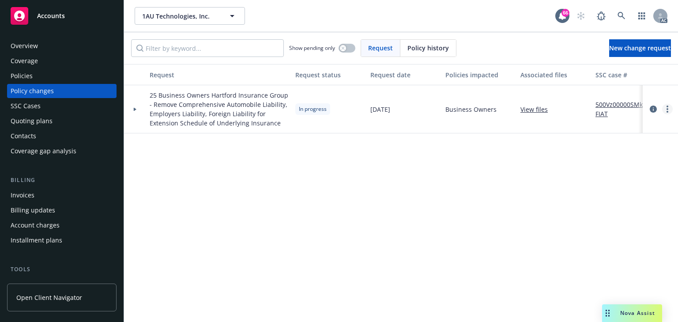
click at [667, 110] on icon "more" at bounding box center [667, 108] width 2 height 7
click at [561, 184] on link "Resume workflow" at bounding box center [596, 180] width 151 height 18
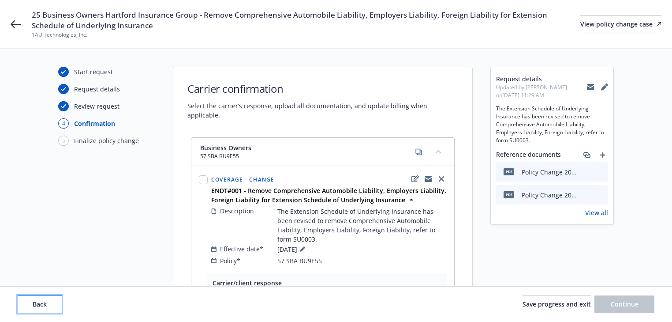
click at [46, 302] on span "Back" at bounding box center [40, 304] width 14 height 8
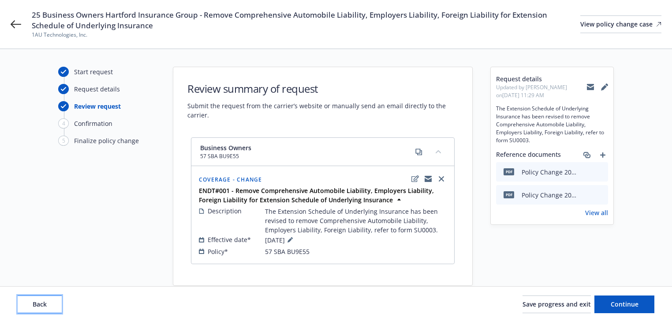
click at [46, 302] on span "Back" at bounding box center [40, 304] width 14 height 8
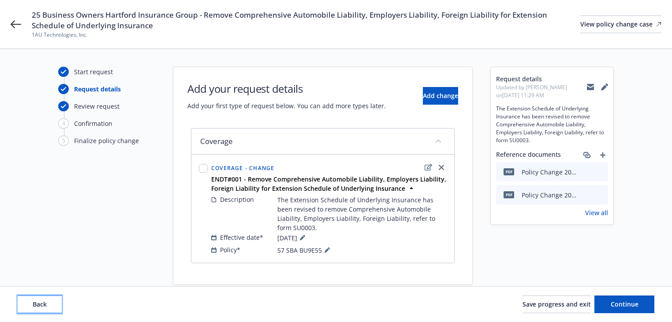
click at [46, 302] on span "Back" at bounding box center [40, 304] width 14 height 8
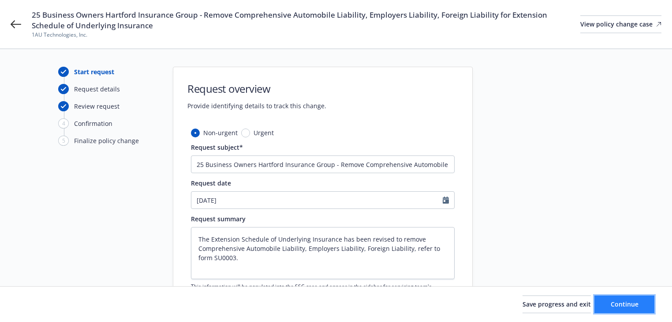
click at [633, 308] on button "Continue" at bounding box center [625, 304] width 60 height 18
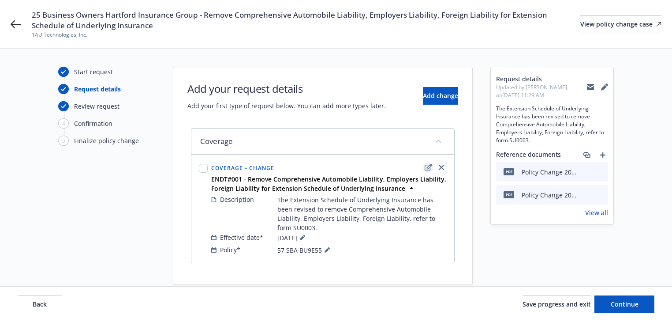
click at [431, 164] on icon "edit" at bounding box center [428, 167] width 7 height 7
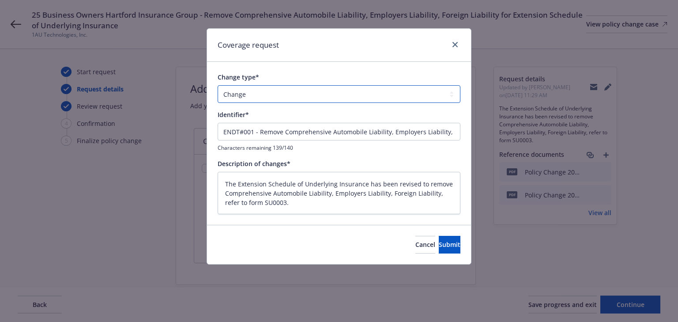
click at [279, 94] on select "Add Audit Change Remove" at bounding box center [338, 94] width 243 height 18
click at [217, 85] on select "Add Audit Change Remove" at bounding box center [338, 94] width 243 height 18
click at [439, 244] on span "Submit" at bounding box center [450, 244] width 22 height 8
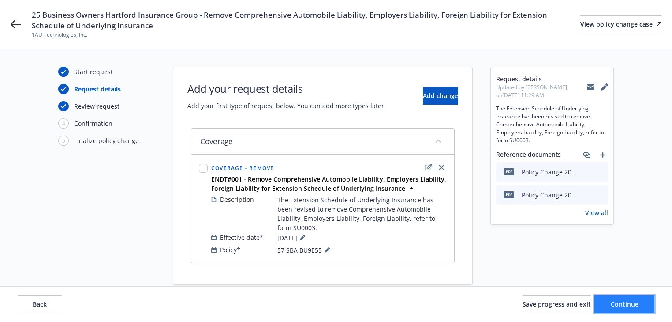
click at [621, 302] on span "Continue" at bounding box center [625, 304] width 28 height 8
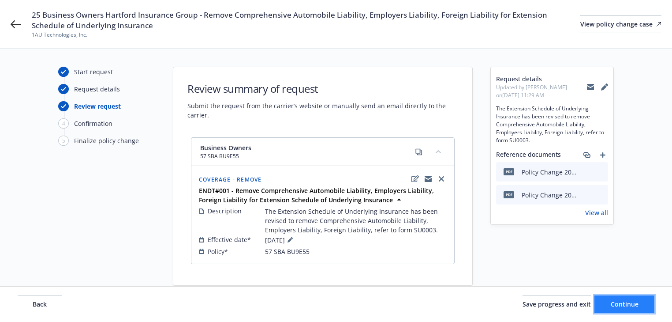
click at [621, 302] on span "Continue" at bounding box center [625, 304] width 28 height 8
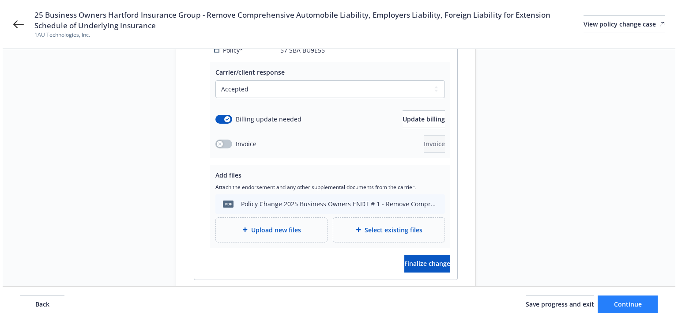
scroll to position [224, 0]
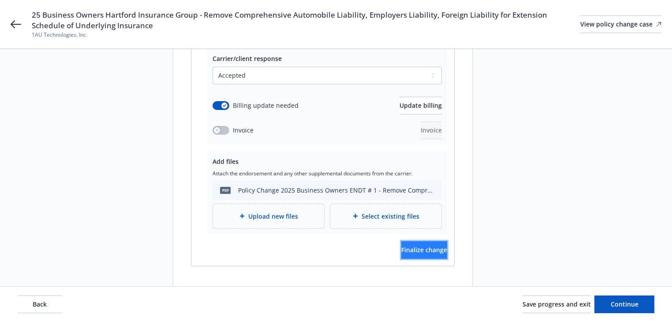
click at [423, 245] on span "Finalize change" at bounding box center [424, 249] width 46 height 8
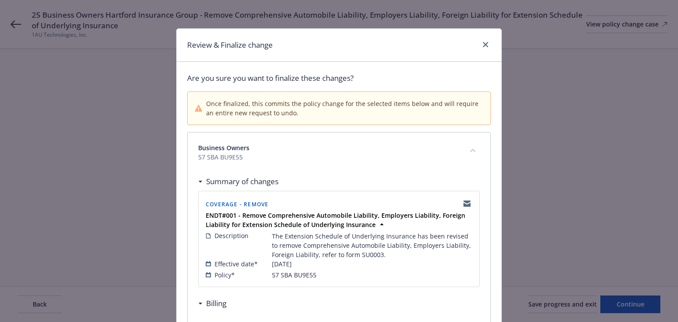
click at [305, 164] on div "Business Owners 57 SBA BU9E55" at bounding box center [338, 152] width 303 height 40
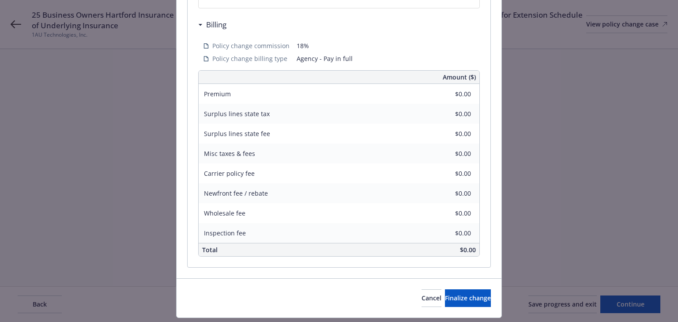
scroll to position [282, 0]
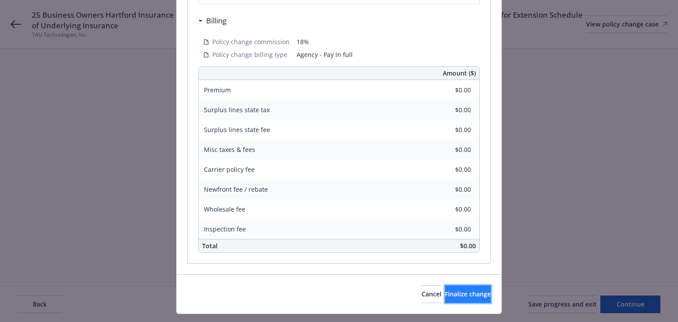
click at [465, 298] on button "Finalize change" at bounding box center [468, 294] width 46 height 18
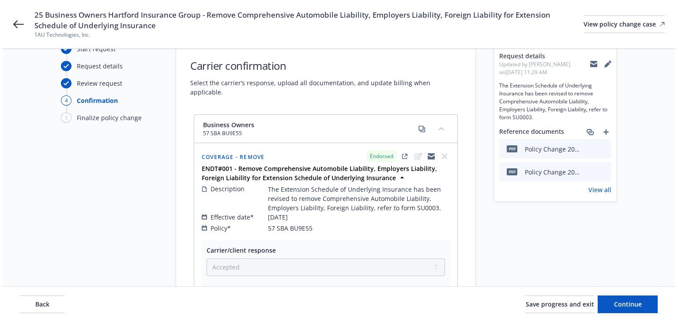
scroll to position [0, 0]
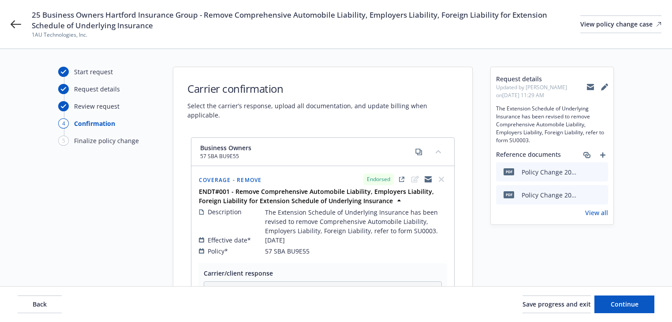
click at [598, 210] on link "View all" at bounding box center [596, 212] width 23 height 9
click at [612, 302] on span "Continue" at bounding box center [625, 304] width 28 height 8
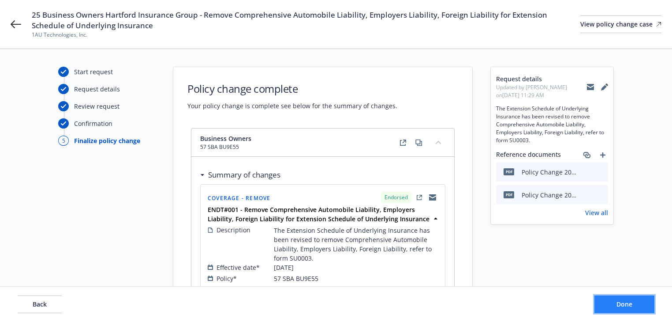
click at [612, 302] on button "Done" at bounding box center [625, 304] width 60 height 18
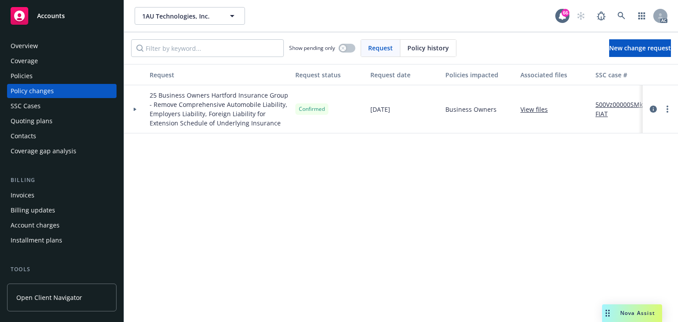
click at [138, 112] on div at bounding box center [135, 109] width 22 height 48
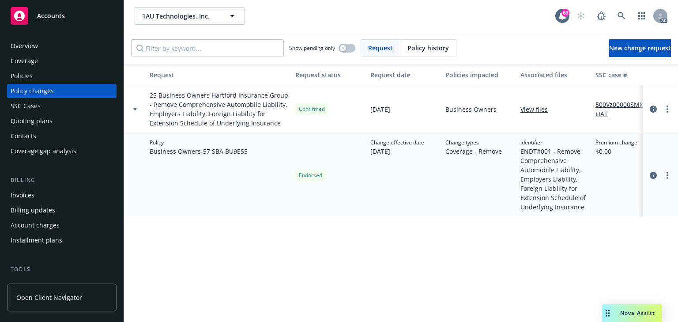
click at [430, 246] on div "Request Request status Request date Policies impacted Associated files SSC case…" at bounding box center [401, 193] width 554 height 258
click at [630, 103] on link "500Vz00000SMkfFIAT" at bounding box center [624, 109] width 59 height 19
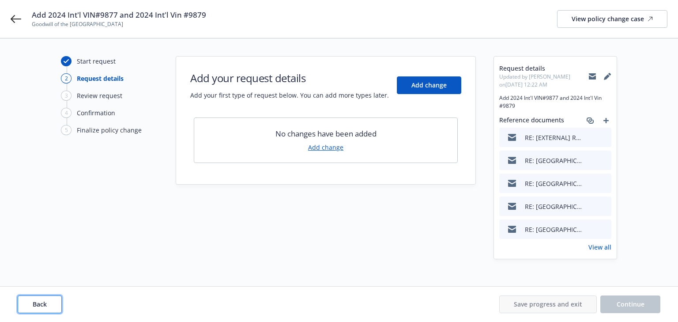
click at [49, 300] on button "Back" at bounding box center [40, 304] width 44 height 18
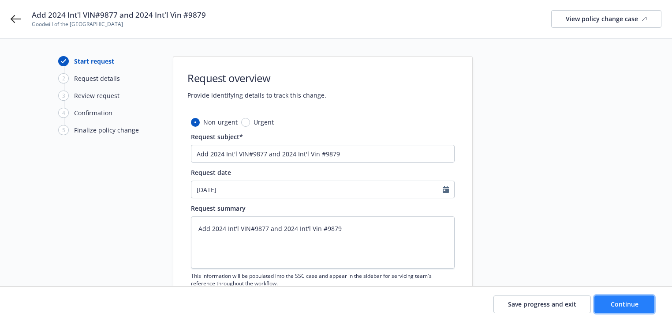
click at [637, 304] on span "Continue" at bounding box center [625, 304] width 28 height 8
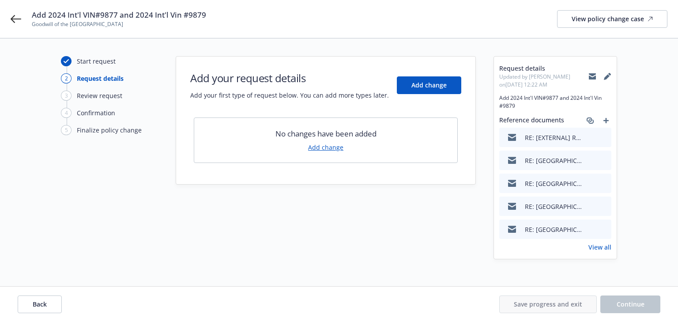
click at [438, 252] on div "Start request 2 Request details 3 Review request 4 Confirmation 5 Finalize poli…" at bounding box center [339, 162] width 656 height 212
click at [92, 278] on div "Start request 2 Request details 3 Review request 4 Confirmation 5 Finalize poli…" at bounding box center [339, 179] width 678 height 283
click at [27, 307] on button "Back" at bounding box center [40, 304] width 44 height 18
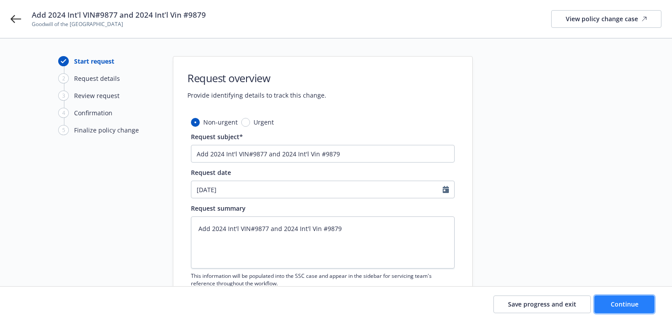
click at [639, 309] on button "Continue" at bounding box center [625, 304] width 60 height 18
type textarea "x"
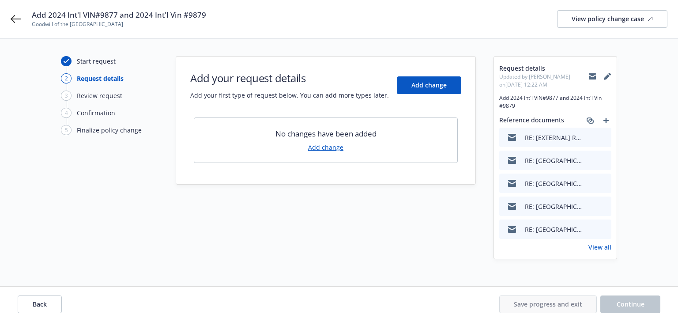
click at [389, 231] on div "Start request 2 Request details 3 Review request 4 Confirmation 5 Finalize poli…" at bounding box center [339, 162] width 656 height 212
click at [422, 87] on span "Add change" at bounding box center [428, 85] width 35 height 8
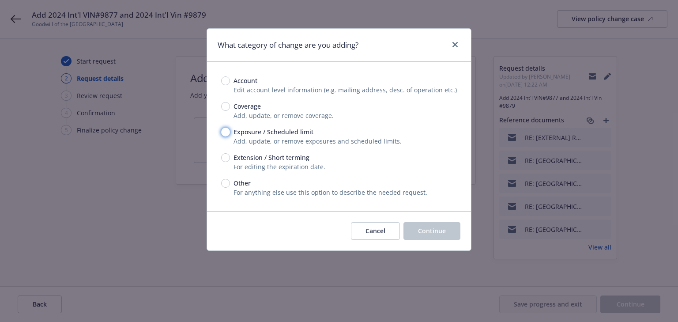
click at [223, 132] on input "Exposure / Scheduled limit" at bounding box center [225, 131] width 9 height 9
radio input "true"
click at [413, 232] on button "Continue" at bounding box center [431, 231] width 57 height 18
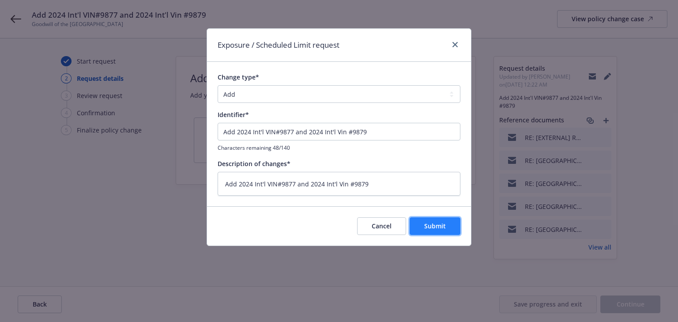
click at [445, 233] on button "Submit" at bounding box center [434, 226] width 51 height 18
type textarea "x"
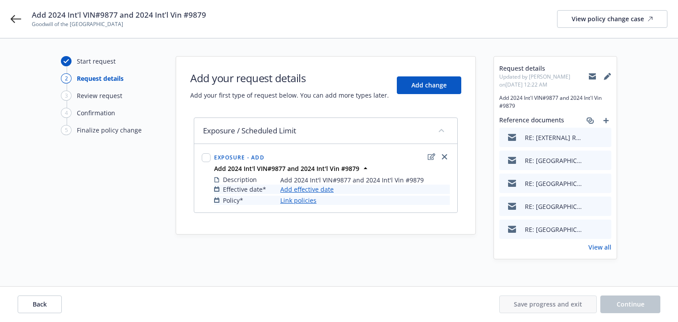
click at [605, 246] on link "View all" at bounding box center [599, 246] width 23 height 9
click at [307, 189] on link "Add effective date" at bounding box center [306, 188] width 53 height 9
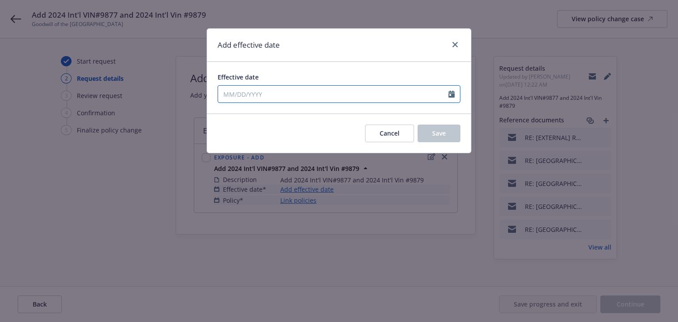
select select "9"
click at [293, 99] on input "Effective date" at bounding box center [333, 94] width 230 height 17
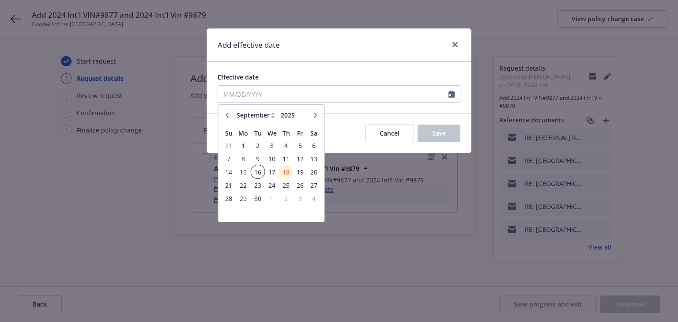
click at [260, 174] on span "16" at bounding box center [257, 171] width 12 height 11
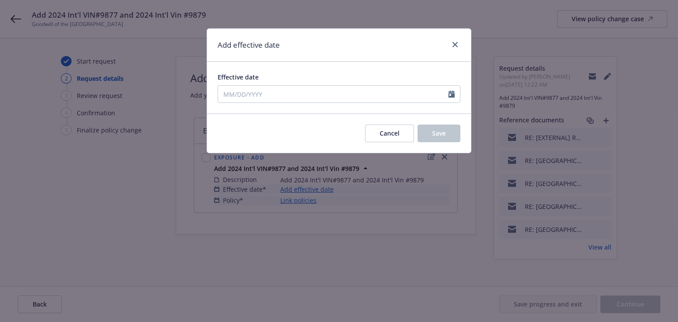
type input "09/16/2025"
click at [448, 136] on button "Save" at bounding box center [438, 133] width 43 height 18
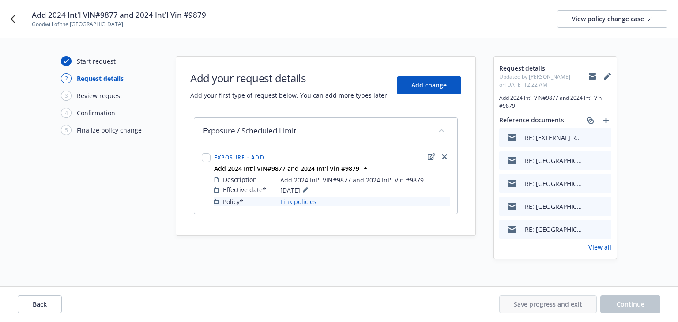
click at [309, 203] on link "Link policies" at bounding box center [298, 201] width 36 height 9
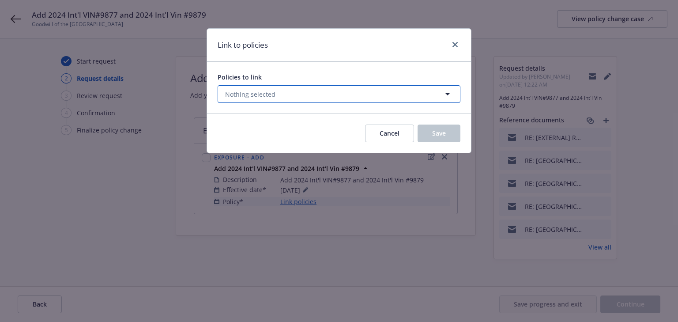
click at [277, 97] on button "Nothing selected" at bounding box center [338, 94] width 243 height 18
select select "ACTIVE"
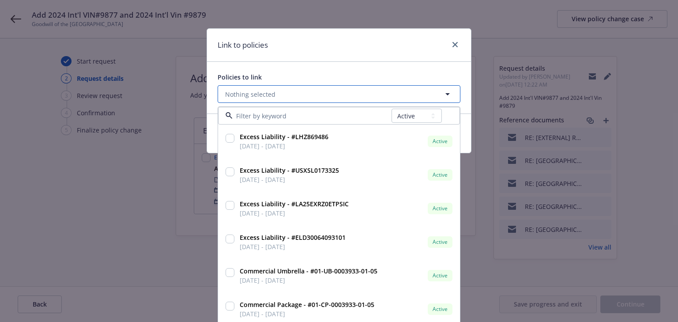
click at [279, 96] on button "Nothing selected" at bounding box center [338, 94] width 243 height 18
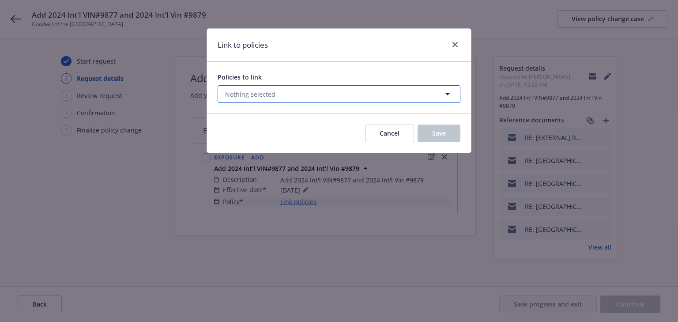
click at [279, 96] on button "Nothing selected" at bounding box center [338, 94] width 243 height 18
select select "ACTIVE"
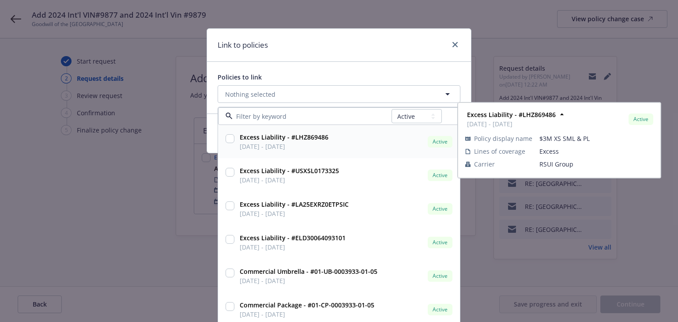
click at [271, 126] on div "Excess Liability - #LHZ869486 08/14/2025 - 07/15/2026 Active Policy display nam…" at bounding box center [338, 141] width 241 height 33
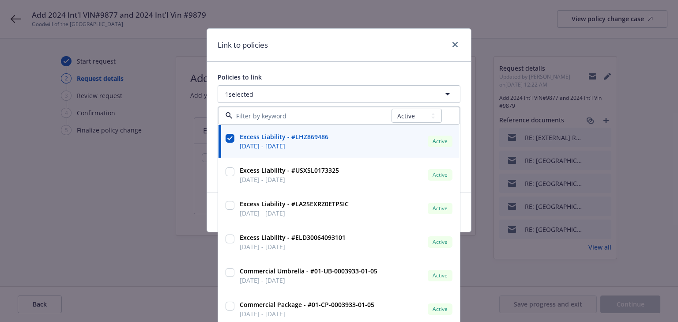
click at [267, 117] on input at bounding box center [311, 115] width 159 height 9
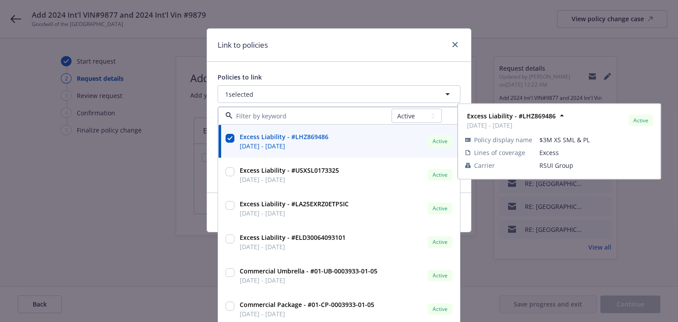
click at [229, 140] on input "checkbox" at bounding box center [229, 138] width 9 height 9
checkbox input "false"
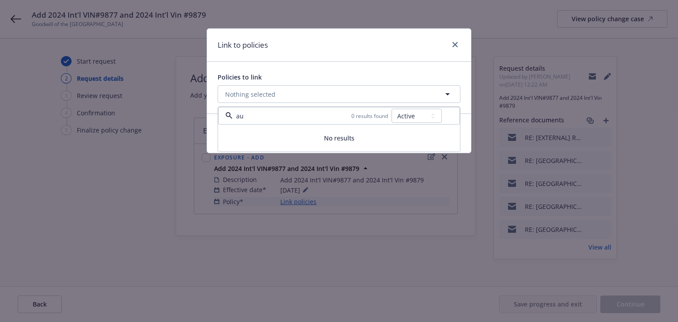
type input "a"
type input "packa"
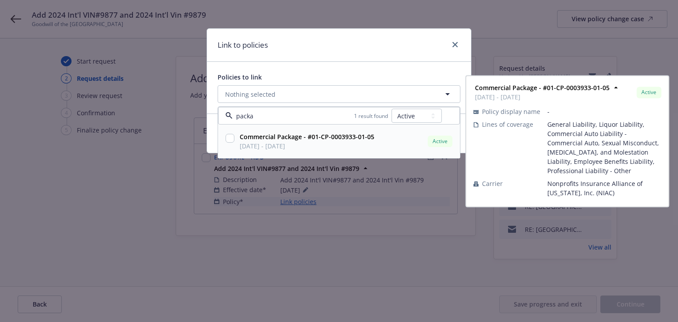
click at [231, 140] on input "checkbox" at bounding box center [229, 138] width 9 height 9
checkbox input "true"
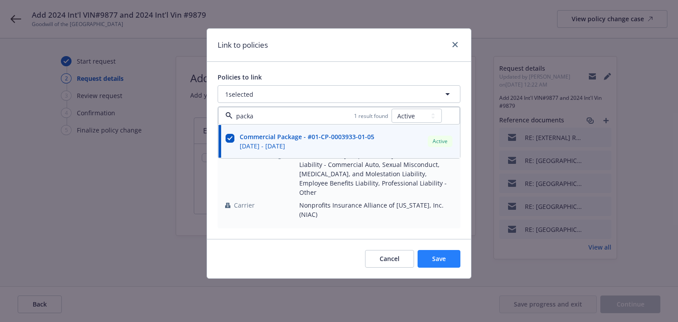
type input "packa"
click at [428, 250] on button "Save" at bounding box center [438, 259] width 43 height 18
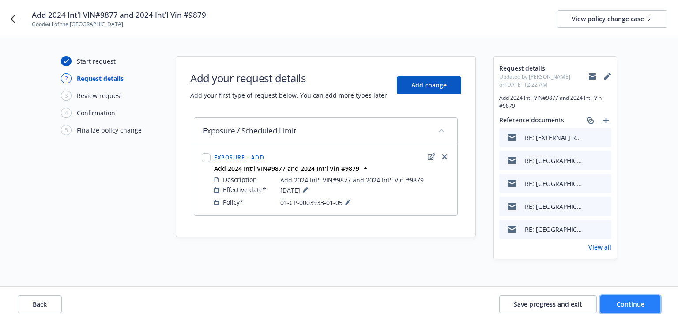
click at [616, 307] on button "Continue" at bounding box center [630, 304] width 60 height 18
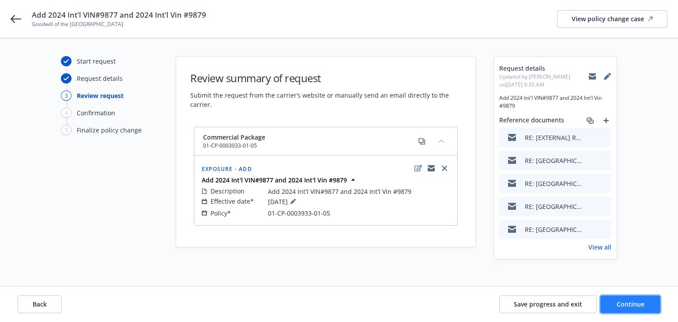
click at [616, 307] on button "Continue" at bounding box center [630, 304] width 60 height 18
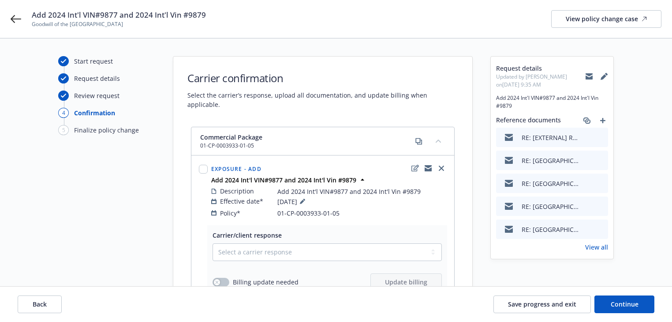
click at [591, 289] on div "Back Save progress and exit Continue" at bounding box center [336, 303] width 672 height 35
click at [598, 246] on link "View all" at bounding box center [596, 246] width 23 height 9
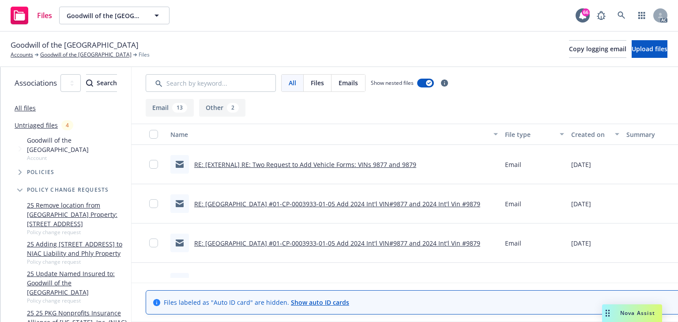
click at [362, 164] on link "RE: [EXTERNAL] RE: Two Request to Add Vehicle Forms: VINs 9877 and 9879" at bounding box center [305, 164] width 222 height 8
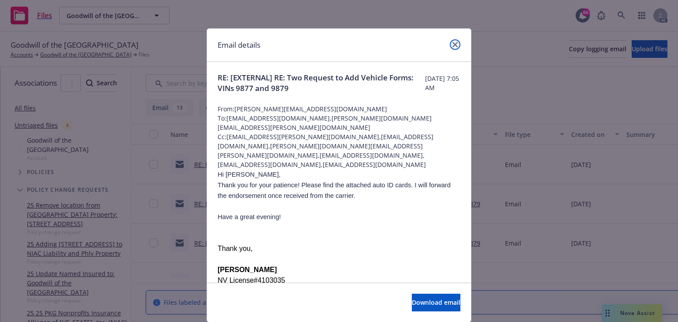
click at [453, 42] on icon "close" at bounding box center [454, 44] width 5 height 5
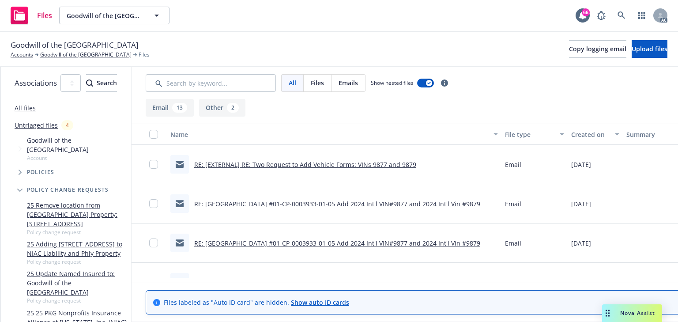
scroll to position [0, 161]
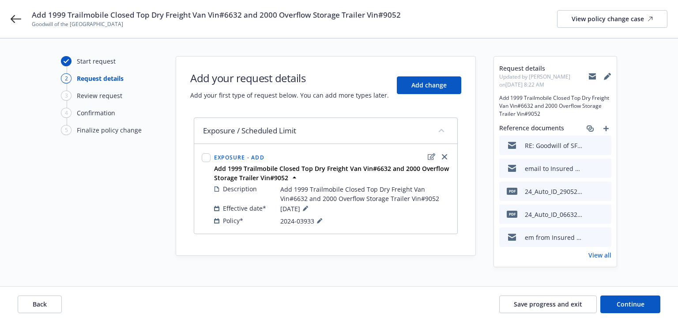
click at [592, 254] on link "View all" at bounding box center [599, 254] width 23 height 9
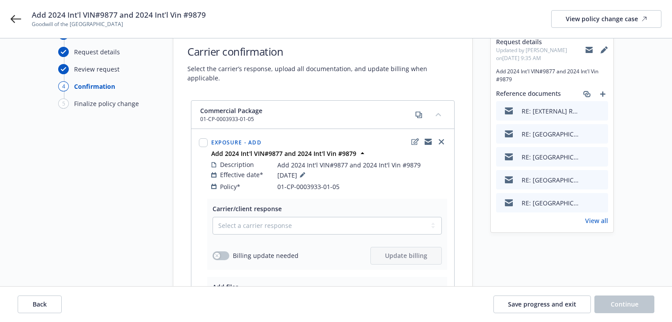
scroll to position [138, 0]
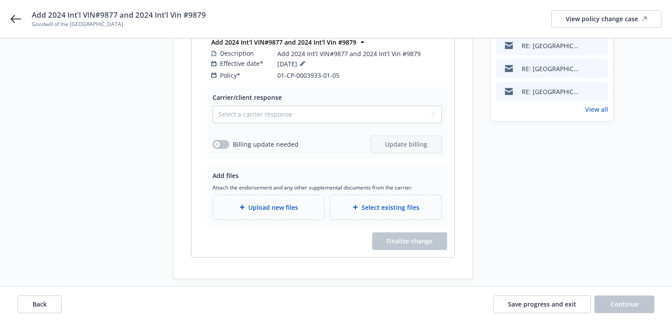
click at [508, 261] on div "Request details Updated by [PERSON_NAME] on [DATE] 9:35 AM Add 2024 Int'l VIN#9…" at bounding box center [553, 98] width 124 height 360
click at [594, 111] on link "View all" at bounding box center [596, 109] width 23 height 9
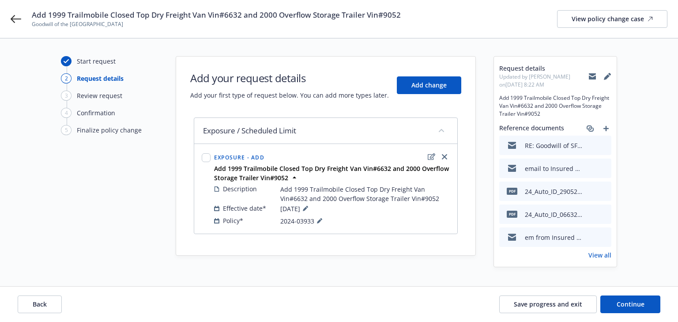
click at [597, 255] on link "View all" at bounding box center [599, 254] width 23 height 9
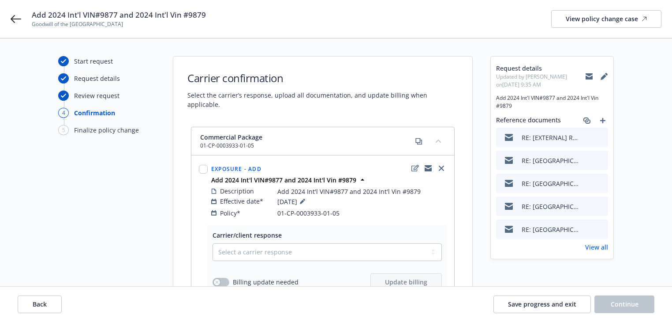
click at [596, 245] on link "View all" at bounding box center [596, 246] width 23 height 9
click at [47, 302] on button "Back" at bounding box center [40, 304] width 44 height 18
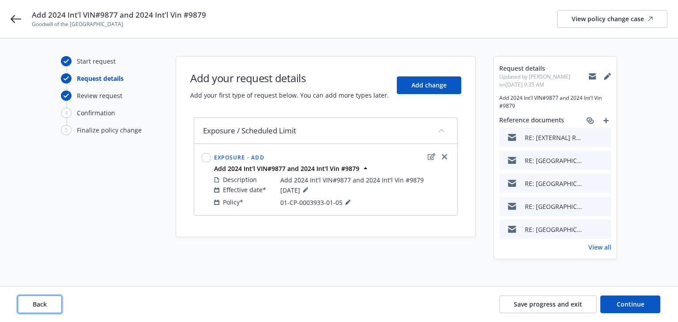
click at [47, 302] on button "Back" at bounding box center [40, 304] width 44 height 18
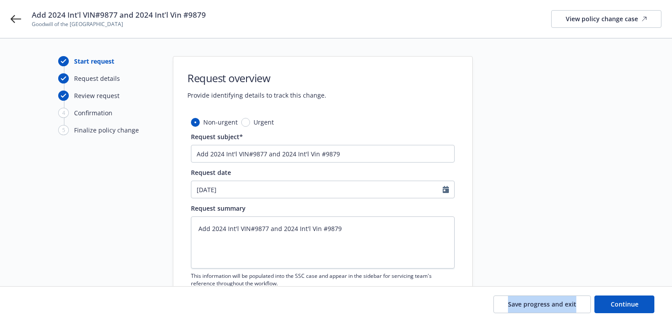
click at [47, 302] on div "Save progress and exit Continue" at bounding box center [336, 304] width 637 height 18
click at [373, 229] on textarea "Add 2024 Int'l VIN#9877 and 2024 Int'l Vin #9879" at bounding box center [323, 242] width 264 height 52
type textarea "x"
type textarea "Add 2024 Int'l VIN#9877 and 2024 Int'l Vin #9879"
type textarea "x"
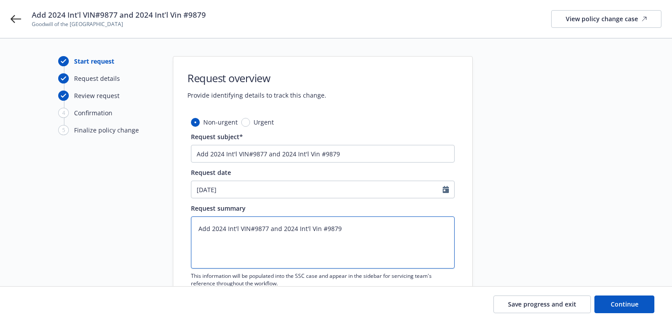
paste textarea "Effective 9/2/25, please add the following vehicles: 2024 International RH613 V…"
type textarea "Add 2024 Int'l VIN#9877 and 2024 Int'l Vin #9879 Effective 9/2/25, please add t…"
type textarea "x"
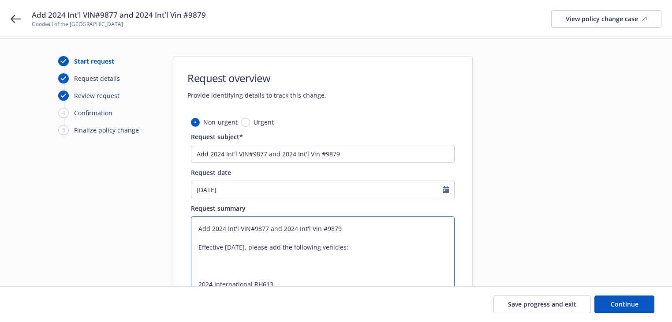
scroll to position [152, 0]
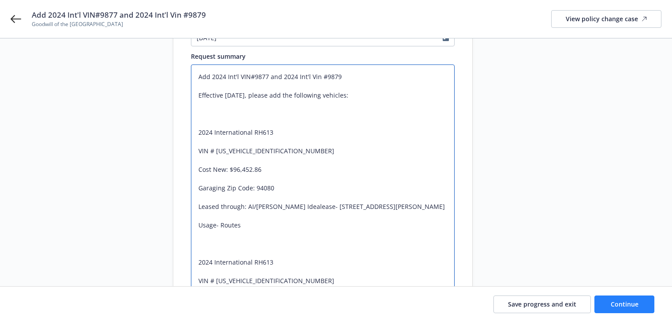
type textarea "Add 2024 Int'l VIN#9877 and 2024 Int'l Vin #9879 Effective 9/2/25, please add t…"
click at [637, 301] on span "Continue" at bounding box center [625, 304] width 28 height 8
type textarea "x"
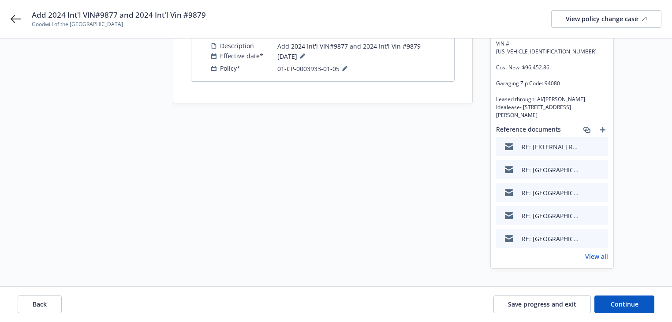
scroll to position [0, 0]
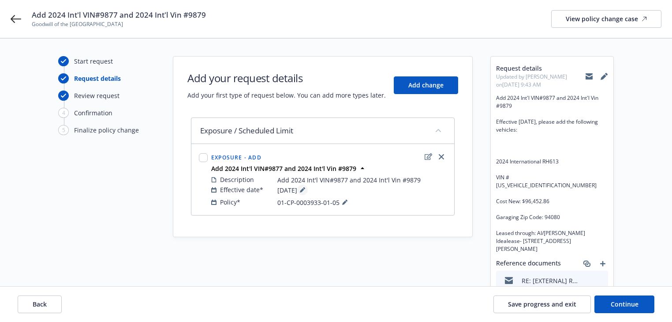
click at [304, 188] on icon at bounding box center [302, 190] width 4 height 4
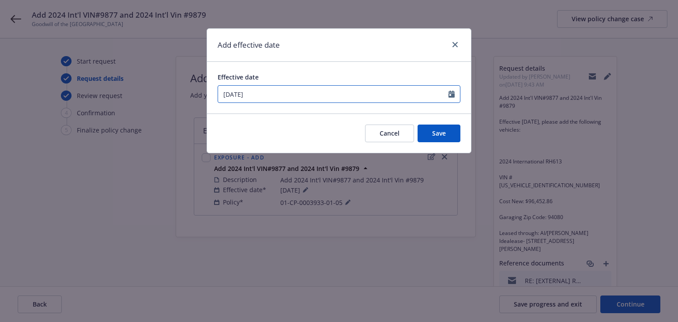
select select "9"
click at [294, 98] on input "09/16/2025" at bounding box center [333, 94] width 230 height 17
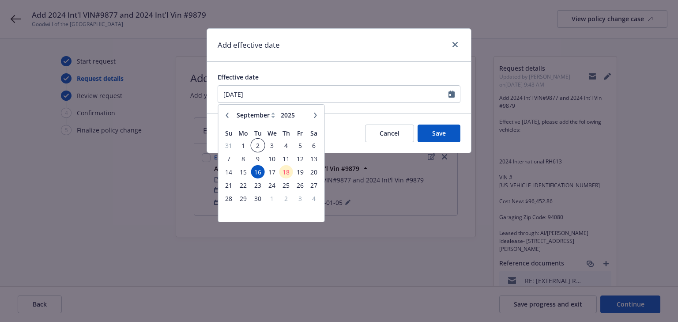
click at [254, 143] on span "2" at bounding box center [257, 145] width 12 height 11
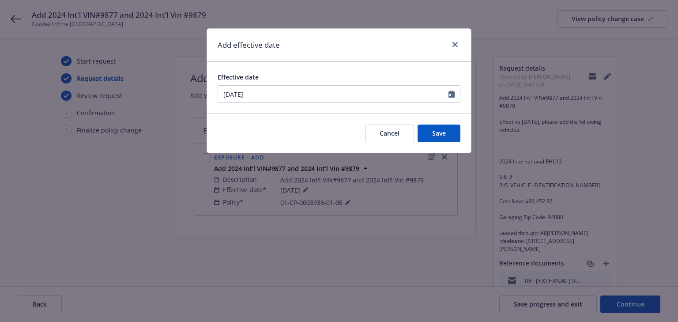
type input "09/02/2025"
click at [434, 136] on span "Save" at bounding box center [439, 133] width 14 height 8
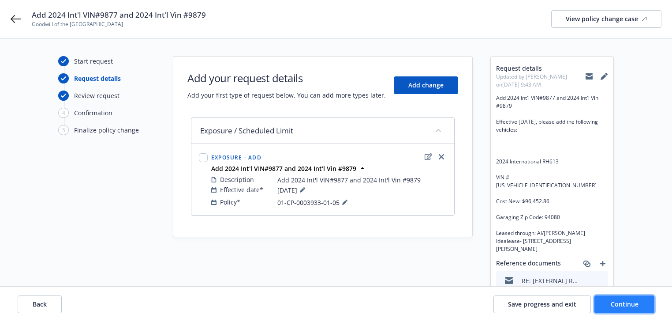
click at [638, 304] on button "Continue" at bounding box center [625, 304] width 60 height 18
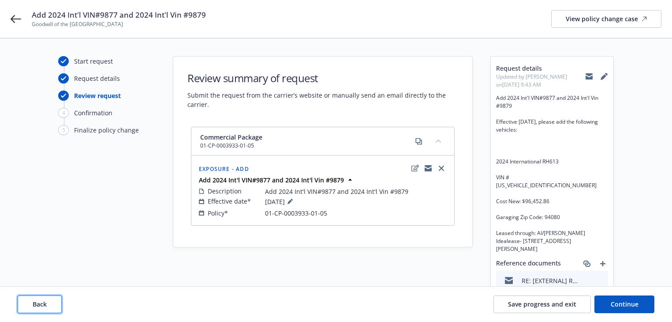
click at [41, 304] on span "Back" at bounding box center [40, 304] width 14 height 8
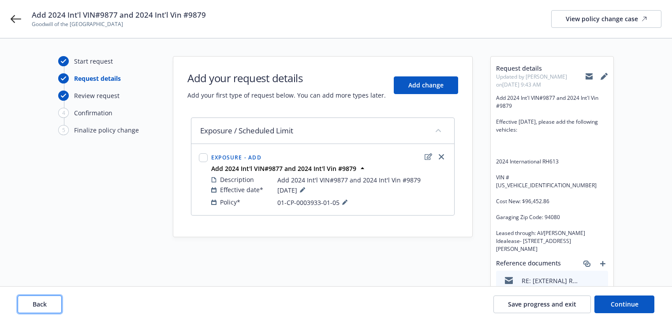
click at [41, 304] on span "Back" at bounding box center [40, 304] width 14 height 8
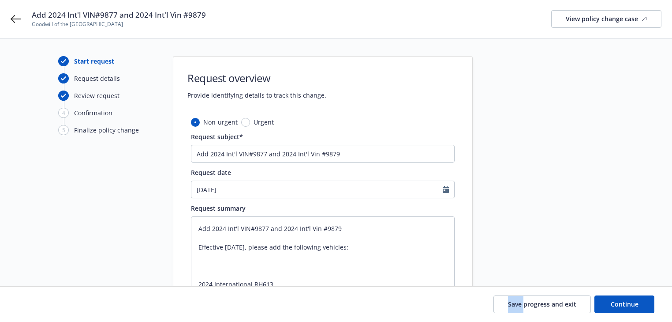
click at [41, 304] on div "Save progress and exit Continue" at bounding box center [336, 304] width 637 height 18
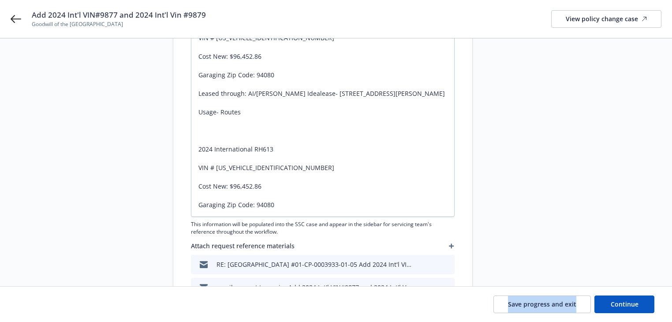
scroll to position [282, 0]
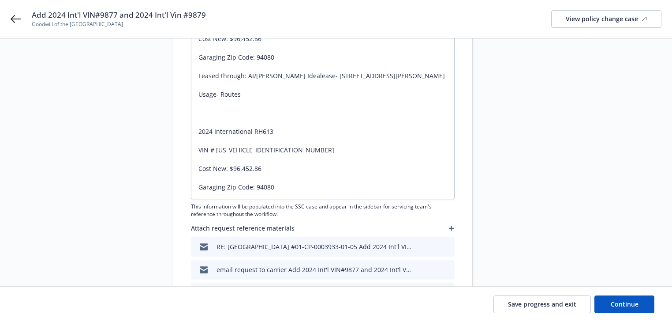
click at [492, 230] on div at bounding box center [553, 183] width 124 height 818
click at [638, 307] on span "Continue" at bounding box center [625, 304] width 28 height 8
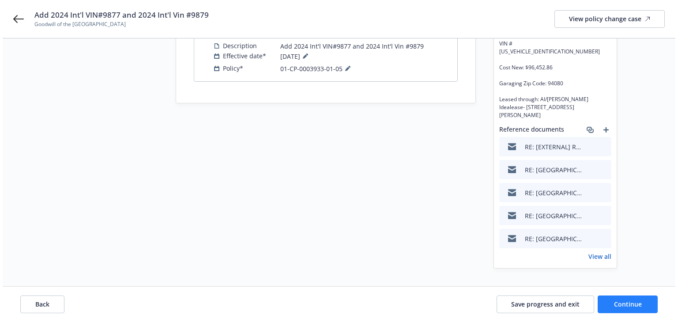
scroll to position [0, 0]
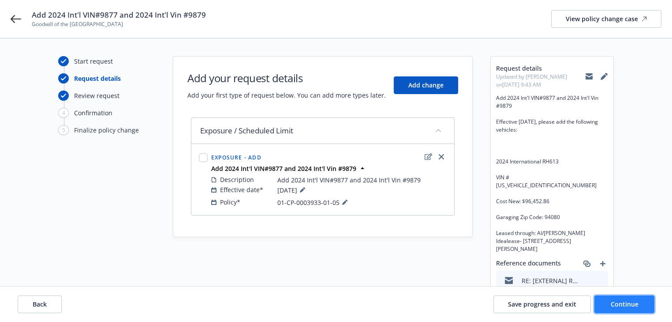
click at [638, 307] on span "Continue" at bounding box center [625, 304] width 28 height 8
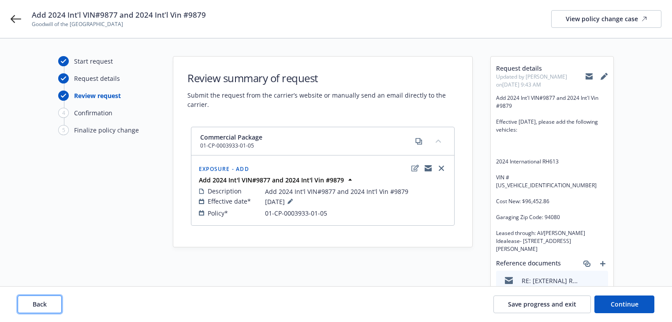
click at [37, 302] on span "Back" at bounding box center [40, 304] width 14 height 8
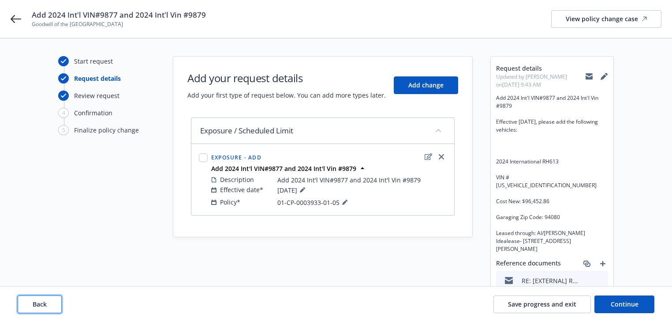
click at [37, 302] on span "Back" at bounding box center [40, 304] width 14 height 8
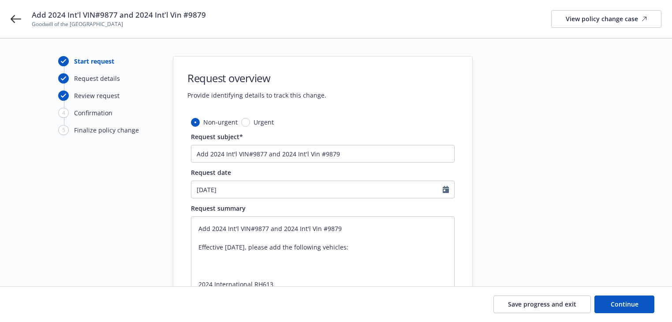
click at [37, 302] on div "Save progress and exit Continue" at bounding box center [336, 304] width 637 height 18
click at [640, 303] on button "Continue" at bounding box center [625, 304] width 60 height 18
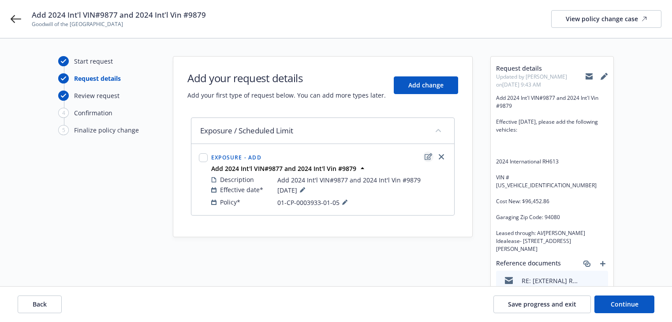
click at [429, 155] on icon "edit" at bounding box center [428, 156] width 7 height 7
type textarea "x"
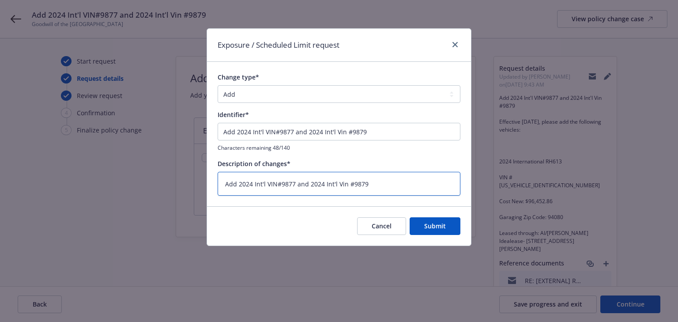
click at [388, 176] on textarea "Add 2024 Int'l VIN#9877 and 2024 Int'l Vin #9879" at bounding box center [338, 184] width 243 height 24
paste textarea "Effective 9/2/25, please add the following vehicles: 2024 International RH613 V…"
type textarea "Add 2024 Int'l VIN#9877 and 2024 Int'l Vin #9879 Effective 9/2/25, please add t…"
type textarea "x"
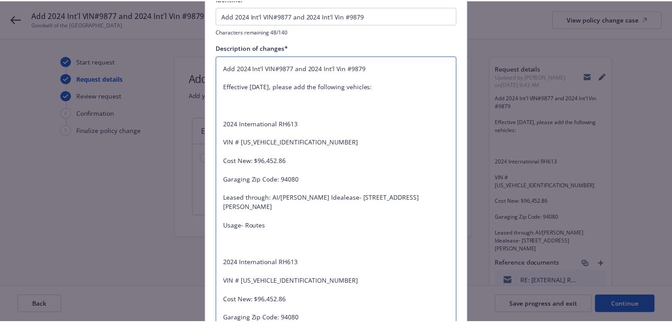
scroll to position [202, 0]
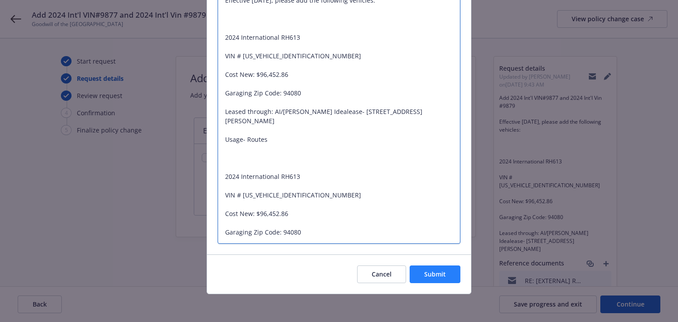
type textarea "Add 2024 Int'l VIN#9877 and 2024 Int'l Vin #9879 Effective 9/2/25, please add t…"
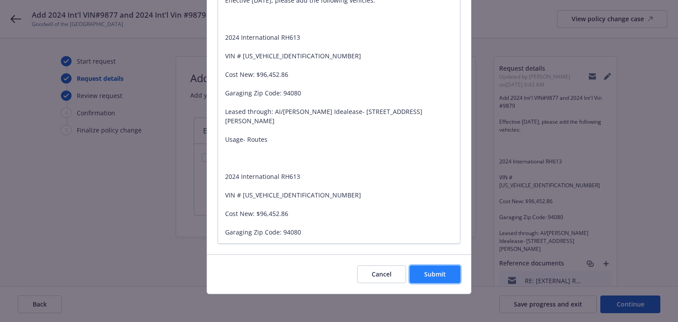
click at [430, 276] on span "Submit" at bounding box center [435, 274] width 22 height 8
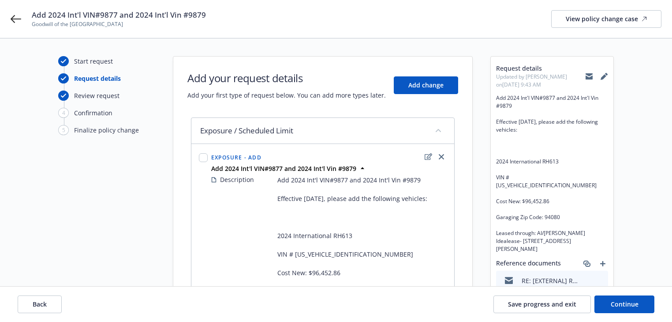
click at [619, 312] on div "Back Save progress and exit Continue" at bounding box center [336, 303] width 672 height 35
click at [619, 308] on button "Continue" at bounding box center [625, 304] width 60 height 18
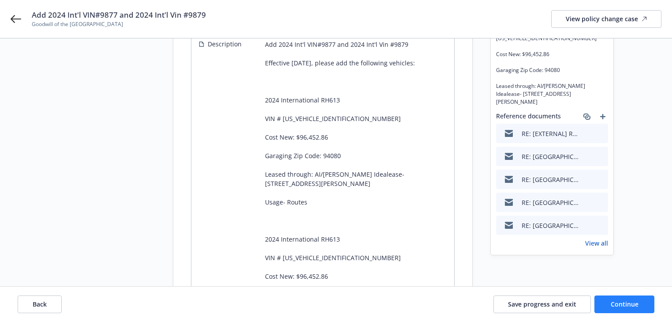
scroll to position [212, 0]
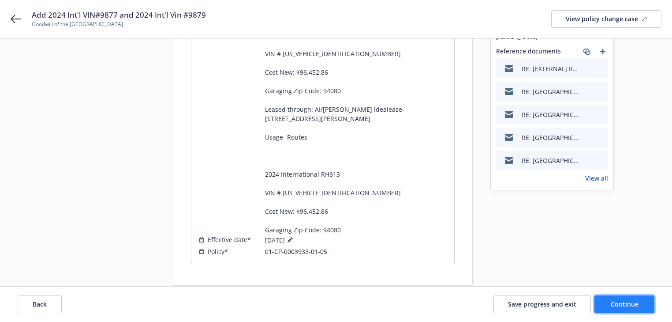
click at [618, 298] on button "Continue" at bounding box center [625, 304] width 60 height 18
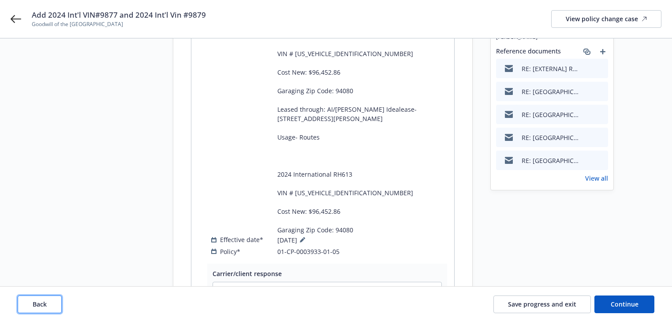
click at [51, 304] on button "Back" at bounding box center [40, 304] width 44 height 18
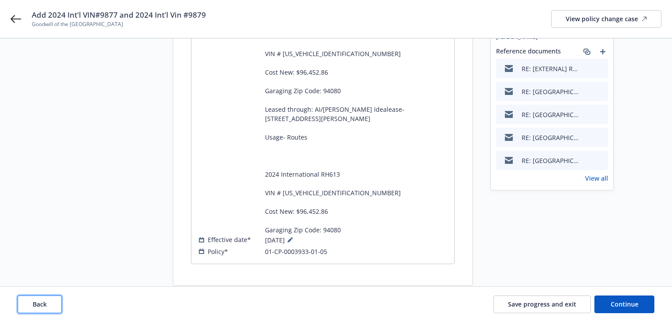
click at [51, 304] on button "Back" at bounding box center [40, 304] width 44 height 18
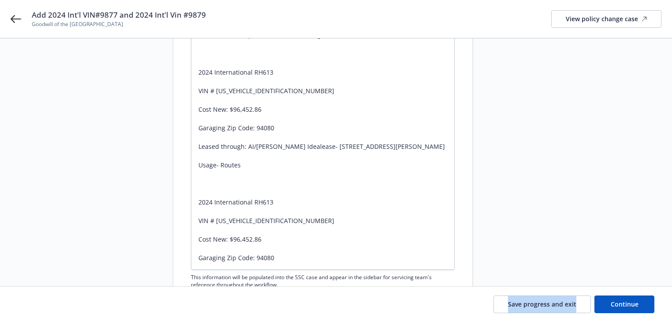
click at [51, 304] on div "Save progress and exit Continue" at bounding box center [336, 304] width 637 height 18
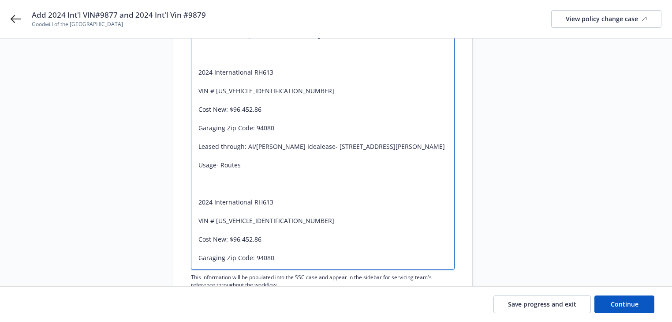
click at [277, 255] on textarea "Add 2024 Int'l VIN#9877 and 2024 Int'l Vin #9879 Effective 9/2/25, please add t…" at bounding box center [323, 136] width 264 height 265
type textarea "x"
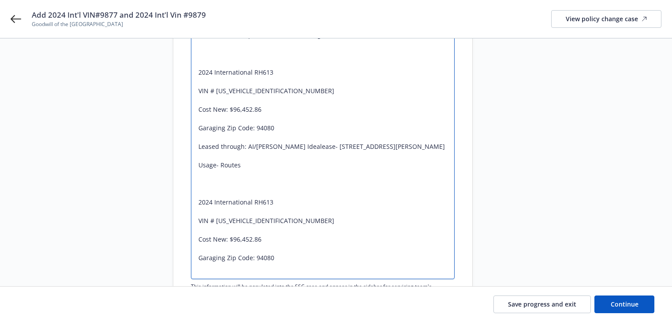
paste textarea "Leased through: AI/LP Peterson Idealease- 2595 Alvarado St., San Leandro, CA 94…"
type textarea "Add 2024 Int'l VIN#9877 and 2024 Int'l Vin #9879 Effective 9/2/25, please add t…"
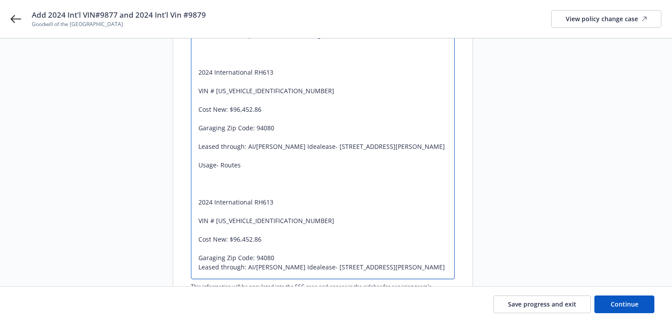
type textarea "x"
click at [313, 203] on textarea "Add 2024 Int'l VIN#9877 and 2024 Int'l Vin #9879 Effective 9/2/25, please add t…" at bounding box center [323, 141] width 264 height 274
type textarea "Add 2024 Int'l VIN#9877 and 2024 Int'l Vin #9879 Effective 9/2/25, please add t…"
click at [621, 300] on span "Continue" at bounding box center [625, 304] width 28 height 8
type textarea "x"
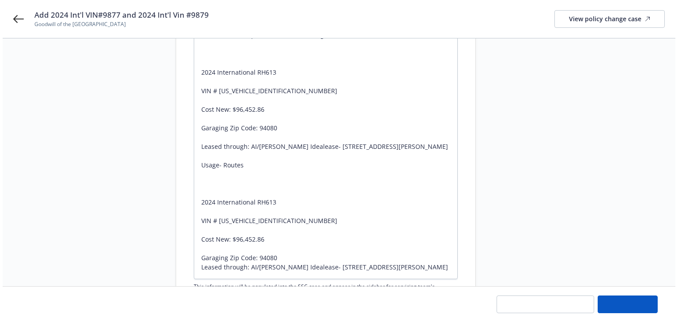
scroll to position [0, 0]
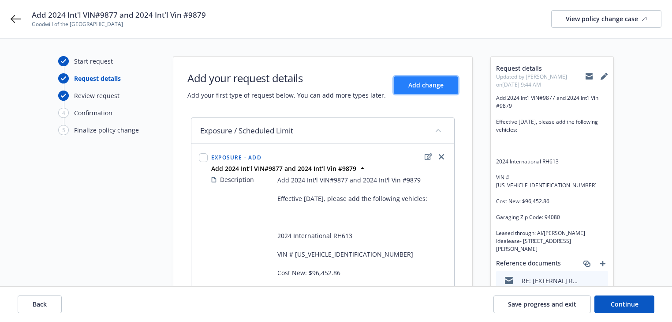
click at [413, 86] on span "Add change" at bounding box center [426, 85] width 35 height 8
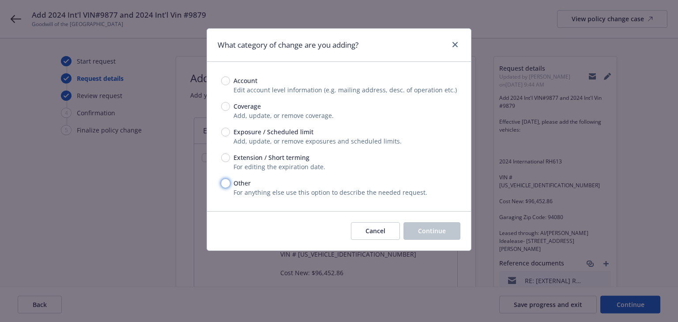
click at [225, 184] on input "Other" at bounding box center [225, 183] width 9 height 9
radio input "true"
click at [439, 225] on button "Continue" at bounding box center [431, 231] width 57 height 18
type textarea "x"
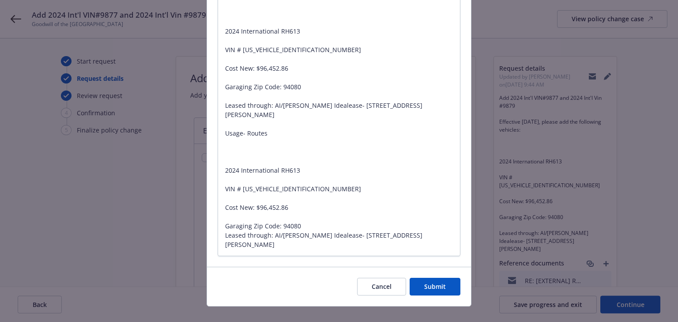
scroll to position [212, 0]
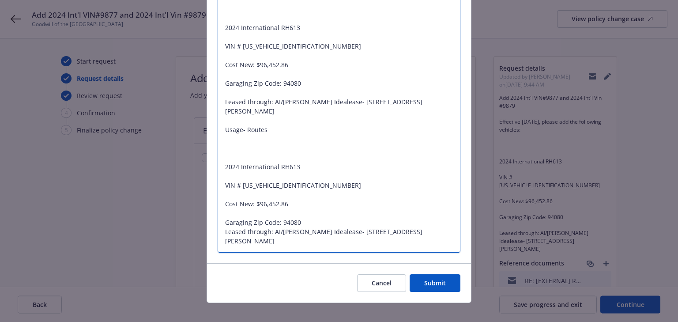
drag, startPoint x: 271, startPoint y: 98, endPoint x: 341, endPoint y: 99, distance: 70.6
click at [341, 99] on textarea "Add 2024 Int'l VIN#9877 and 2024 Int'l Vin #9879 Effective 9/2/25, please add t…" at bounding box center [338, 106] width 243 height 293
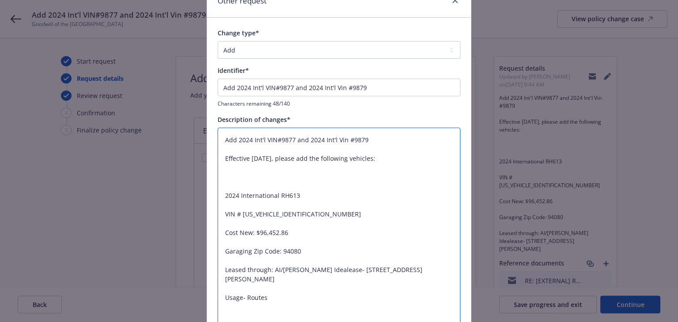
scroll to position [0, 0]
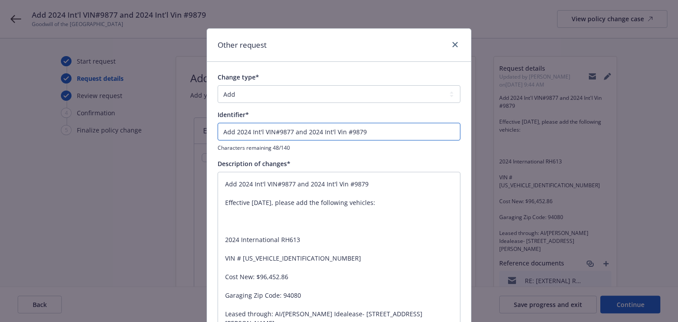
drag, startPoint x: 234, startPoint y: 132, endPoint x: 461, endPoint y: 127, distance: 226.8
click at [461, 127] on div "Change type* Add Audit Change Remove Identifier* Add 2024 Int'l VIN#9877 and 20…" at bounding box center [339, 268] width 264 height 413
paste input "AI/LP Peterson Idealease"
type input "Add AI/LP Peterson Idealease"
type textarea "x"
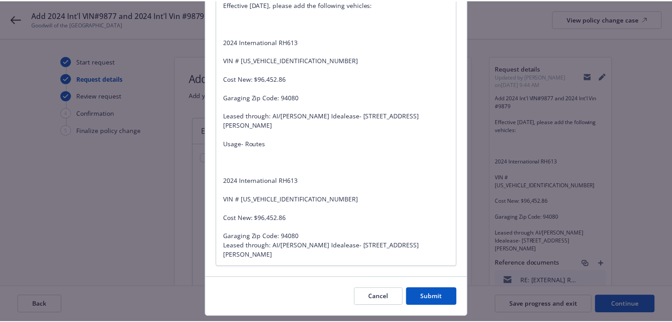
scroll to position [221, 0]
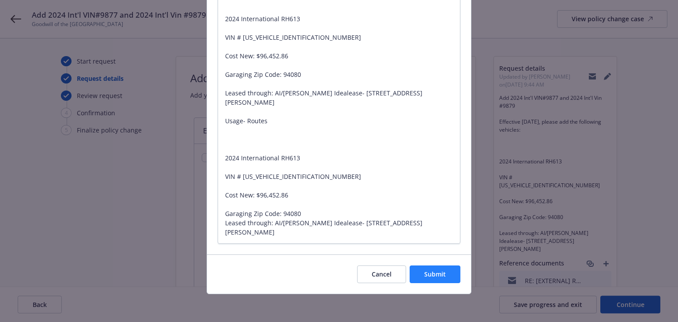
type input "Add AI/LP Peterson Idealease"
click at [434, 270] on span "Submit" at bounding box center [435, 274] width 22 height 8
type textarea "x"
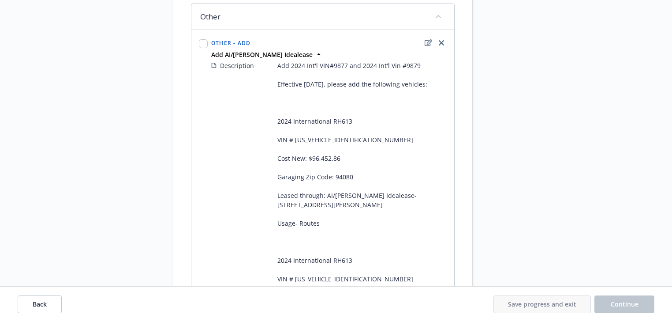
scroll to position [588, 0]
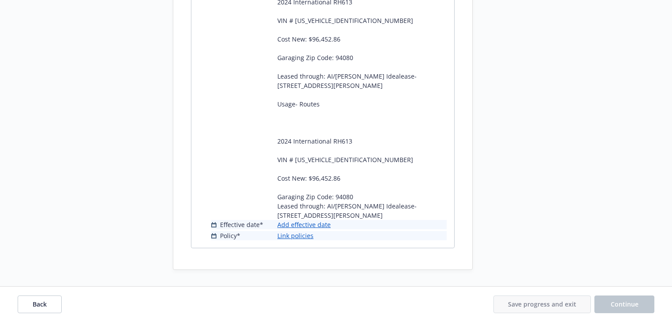
click at [323, 224] on link "Add effective date" at bounding box center [303, 224] width 53 height 9
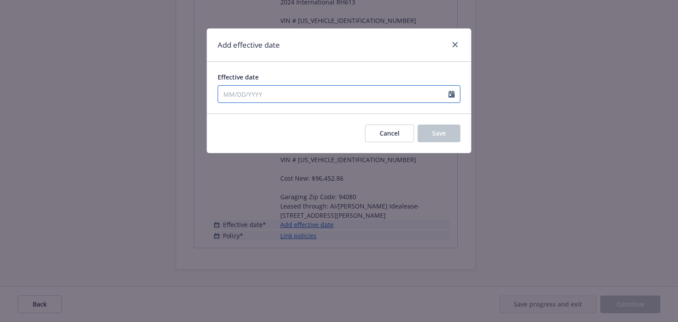
click at [286, 93] on input "Effective date" at bounding box center [333, 94] width 230 height 17
select select "9"
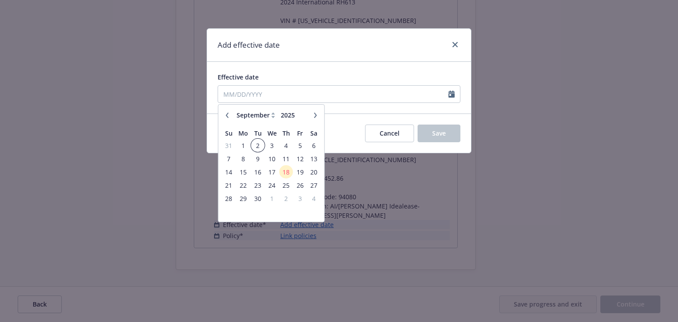
click at [259, 143] on span "2" at bounding box center [257, 145] width 12 height 11
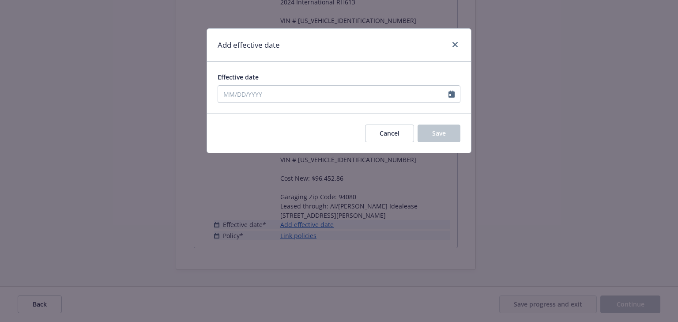
type input "09/02/2025"
click at [432, 131] on span "Save" at bounding box center [439, 133] width 14 height 8
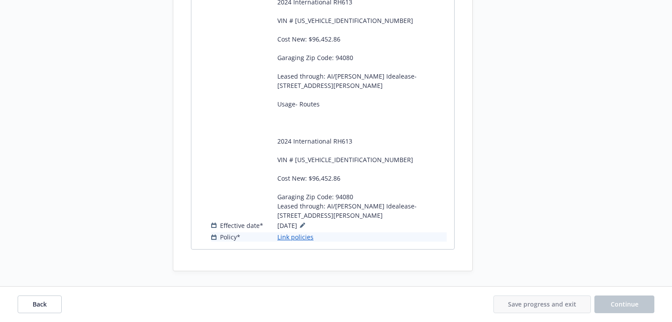
click at [310, 236] on link "Link policies" at bounding box center [295, 236] width 36 height 9
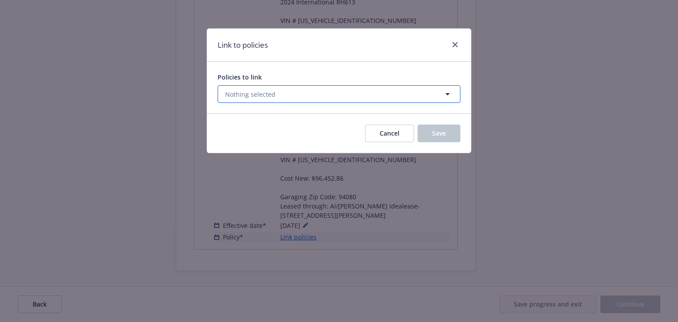
click at [280, 94] on button "Nothing selected" at bounding box center [338, 94] width 243 height 18
select select "ACTIVE"
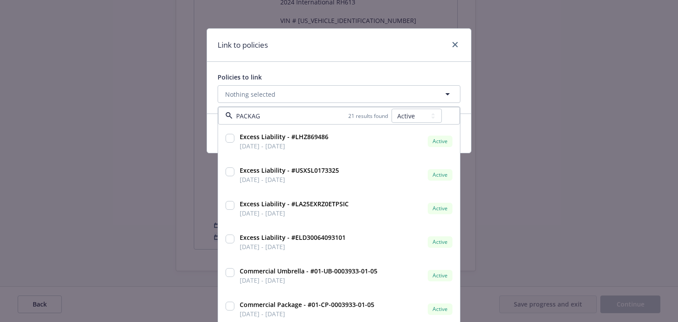
type input "PACKAGE"
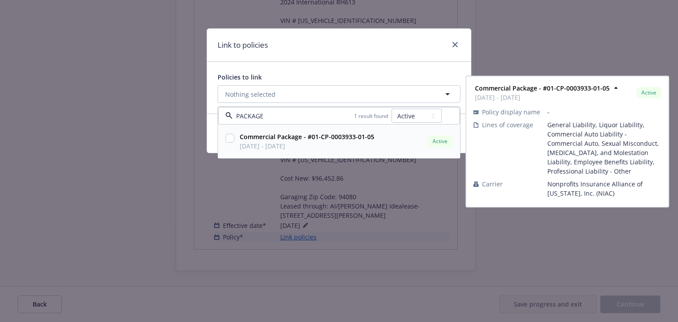
click at [230, 137] on input "checkbox" at bounding box center [229, 138] width 9 height 9
checkbox input "true"
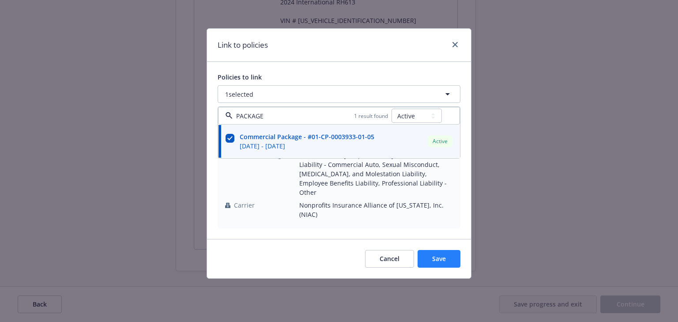
type input "PACKAGE"
click at [447, 250] on button "Save" at bounding box center [438, 259] width 43 height 18
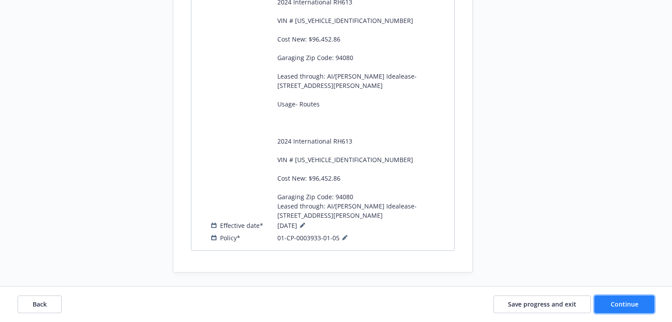
click at [620, 301] on span "Continue" at bounding box center [625, 304] width 28 height 8
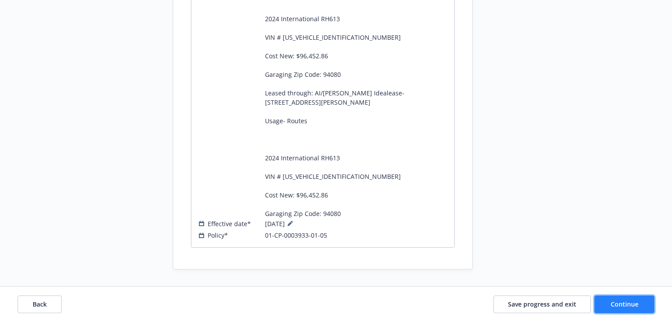
click at [620, 302] on span "Continue" at bounding box center [625, 304] width 28 height 8
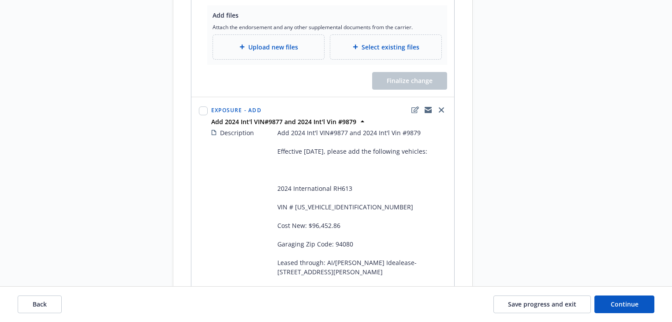
click at [600, 236] on div "Request details Updated by Melody Zhang on 09/18/2025, 9:44 AM Add 2024 Int'l V…" at bounding box center [553, 49] width 124 height 1118
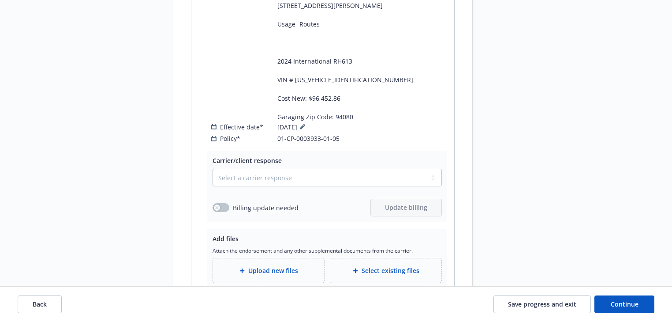
scroll to position [896, 0]
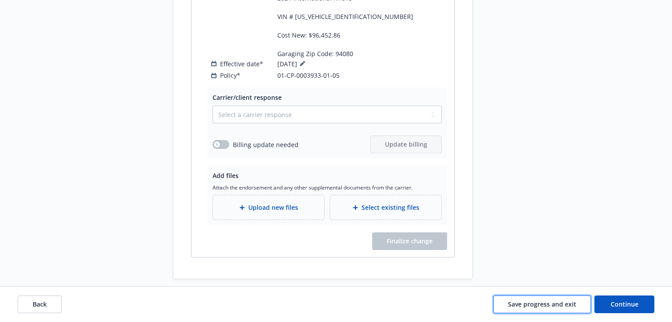
click at [553, 302] on span "Save progress and exit" at bounding box center [542, 304] width 68 height 8
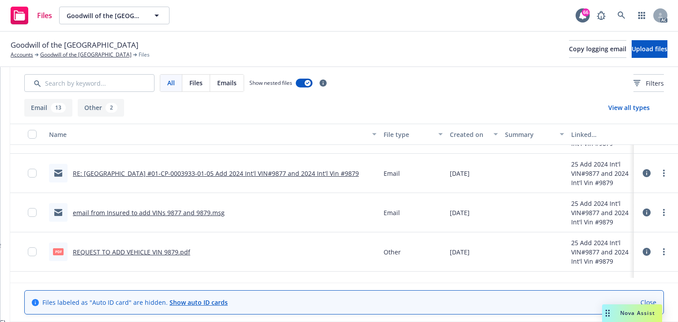
scroll to position [451, 0]
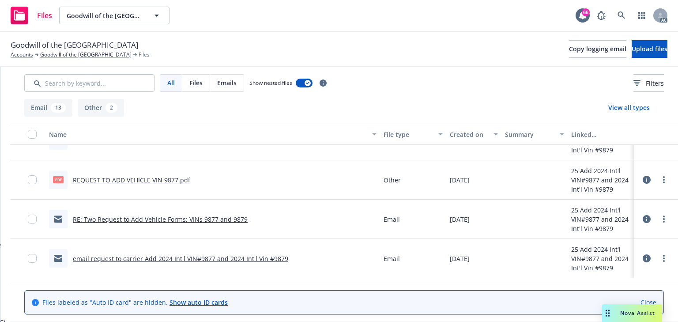
click at [214, 258] on link "email request to carrier Add 2024 Int'l VIN#9877 and 2024 Int'l Vin #9879" at bounding box center [180, 258] width 215 height 8
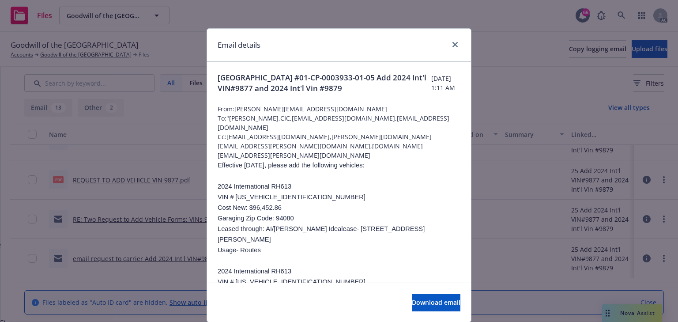
click at [299, 212] on p "Cost New: $96,452.86" at bounding box center [338, 207] width 243 height 11
drag, startPoint x: 216, startPoint y: 164, endPoint x: 379, endPoint y: 162, distance: 163.2
click at [379, 162] on p "Effective 9/2/25, please add the following vehicles:" at bounding box center [338, 165] width 243 height 11
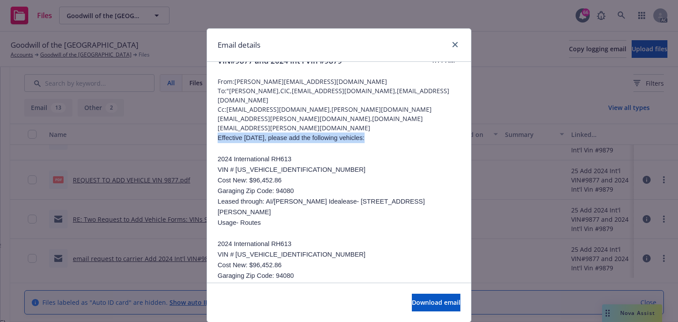
scroll to position [71, 0]
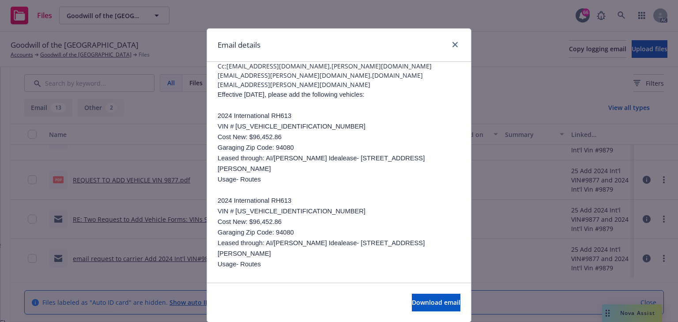
click at [297, 157] on span "Leased through: AI/LP Peterson Idealease- 2595 Alvarado St., San Leandro, CA 94…" at bounding box center [320, 163] width 207 height 18
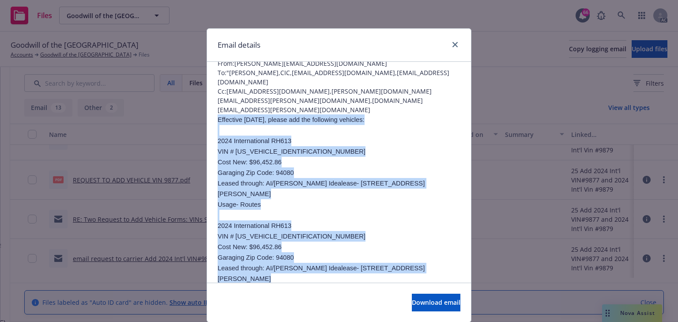
scroll to position [90, 0]
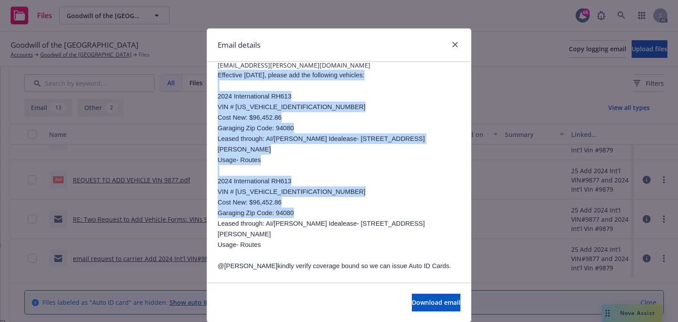
drag, startPoint x: 215, startPoint y: 132, endPoint x: 305, endPoint y: 210, distance: 118.5
copy div "Effective 9/2/25, please add the following vehicles: 2024 International RH613 V…"
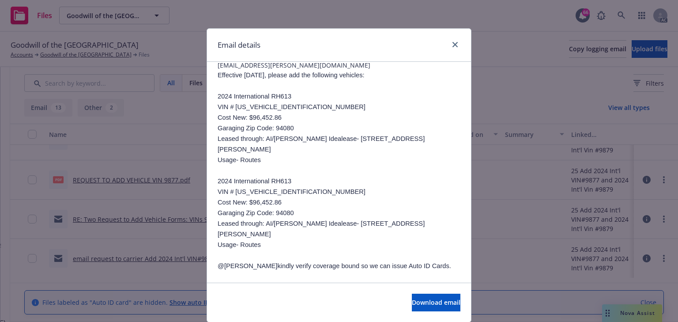
click at [359, 229] on p "Leased through: AI/LP Peterson Idealease- 2595 Alvarado St., San Leandro, CA 94…" at bounding box center [338, 228] width 243 height 21
drag, startPoint x: 214, startPoint y: 222, endPoint x: 243, endPoint y: 231, distance: 29.5
click at [243, 231] on p "Leased through: AI/LP Peterson Idealease- 2595 Alvarado St., San Leandro, CA 94…" at bounding box center [338, 228] width 243 height 21
copy span "Leased through: AI/LP Peterson Idealease- 2595 Alvarado St., San Leandro, CA 94…"
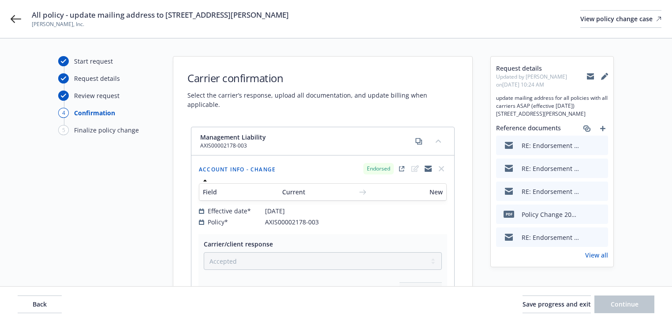
select select "ACCEPTED"
select select "NO_ENDORSEMENT_NEEDED"
select select "ACCEPTED"
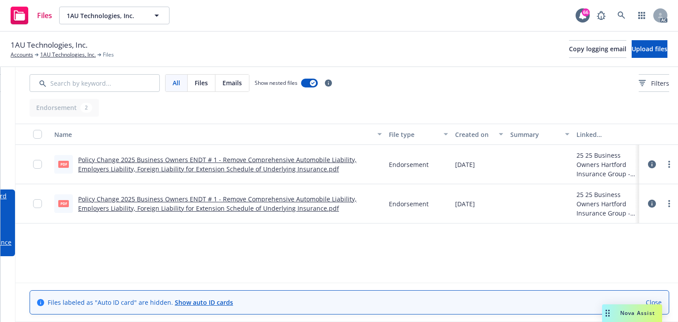
scroll to position [0, 156]
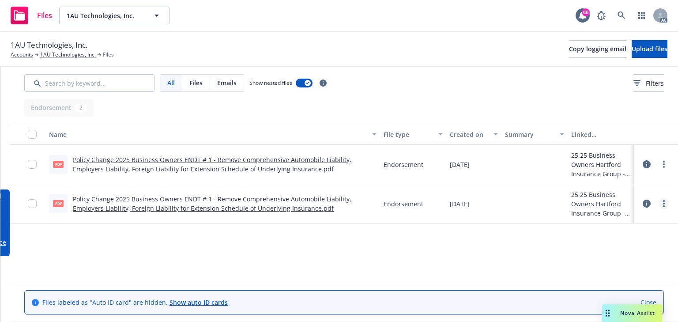
click at [664, 203] on circle "more" at bounding box center [664, 203] width 2 height 2
click at [611, 224] on link "Archive" at bounding box center [625, 222] width 88 height 18
